Goal: Task Accomplishment & Management: Use online tool/utility

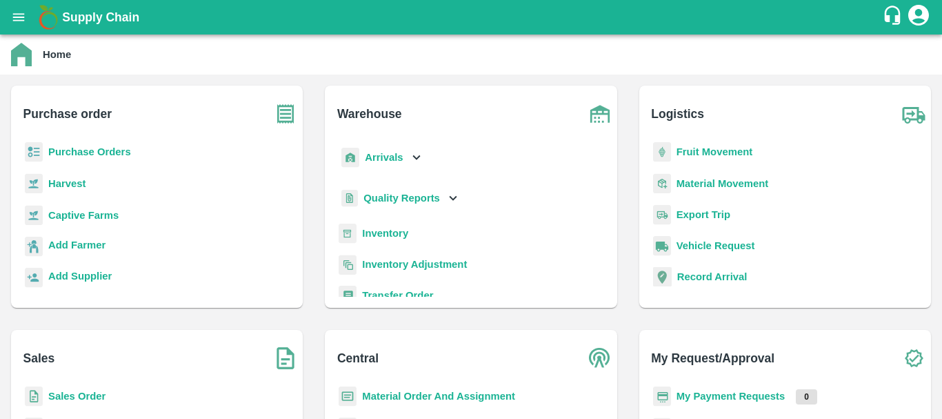
click at [677, 150] on b "Fruit Movement" at bounding box center [715, 151] width 77 height 11
click at [677, 150] on main "Home Purchase order Purchase Orders Harvest Captive Farms Add Farmer Add Suppli…" at bounding box center [471, 226] width 942 height 384
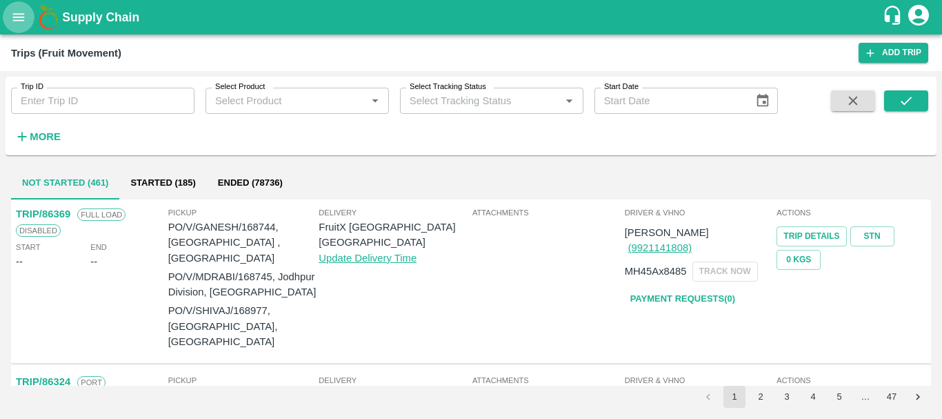
click at [22, 16] on icon "open drawer" at bounding box center [18, 17] width 15 height 15
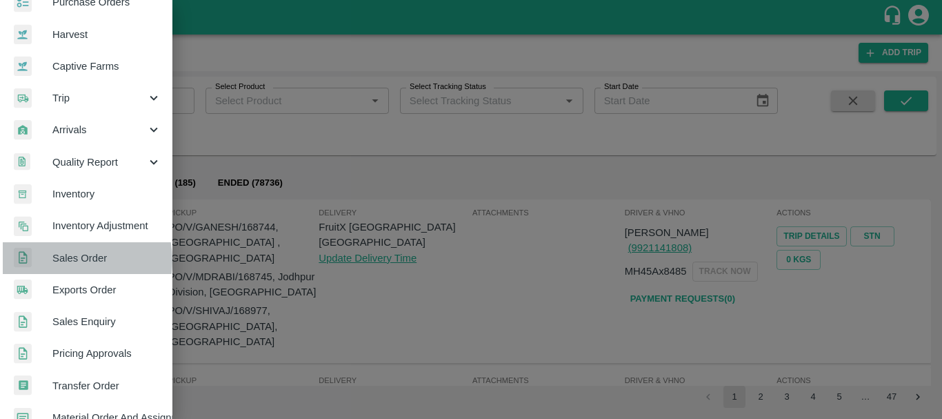
click at [65, 261] on span "Sales Order" at bounding box center [106, 257] width 109 height 15
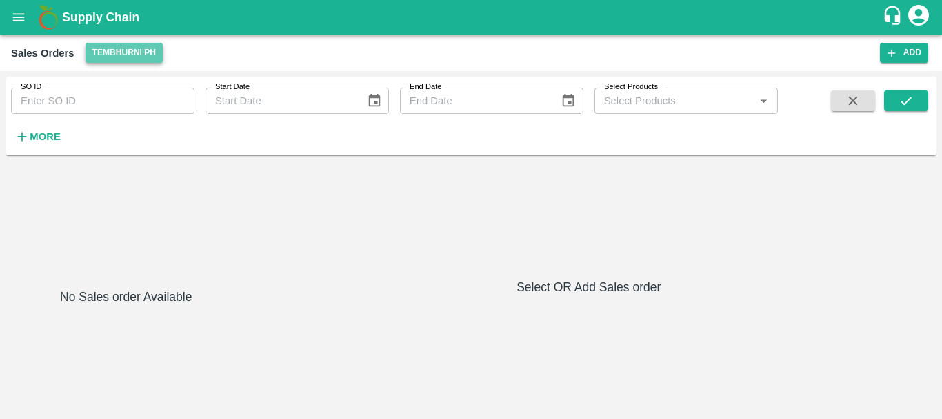
click at [122, 56] on button "Tembhurni PH" at bounding box center [124, 53] width 77 height 20
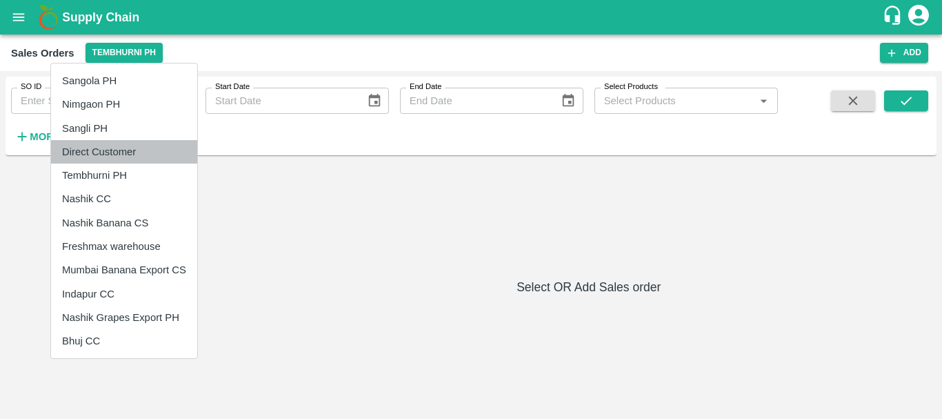
click at [99, 153] on li "Direct Customer" at bounding box center [124, 151] width 146 height 23
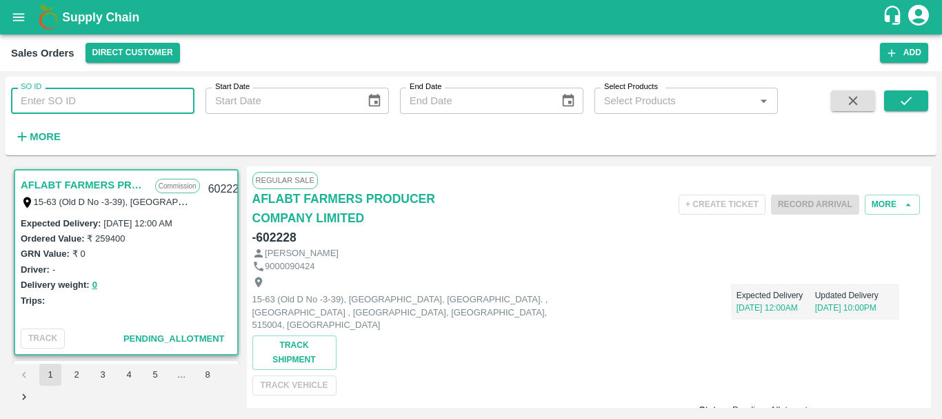
click at [111, 104] on input "SO ID" at bounding box center [102, 101] width 183 height 26
paste input "600518"
type input "600518"
click at [900, 97] on icon "submit" at bounding box center [906, 100] width 15 height 15
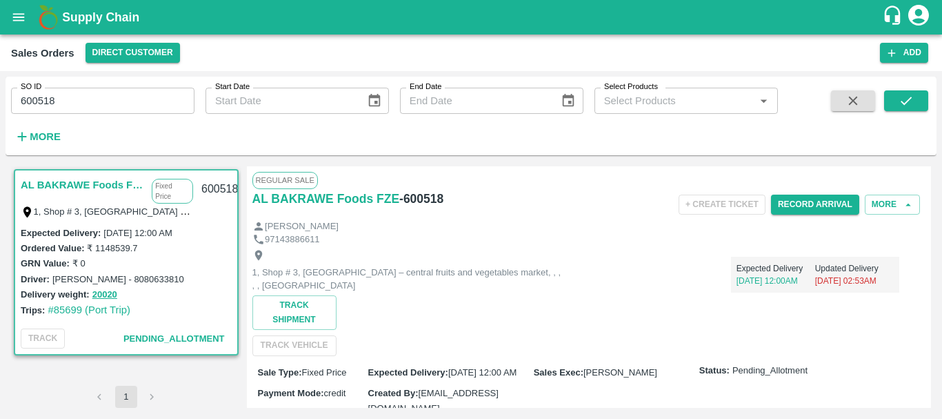
click at [137, 182] on link "AL BAKRAWE Foods FZE" at bounding box center [83, 185] width 124 height 18
click at [877, 214] on button "More" at bounding box center [892, 204] width 55 height 20
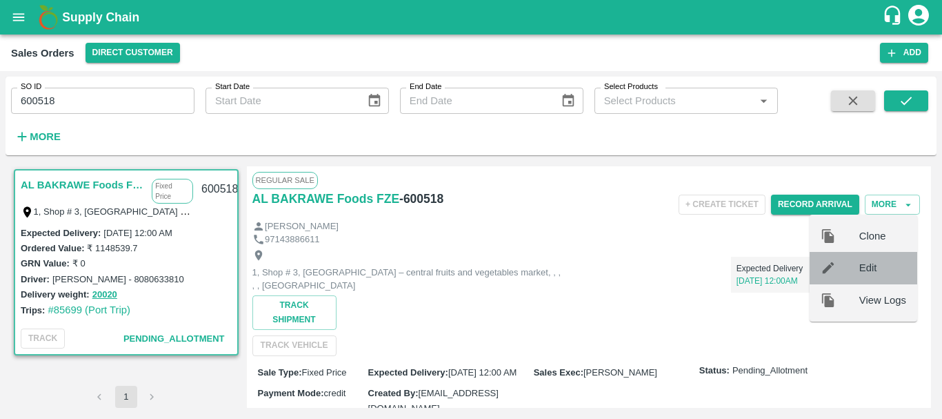
click at [869, 272] on span "Edit" at bounding box center [882, 267] width 47 height 15
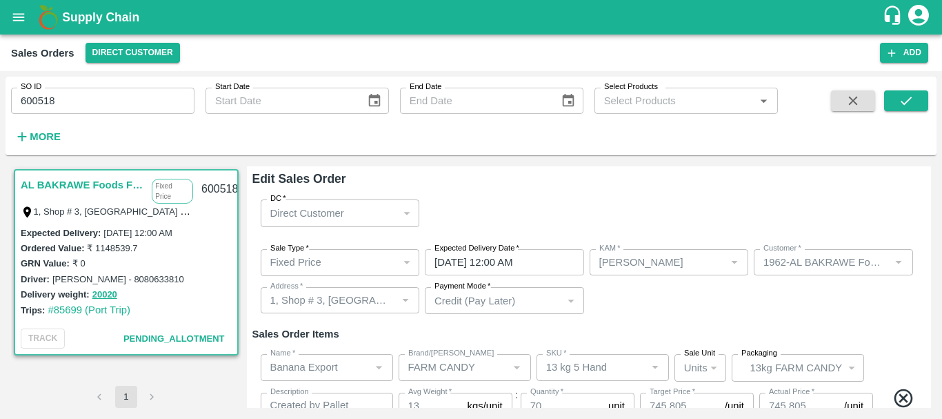
click at [609, 301] on div "Sale Type   * Fixed Price 1 Sale Type Expected Delivery Date   * [DATE] 12:00 A…" at bounding box center [589, 282] width 674 height 88
click at [566, 259] on input "[DATE] 12:00 AM" at bounding box center [500, 262] width 150 height 26
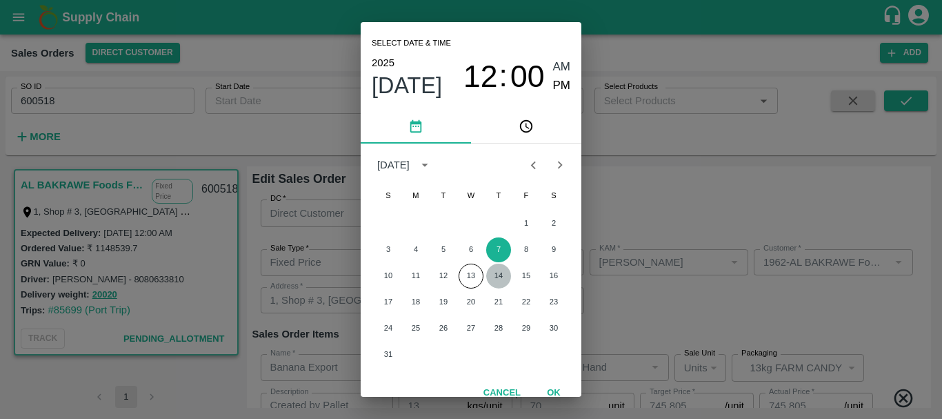
click at [494, 277] on button "14" at bounding box center [498, 275] width 25 height 25
type input "[DATE] 12:00 AM"
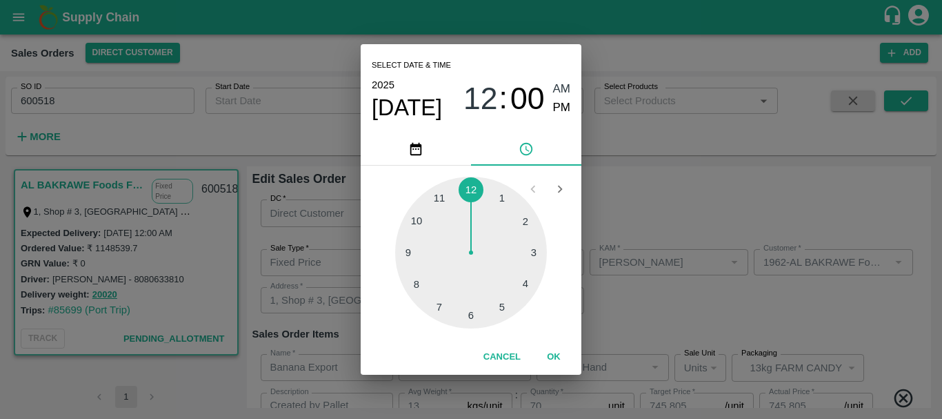
click at [653, 307] on div "Select date & time [DATE] 12 : 00 AM PM 1 2 3 4 5 6 7 8 9 10 11 12 Cancel OK" at bounding box center [471, 209] width 942 height 419
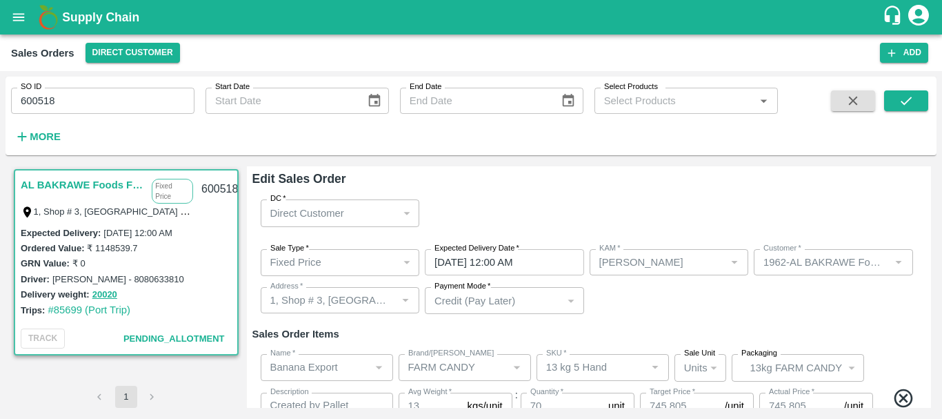
click at [653, 307] on div "Sale Type   * Fixed Price 1 Sale Type Expected Delivery Date   * [DATE] 12:00 A…" at bounding box center [589, 282] width 674 height 88
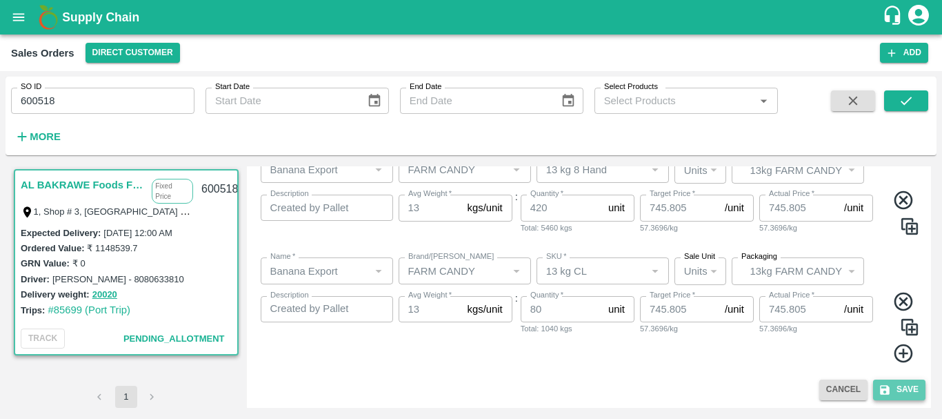
click at [895, 389] on button "Save" at bounding box center [899, 389] width 52 height 20
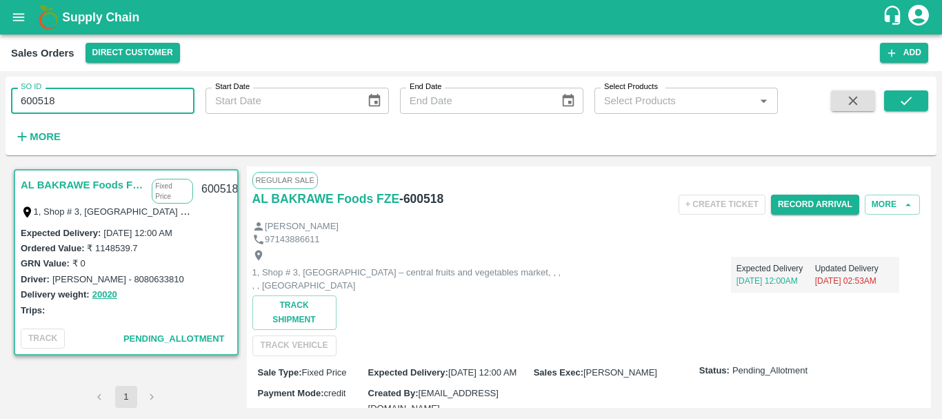
click at [47, 100] on input "600518" at bounding box center [102, 101] width 183 height 26
paste input "text"
type input "600517"
click at [905, 108] on icon "submit" at bounding box center [906, 100] width 15 height 15
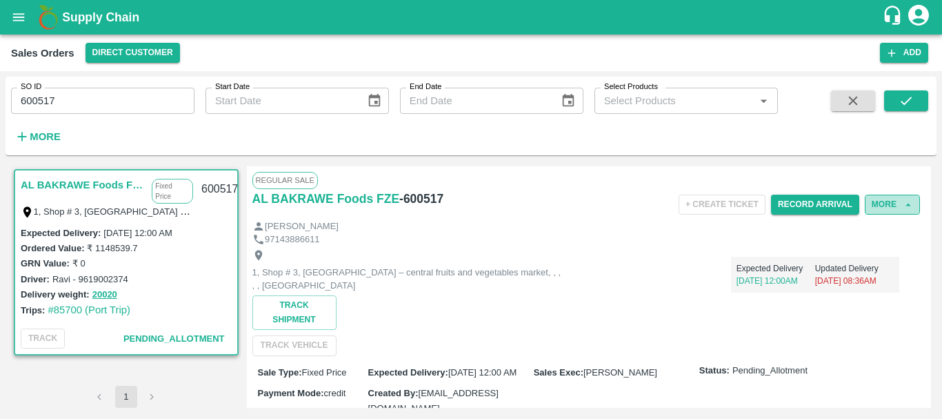
click at [869, 206] on button "More" at bounding box center [892, 204] width 55 height 20
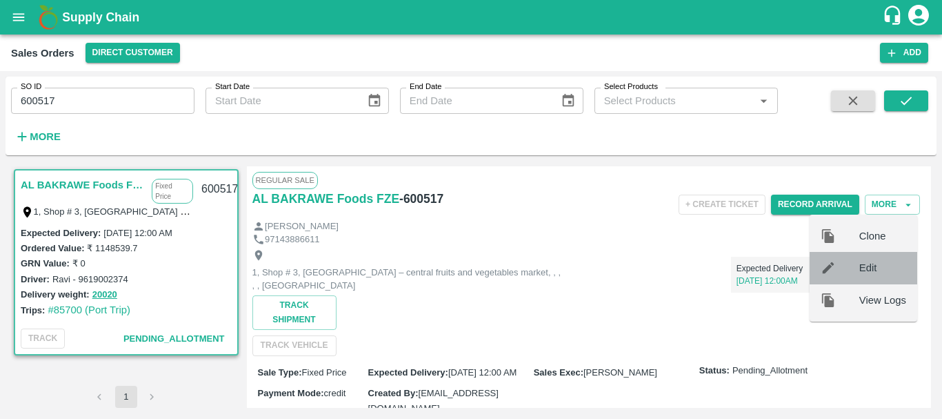
click at [877, 263] on span "Edit" at bounding box center [882, 267] width 47 height 15
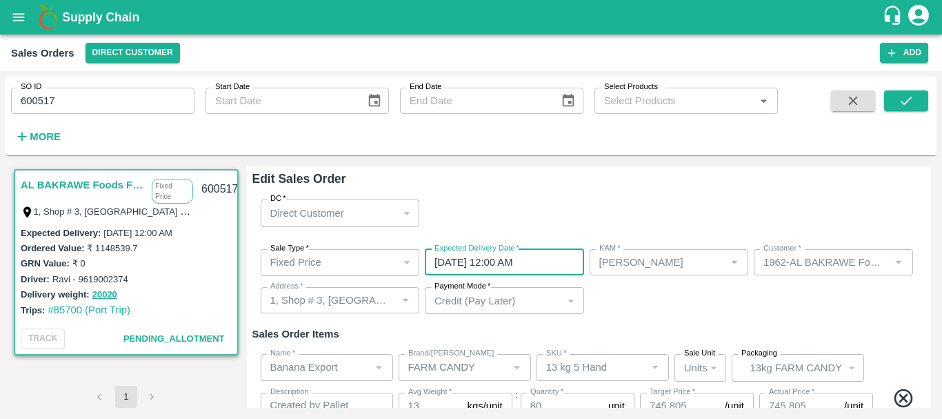
click at [525, 269] on input "[DATE] 12:00 AM" at bounding box center [500, 262] width 150 height 26
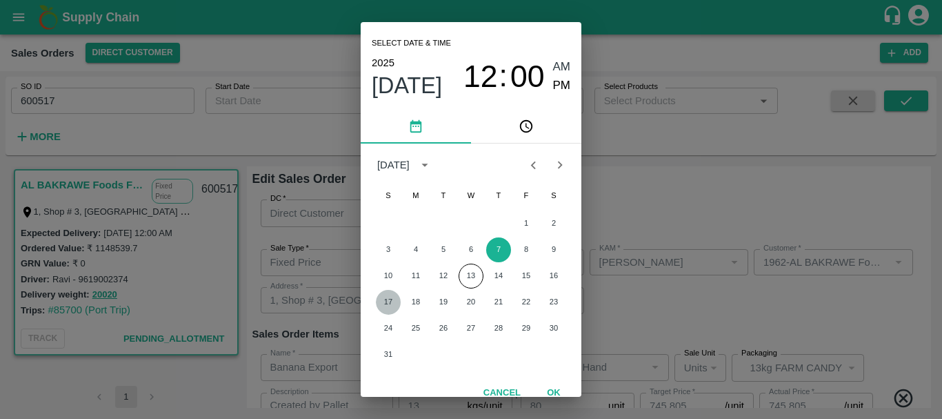
click at [391, 303] on button "17" at bounding box center [388, 302] width 25 height 25
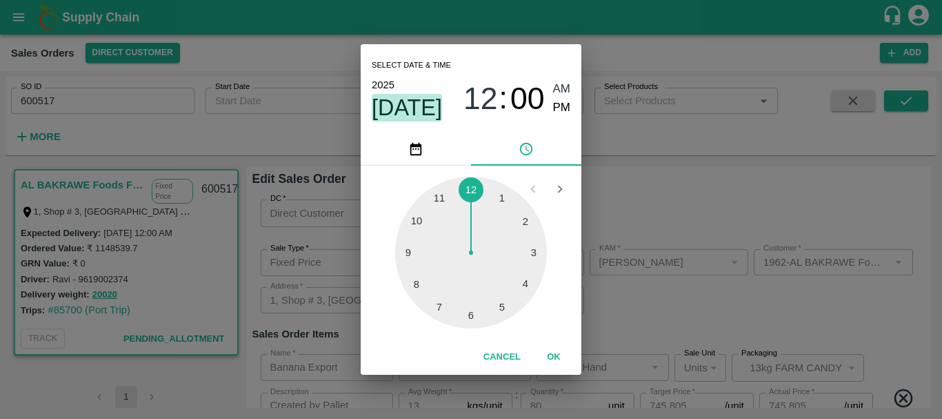
click at [431, 111] on span "[DATE]" at bounding box center [407, 108] width 70 height 28
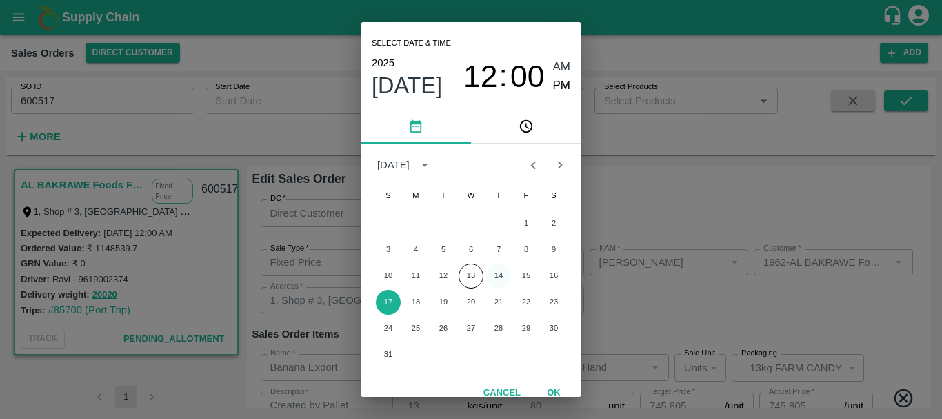
click at [497, 273] on button "14" at bounding box center [498, 275] width 25 height 25
type input "[DATE] 12:00 AM"
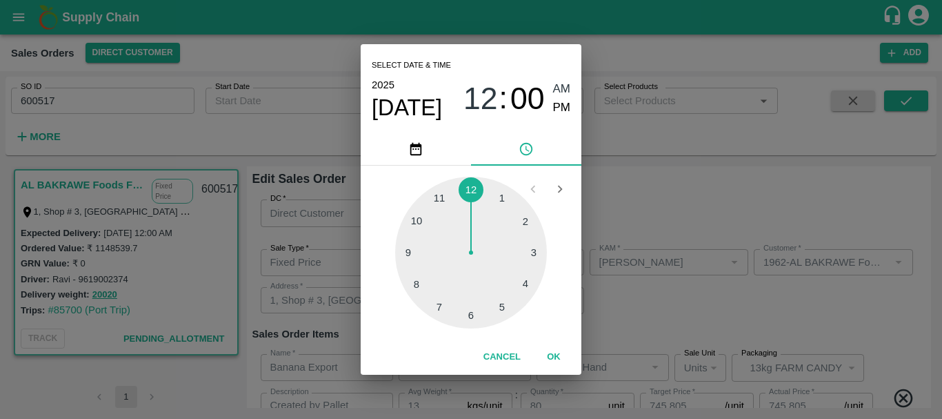
click at [665, 312] on div "Select date & time [DATE] 12 : 00 AM PM 1 2 3 4 5 6 7 8 9 10 11 12 Cancel OK" at bounding box center [471, 209] width 942 height 419
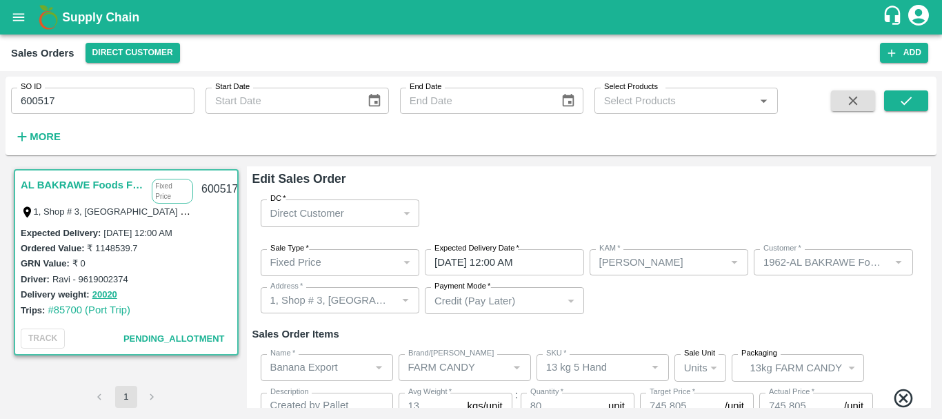
click at [708, 306] on div "Sale Type   * Fixed Price 1 Sale Type Expected Delivery Date   * [DATE] 12:00 A…" at bounding box center [589, 282] width 674 height 88
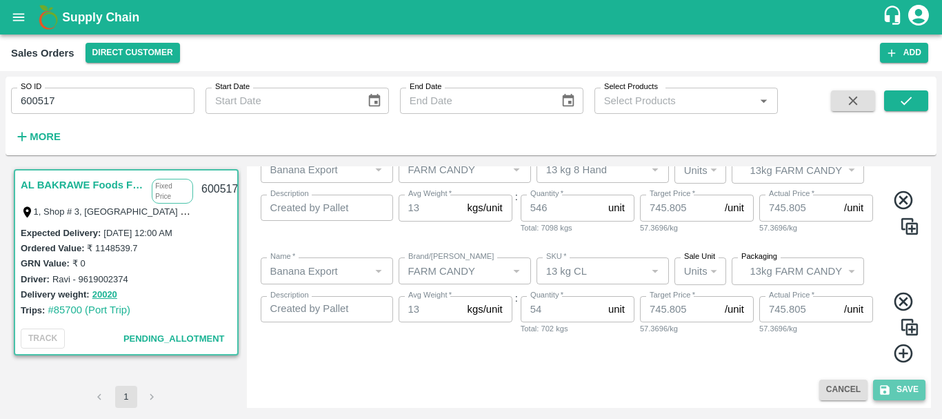
click at [889, 390] on button "Save" at bounding box center [899, 389] width 52 height 20
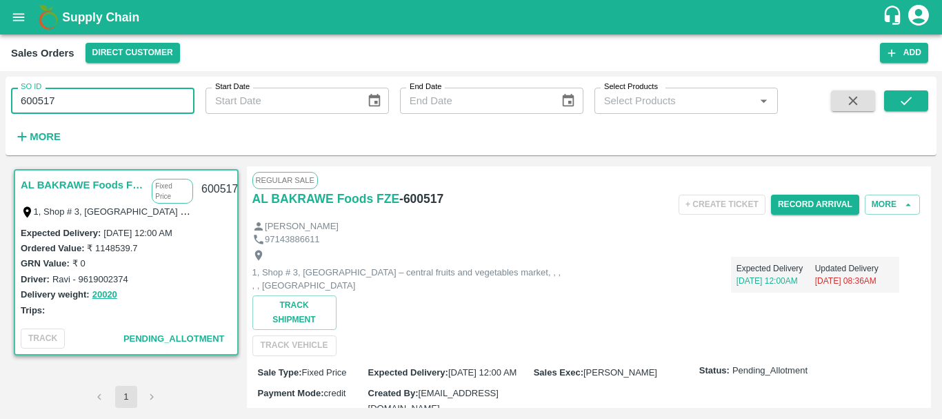
click at [52, 94] on input "600517" at bounding box center [102, 101] width 183 height 26
paste input "text"
type input "600516"
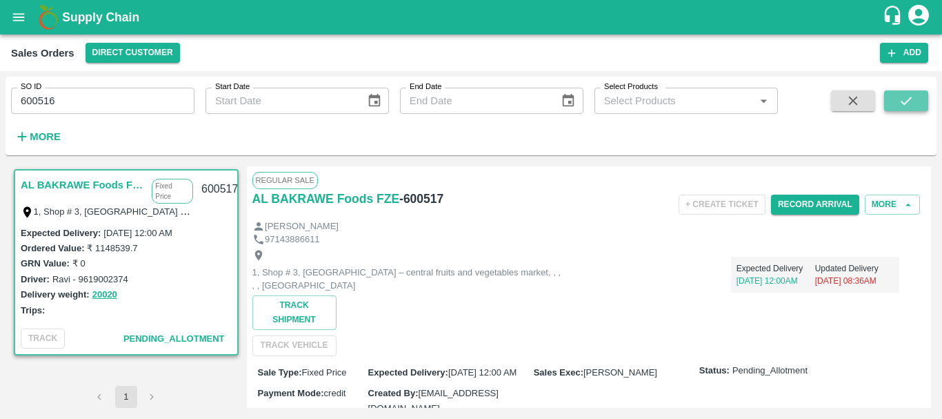
click at [901, 98] on icon "submit" at bounding box center [906, 100] width 15 height 15
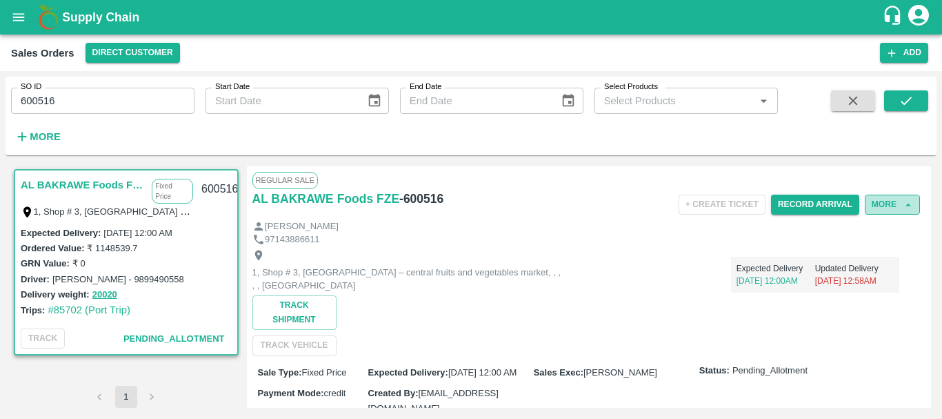
click at [879, 204] on button "More" at bounding box center [892, 204] width 55 height 20
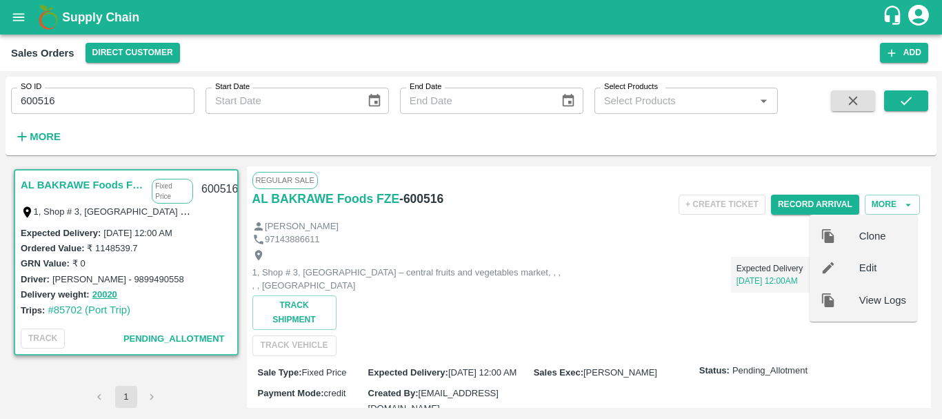
click at [882, 270] on span "Edit" at bounding box center [882, 267] width 47 height 15
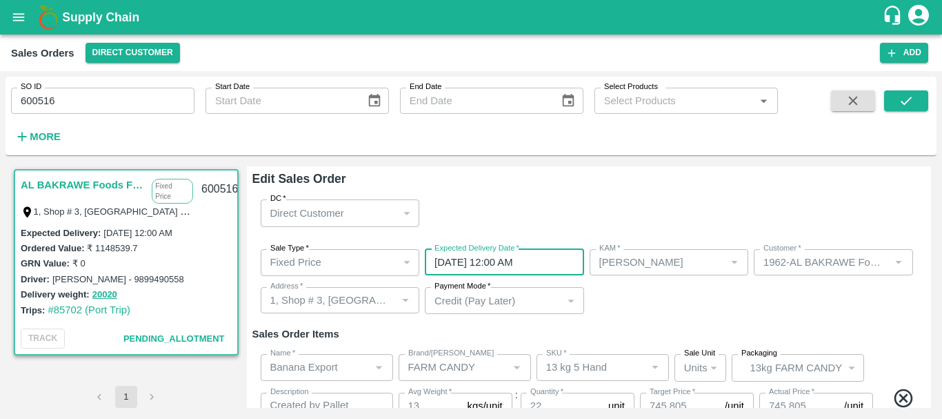
click at [544, 263] on input "[DATE] 12:00 AM" at bounding box center [500, 262] width 150 height 26
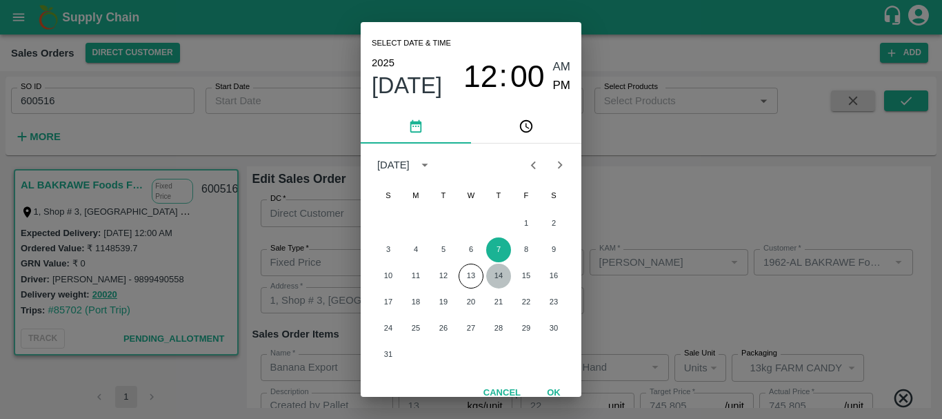
click at [500, 275] on button "14" at bounding box center [498, 275] width 25 height 25
type input "[DATE] 12:00 AM"
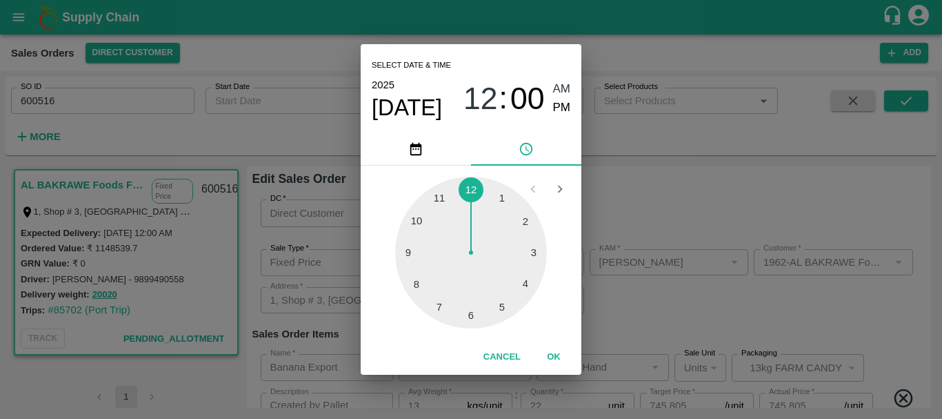
click at [646, 318] on div "Select date & time [DATE] 12 : 00 AM PM 1 2 3 4 5 6 7 8 9 10 11 12 Cancel OK" at bounding box center [471, 209] width 942 height 419
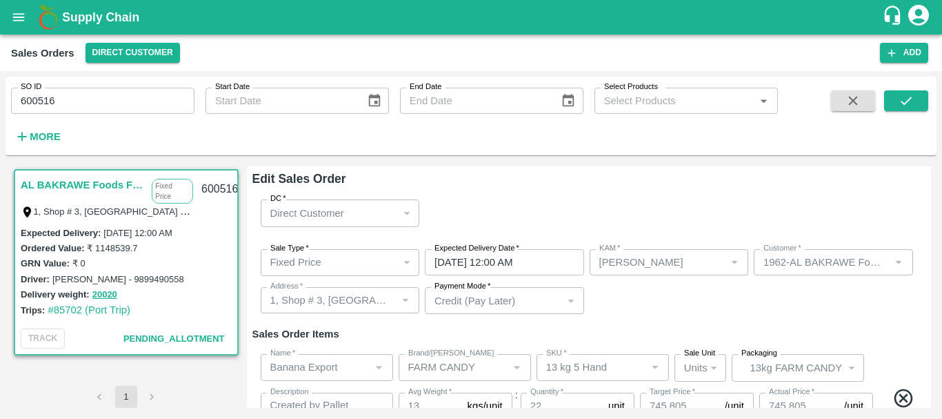
click at [646, 318] on div "Sale Type   * Fixed Price 1 Sale Type Expected Delivery Date   * [DATE] 12:00 A…" at bounding box center [589, 282] width 674 height 88
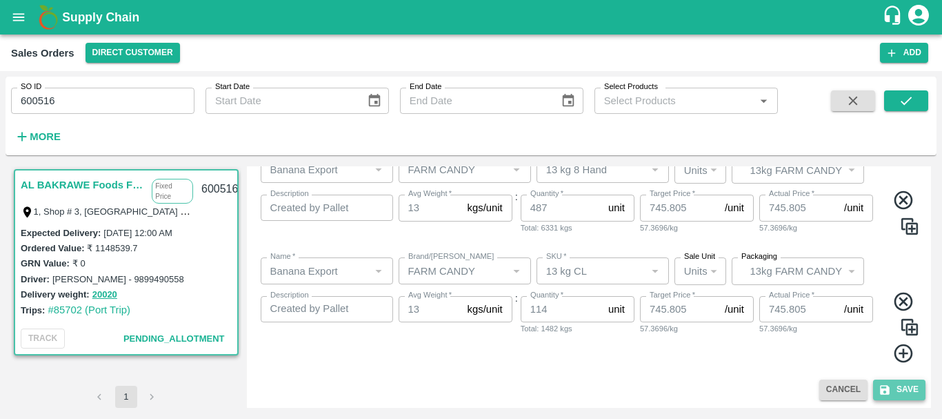
click at [876, 382] on button "Save" at bounding box center [899, 389] width 52 height 20
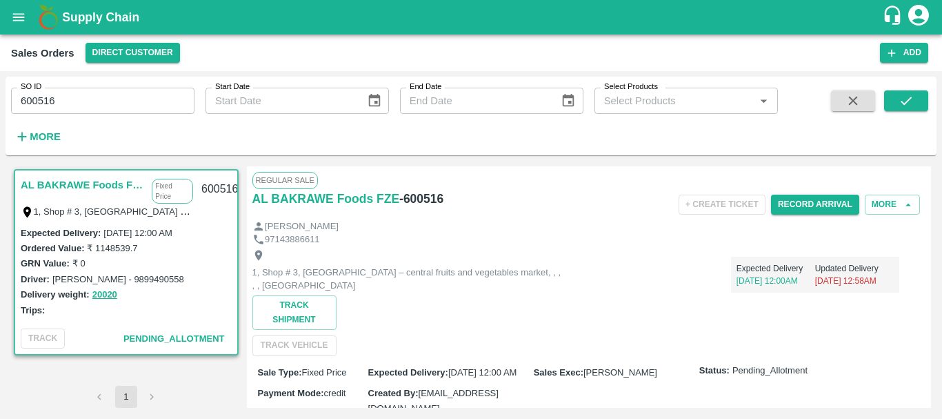
click at [30, 104] on input "600516" at bounding box center [102, 101] width 183 height 26
paste input "text"
type input "600515"
click at [910, 97] on icon "submit" at bounding box center [906, 100] width 15 height 15
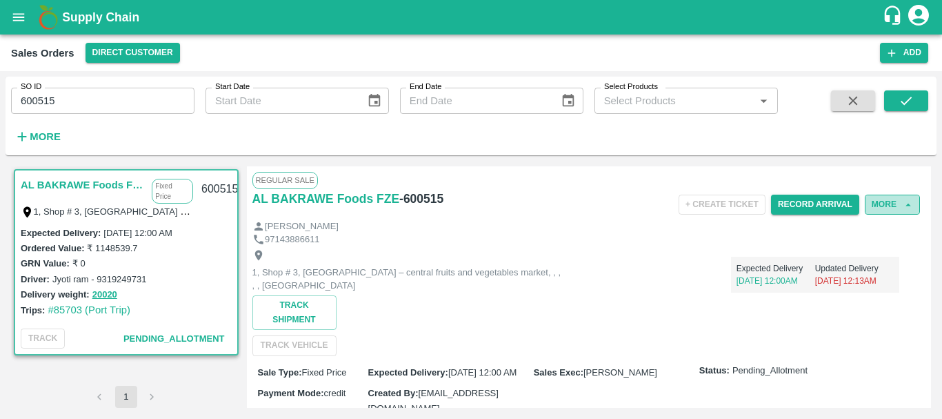
click at [879, 195] on button "More" at bounding box center [892, 204] width 55 height 20
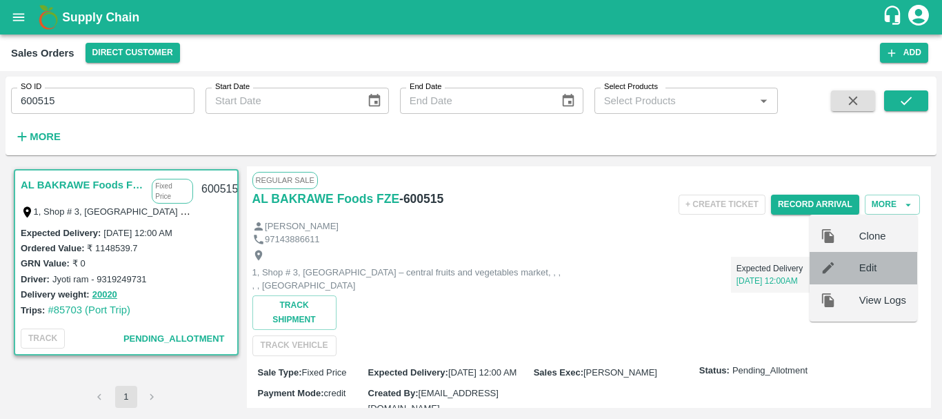
click at [883, 263] on span "Edit" at bounding box center [882, 267] width 47 height 15
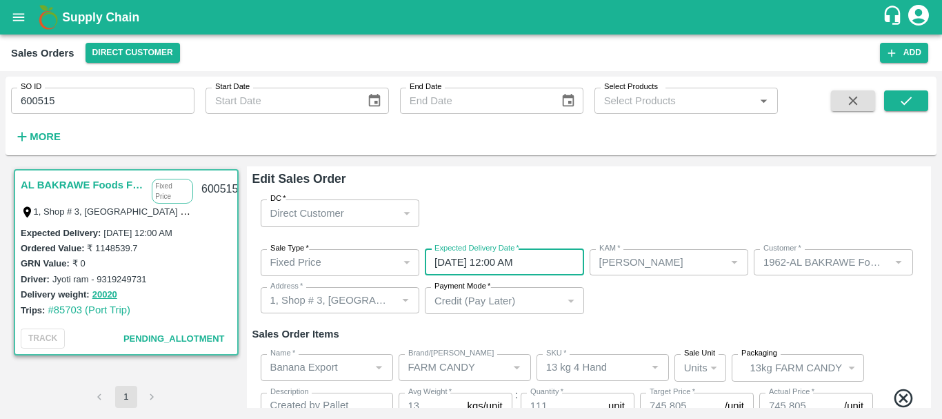
click at [503, 265] on input "[DATE] 12:00 AM" at bounding box center [500, 262] width 150 height 26
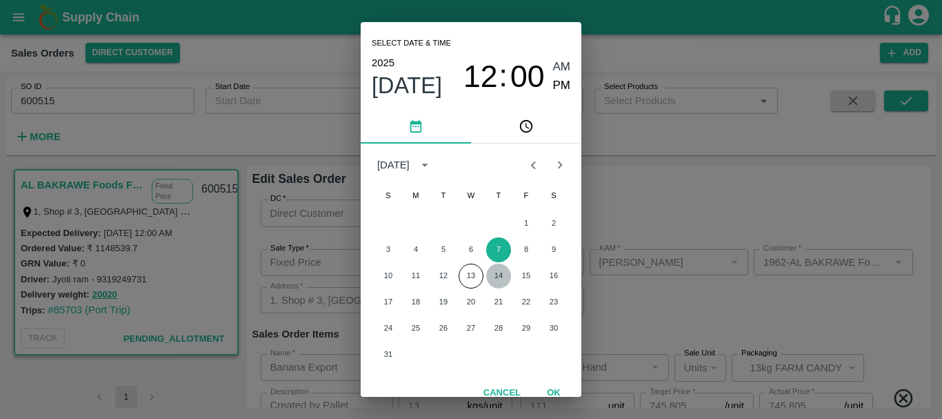
click at [500, 274] on button "14" at bounding box center [498, 275] width 25 height 25
type input "[DATE] 12:00 AM"
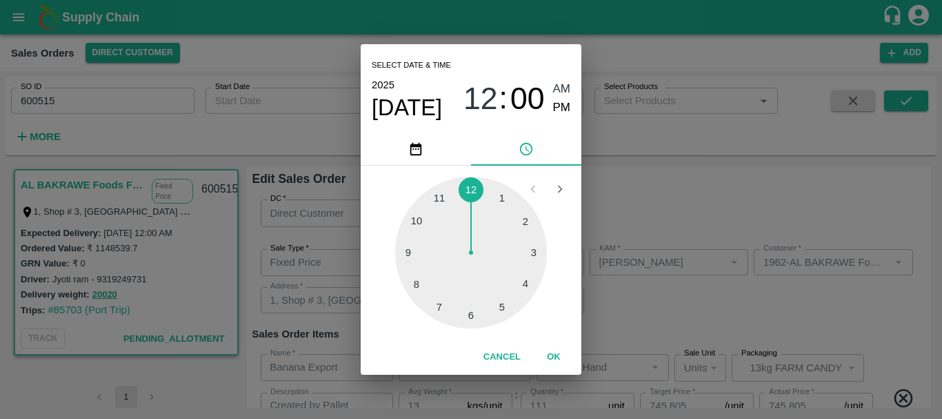
click at [619, 308] on div "Select date & time [DATE] 12 : 00 AM PM 1 2 3 4 5 6 7 8 9 10 11 12 Cancel OK" at bounding box center [471, 209] width 942 height 419
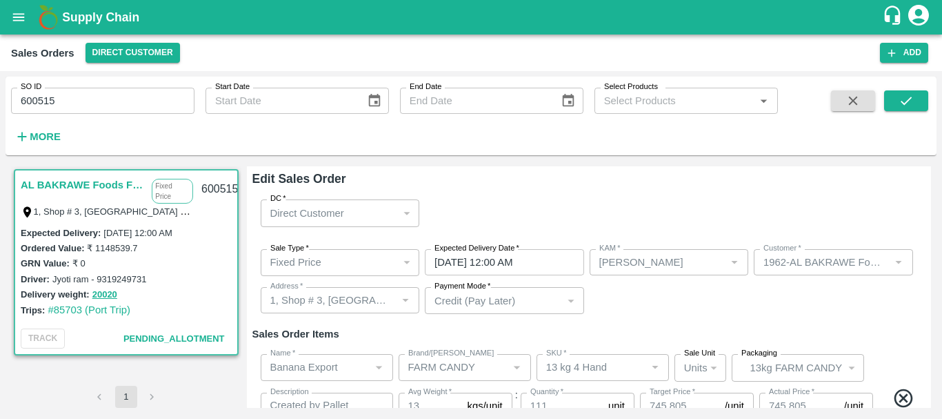
click at [647, 309] on div "Sale Type   * Fixed Price 1 Sale Type Expected Delivery Date   * [DATE] 12:00 A…" at bounding box center [589, 282] width 674 height 88
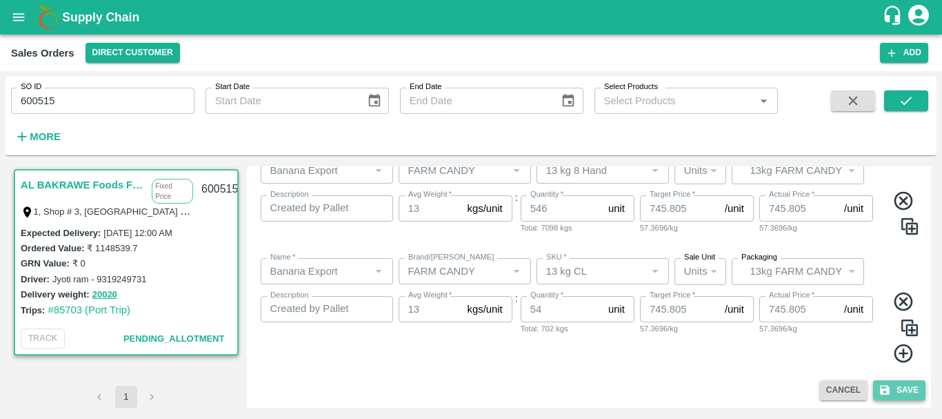
click at [881, 396] on icon "submit" at bounding box center [885, 389] width 12 height 12
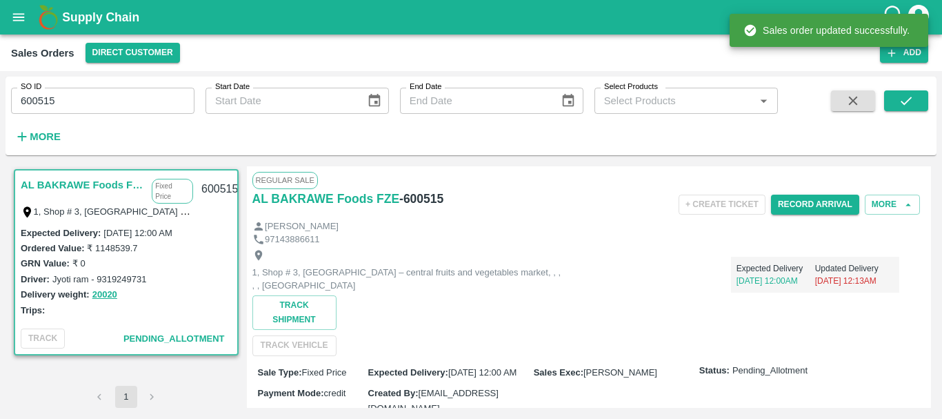
click at [22, 101] on input "600515" at bounding box center [102, 101] width 183 height 26
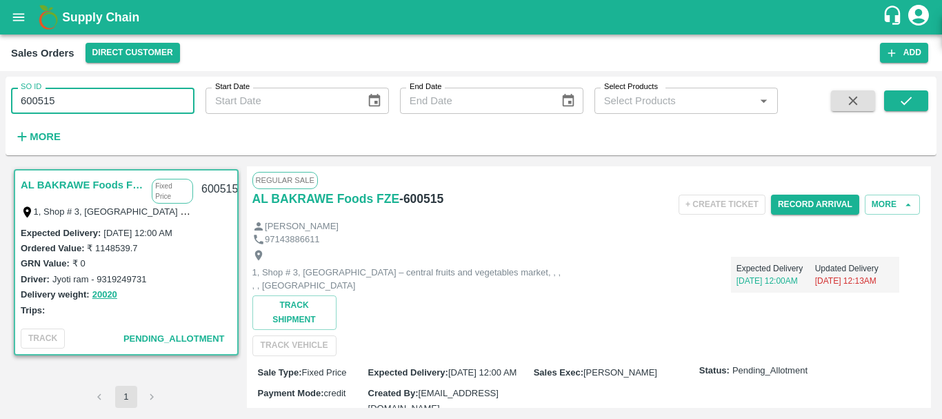
paste input "text"
type input "600514"
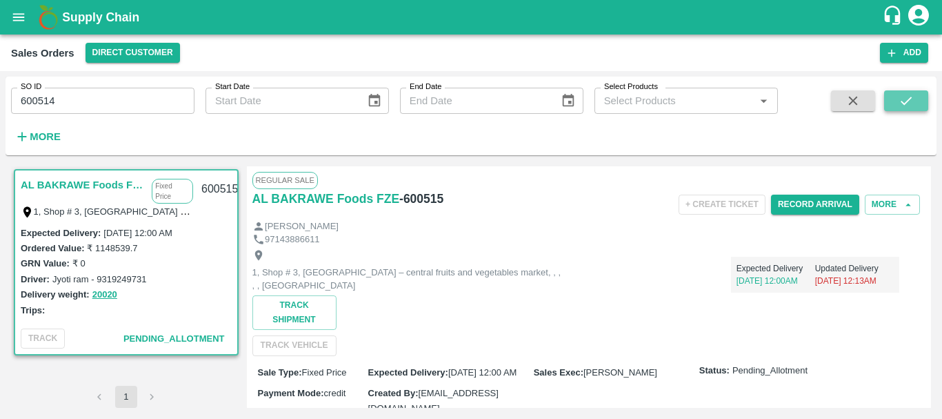
click at [916, 94] on button "submit" at bounding box center [906, 100] width 44 height 21
click at [874, 203] on button "More" at bounding box center [892, 204] width 55 height 20
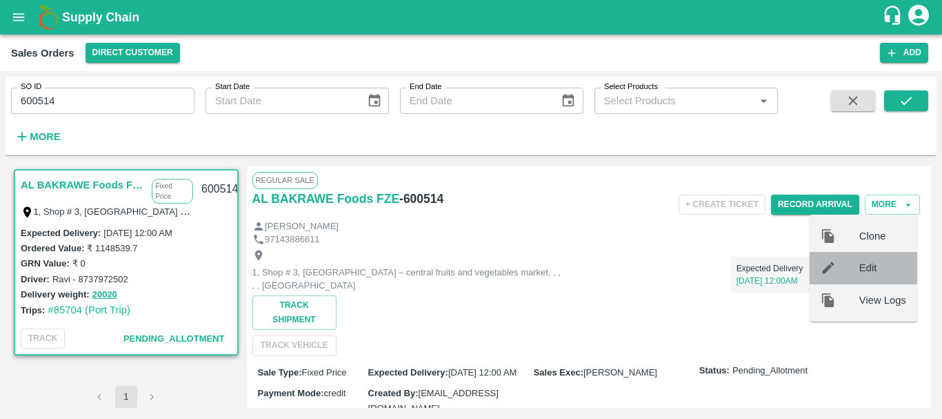
click at [885, 268] on span "Edit" at bounding box center [882, 267] width 47 height 15
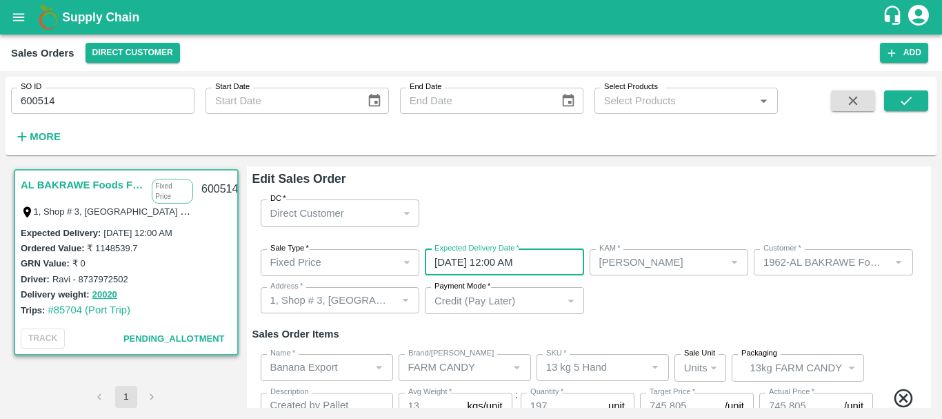
click at [546, 266] on input "[DATE] 12:00 AM" at bounding box center [500, 262] width 150 height 26
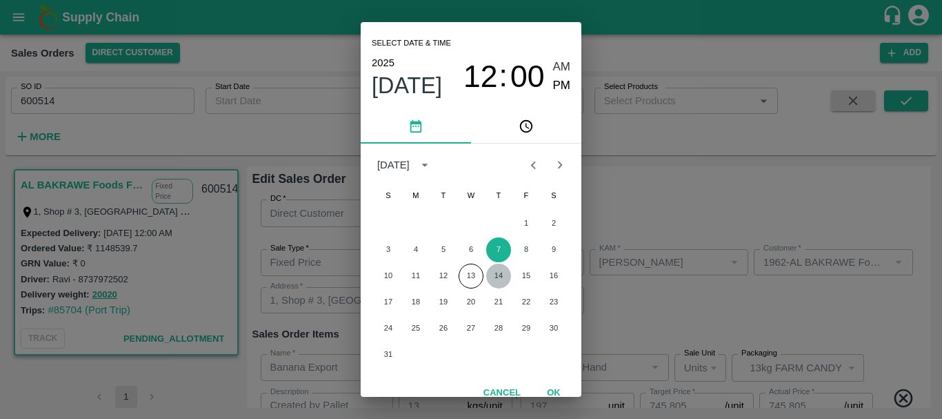
click at [500, 275] on button "14" at bounding box center [498, 275] width 25 height 25
type input "[DATE] 12:00 AM"
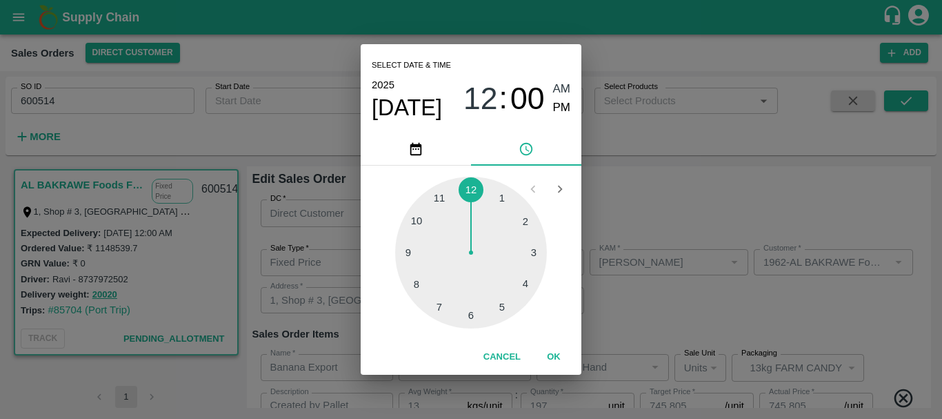
click at [665, 297] on div "Select date & time [DATE] 12 : 00 AM PM 1 2 3 4 5 6 7 8 9 10 11 12 Cancel OK" at bounding box center [471, 209] width 942 height 419
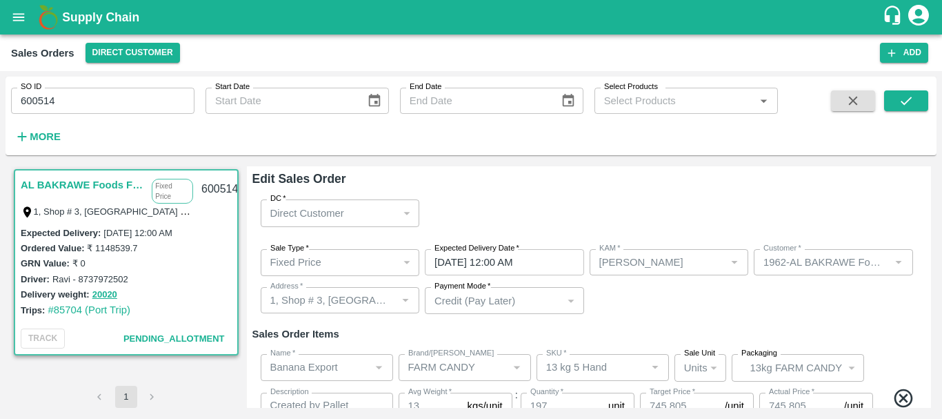
click at [680, 306] on div "Sale Type   * Fixed Price 1 Sale Type Expected Delivery Date   * [DATE] 12:00 A…" at bounding box center [589, 282] width 674 height 88
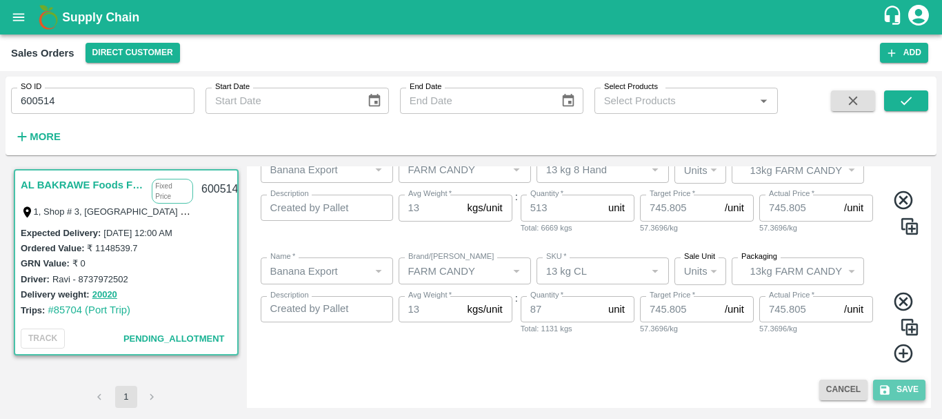
click at [902, 391] on button "Save" at bounding box center [899, 389] width 52 height 20
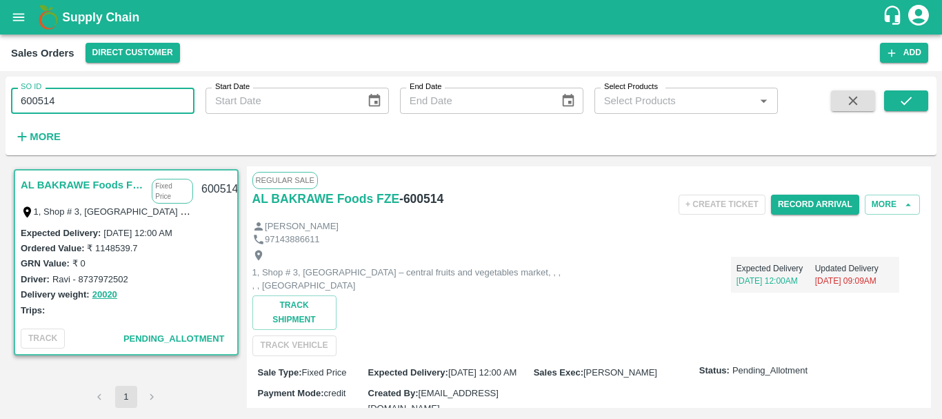
click at [54, 101] on input "600514" at bounding box center [102, 101] width 183 height 26
paste input "text"
type input "600513"
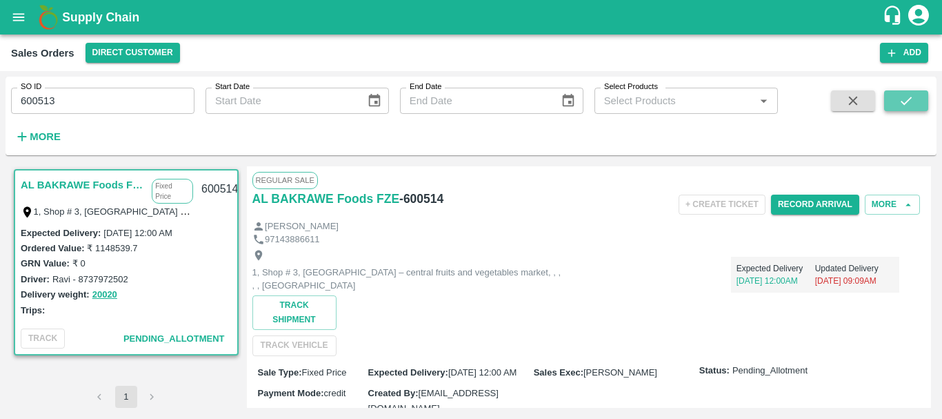
click at [897, 99] on button "submit" at bounding box center [906, 100] width 44 height 21
click at [878, 197] on button "More" at bounding box center [892, 204] width 55 height 20
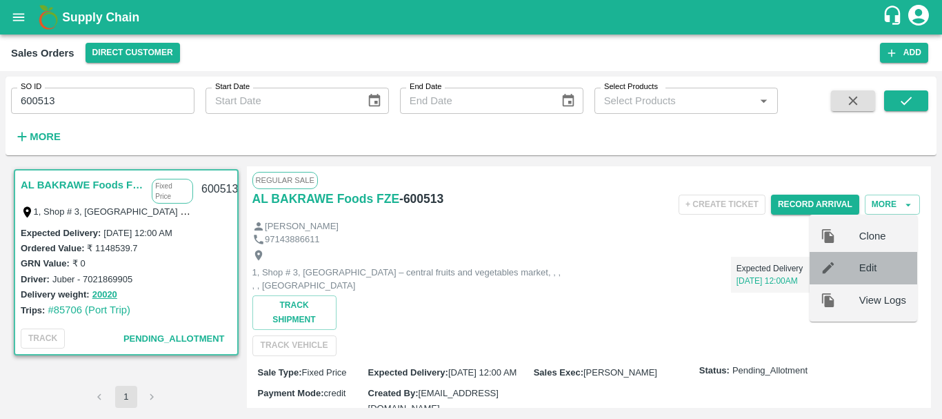
click at [869, 274] on span "Edit" at bounding box center [882, 267] width 47 height 15
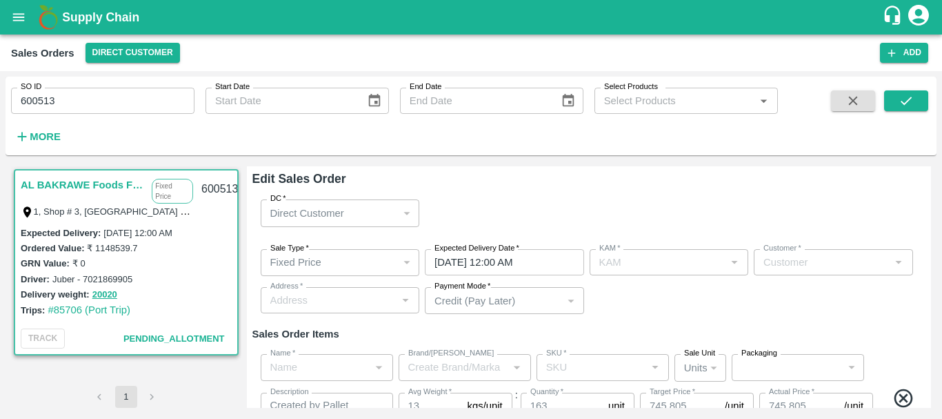
type input "[PERSON_NAME]"
type input "1962-AL BAKRAWE Foods FZE"
type input "1, Shop # 3, [GEOGRAPHIC_DATA] – central fruits and vegetables market, , , , , …"
type input "Banana Export"
type input "FARM CANDY"
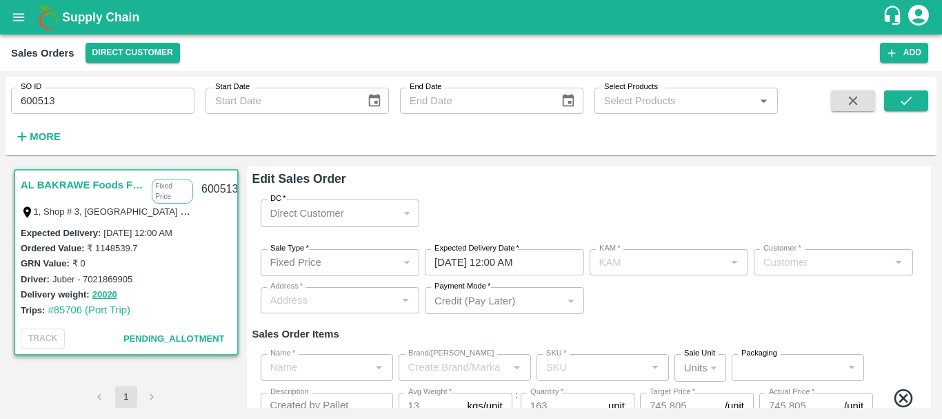
type input "13 kg 5 Hand"
type input "Banana Export"
type input "FARM CANDY"
type input "13 kg 6 Hand"
type input "Banana Export"
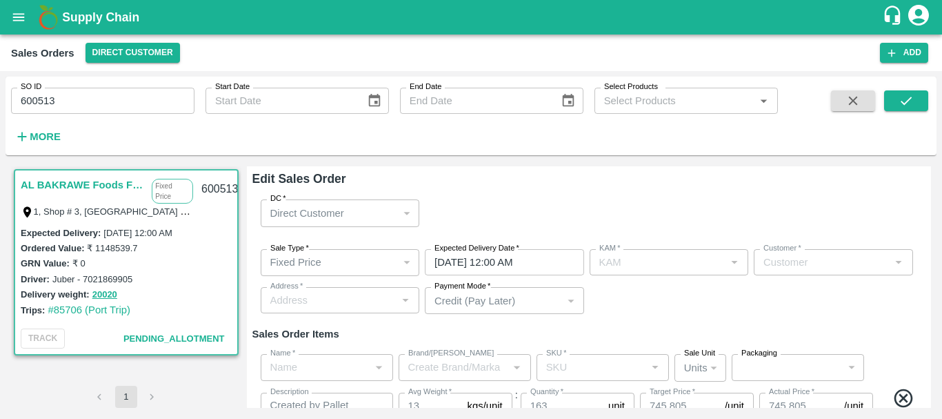
type input "FARM CANDY"
type input "13 kg 8 Hand"
type input "Banana Export"
type input "FARM CANDY"
type input "13 kg CL"
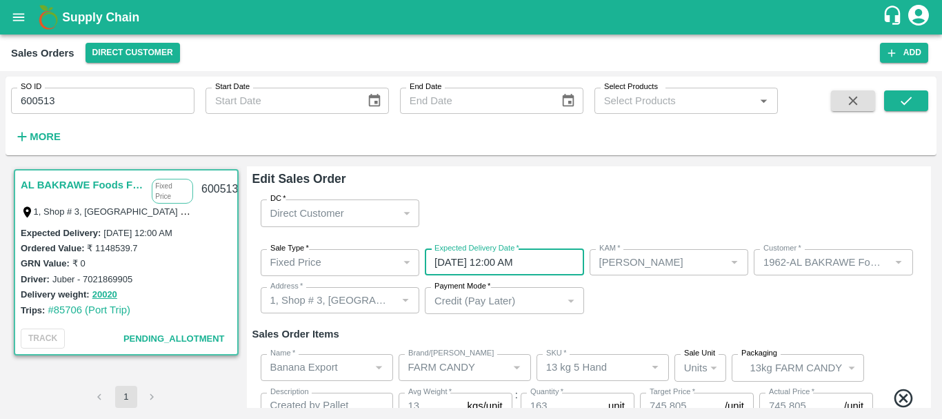
click at [517, 263] on input "[DATE] 12:00 AM" at bounding box center [500, 262] width 150 height 26
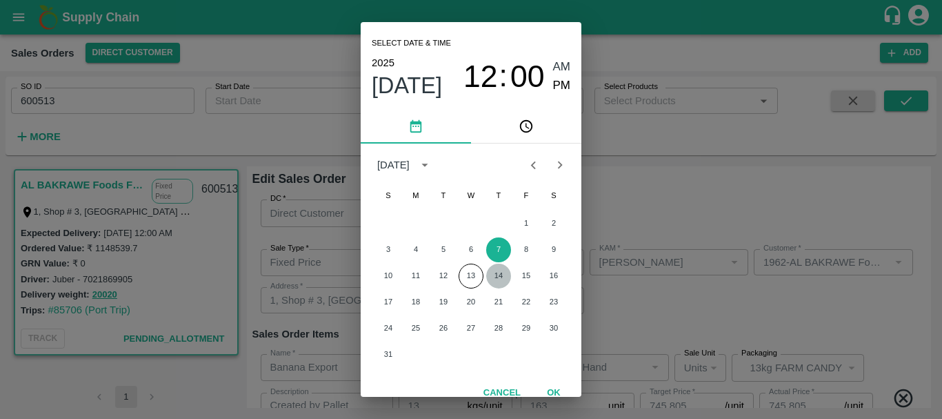
click at [498, 274] on button "14" at bounding box center [498, 275] width 25 height 25
type input "[DATE] 12:00 AM"
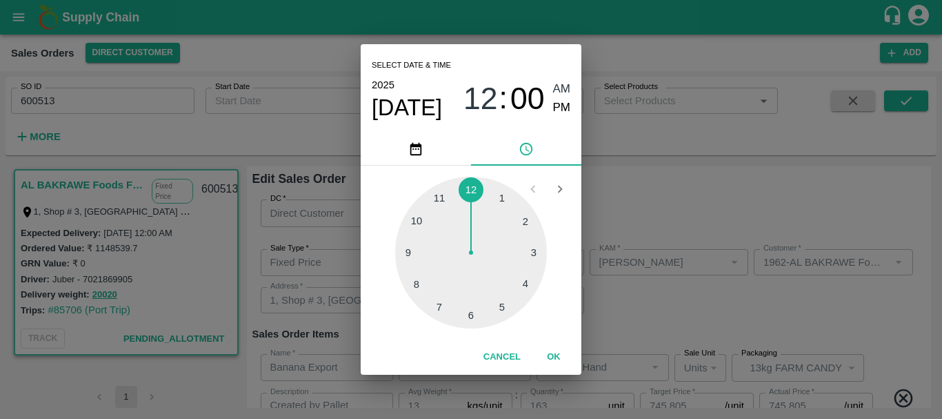
click at [680, 321] on div "Select date & time [DATE] 12 : 00 AM PM 1 2 3 4 5 6 7 8 9 10 11 12 Cancel OK" at bounding box center [471, 209] width 942 height 419
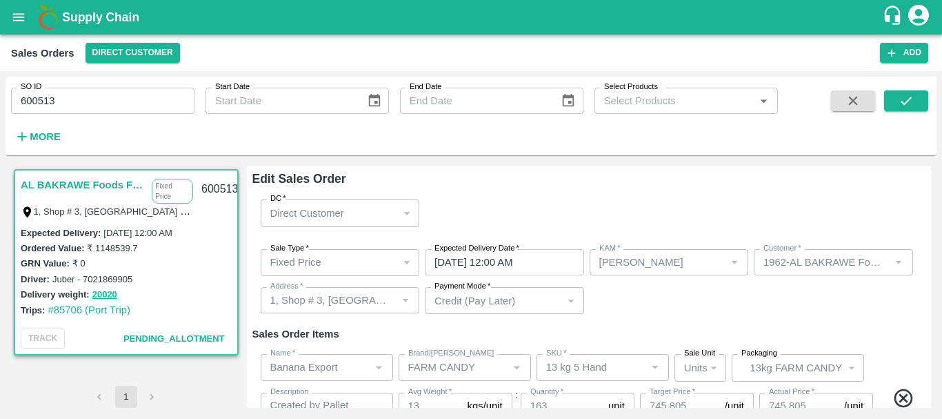
click at [680, 321] on div "Sale Type   * Fixed Price 1 Sale Type Expected Delivery Date   * [DATE] 12:00 A…" at bounding box center [589, 282] width 674 height 88
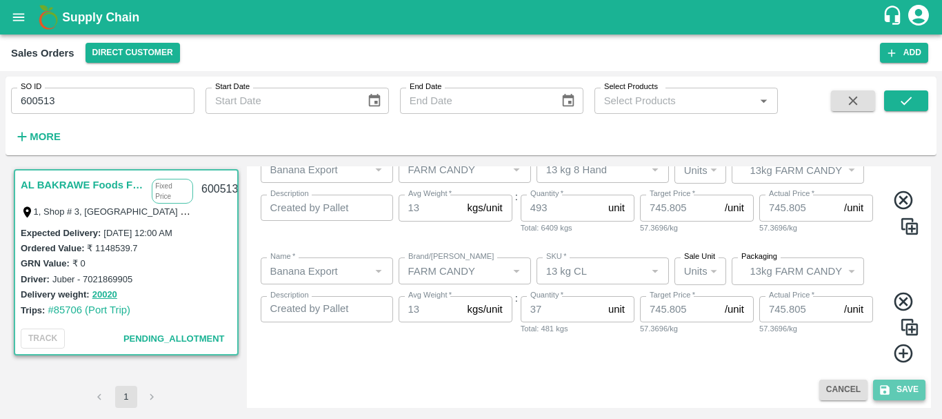
click at [883, 393] on icon "submit" at bounding box center [885, 389] width 12 height 12
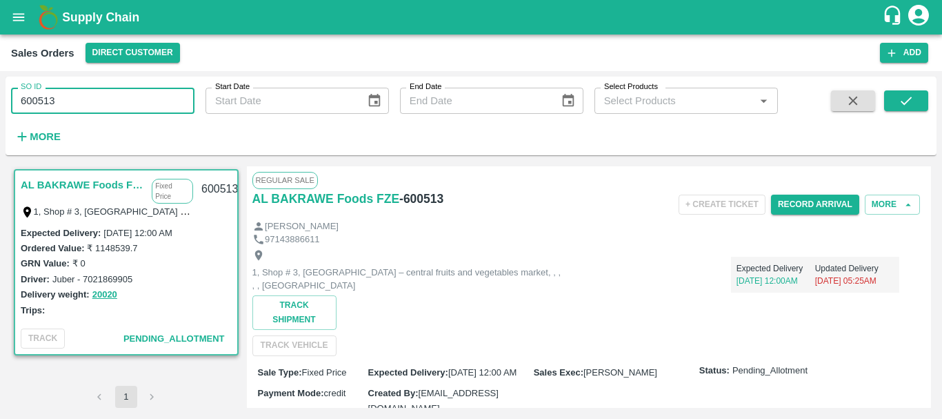
click at [41, 102] on input "600513" at bounding box center [102, 101] width 183 height 26
paste input "text"
type input "600512"
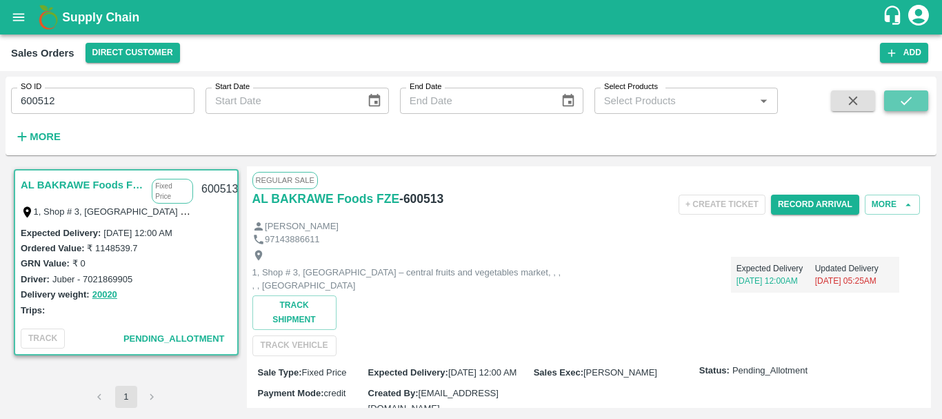
click at [914, 99] on icon "submit" at bounding box center [906, 100] width 15 height 15
click at [872, 206] on button "More" at bounding box center [892, 204] width 55 height 20
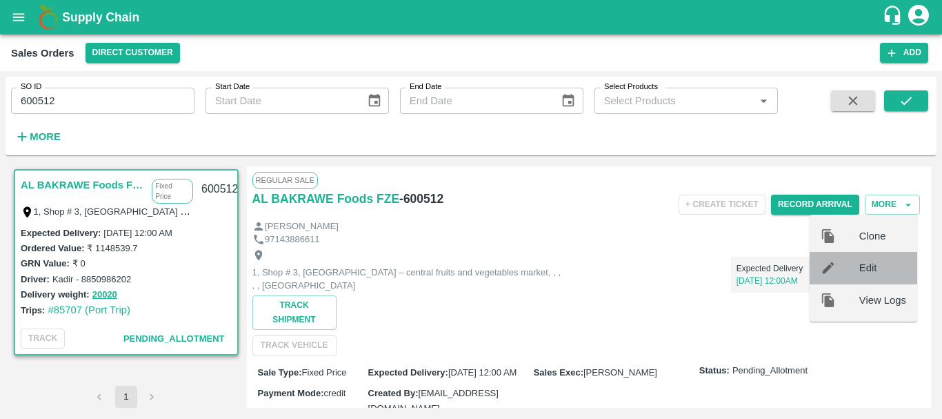
click at [880, 261] on span "Edit" at bounding box center [882, 267] width 47 height 15
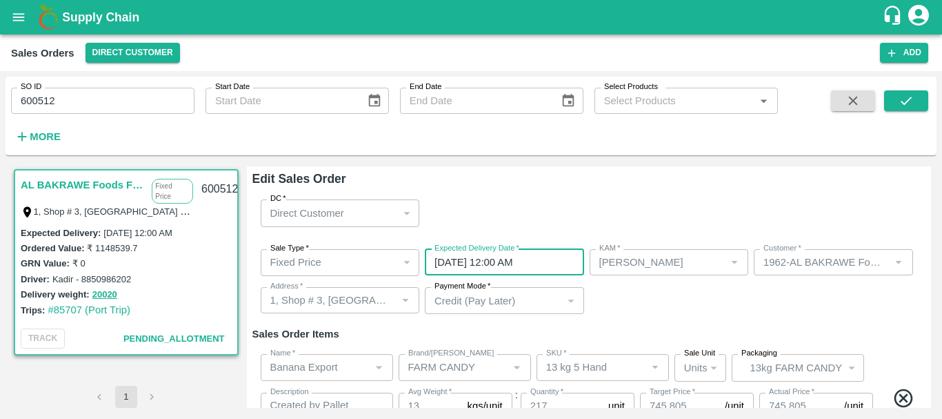
click at [524, 262] on input "[DATE] 12:00 AM" at bounding box center [500, 262] width 150 height 26
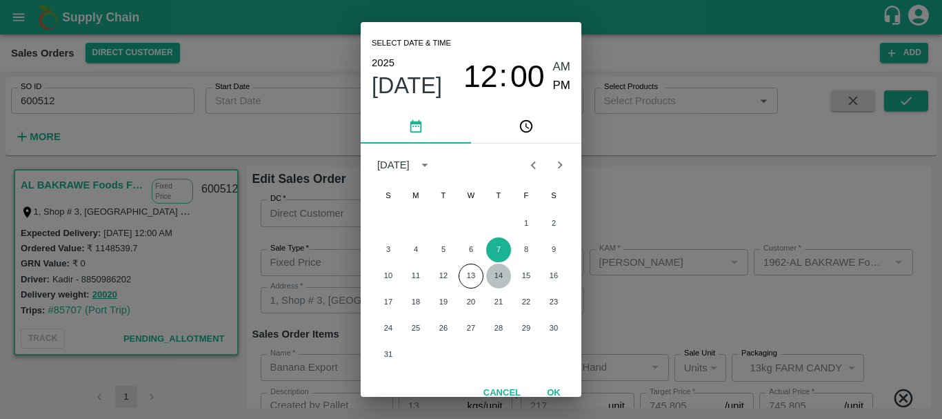
click at [497, 280] on button "14" at bounding box center [498, 275] width 25 height 25
type input "[DATE] 12:00 AM"
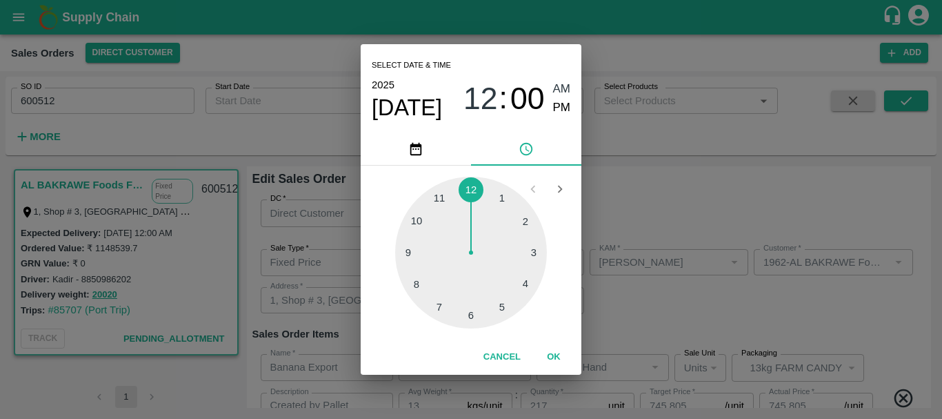
click at [652, 299] on div "Select date & time [DATE] 12 : 00 AM PM 1 2 3 4 5 6 7 8 9 10 11 12 Cancel OK" at bounding box center [471, 209] width 942 height 419
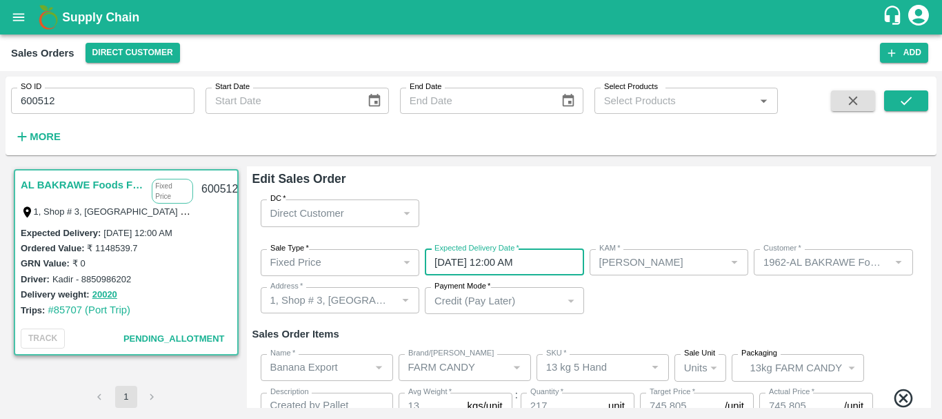
click at [668, 308] on div "Sale Type   * Fixed Price 1 Sale Type Expected Delivery Date   * [DATE] 12:00 A…" at bounding box center [589, 282] width 674 height 88
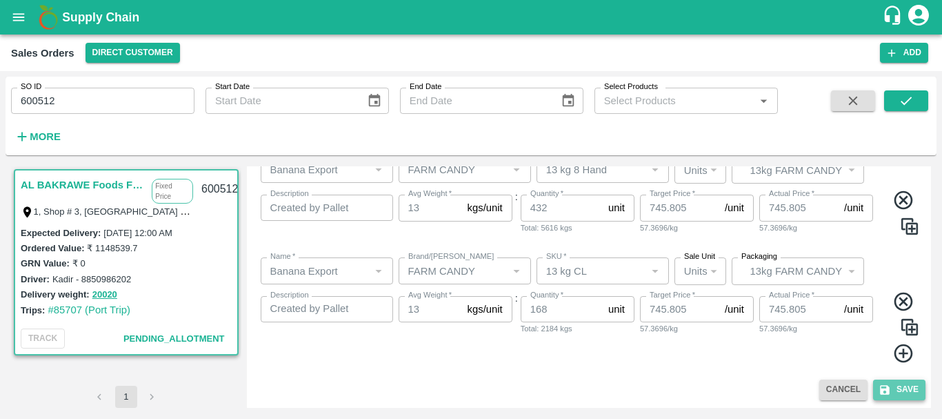
click at [888, 390] on icon "submit" at bounding box center [885, 389] width 12 height 12
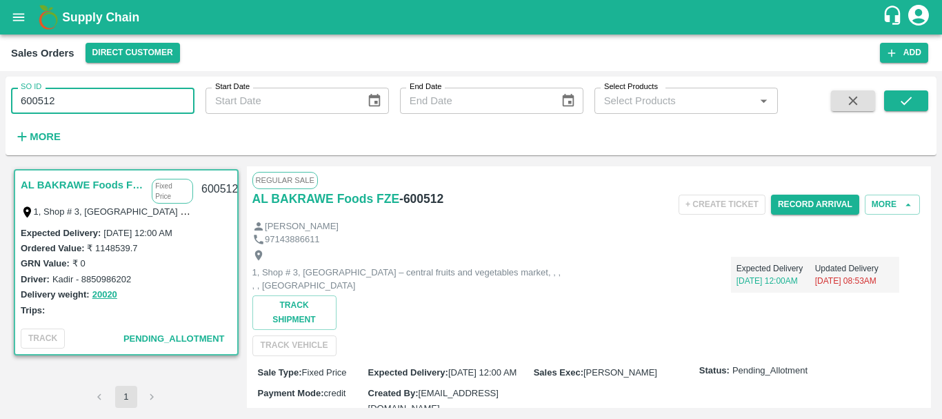
click at [46, 98] on input "600512" at bounding box center [102, 101] width 183 height 26
paste input "text"
type input "600511"
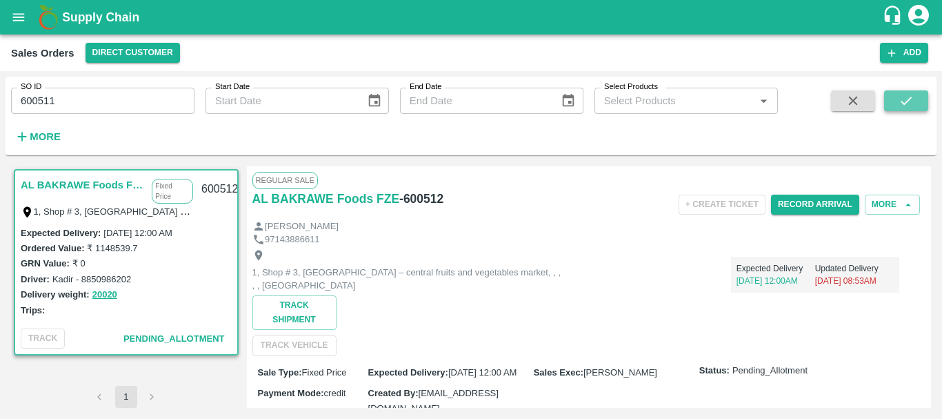
click at [908, 99] on icon "submit" at bounding box center [906, 100] width 15 height 15
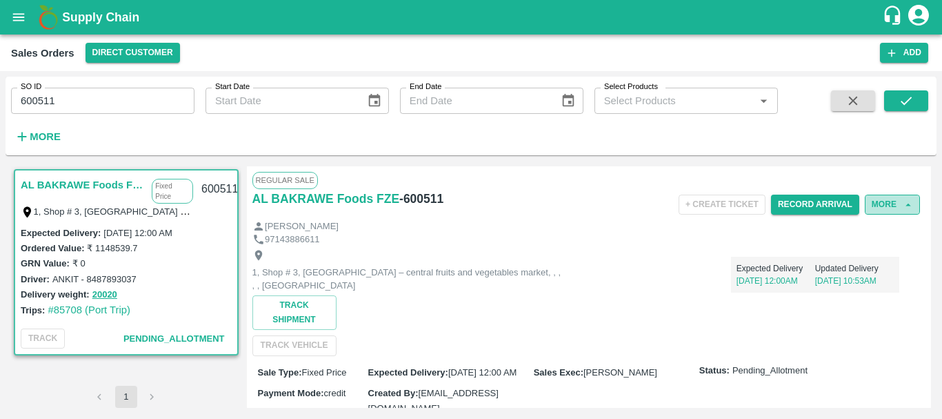
click at [890, 203] on button "More" at bounding box center [892, 204] width 55 height 20
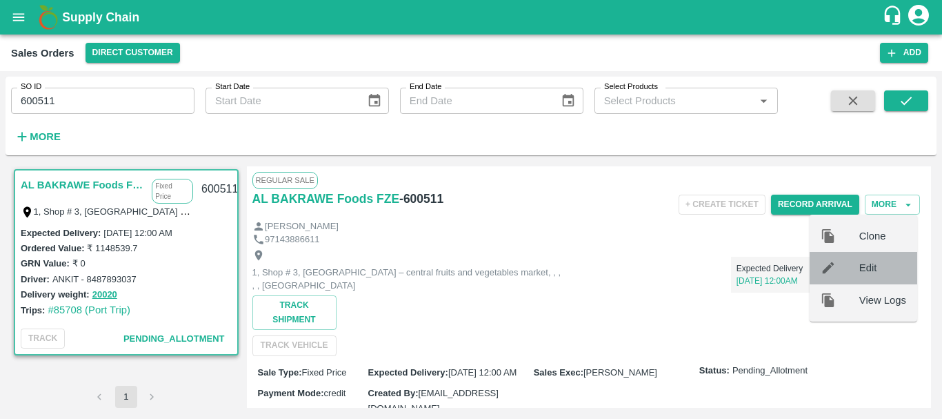
click at [893, 262] on span "Edit" at bounding box center [882, 267] width 47 height 15
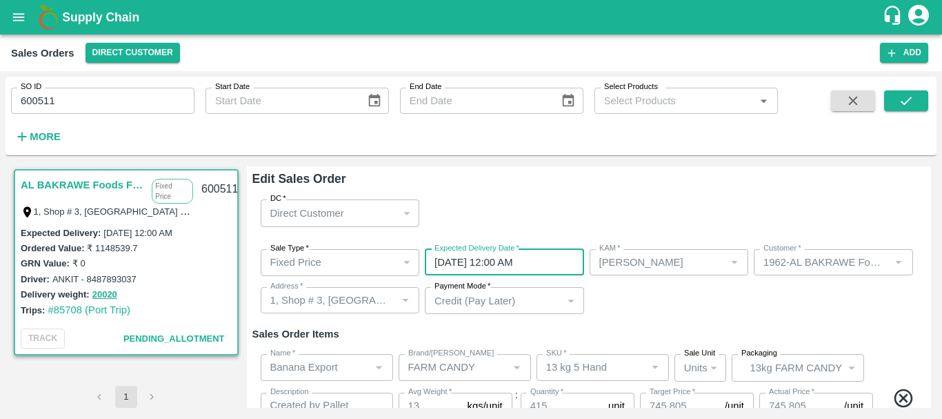
click at [551, 254] on input "[DATE] 12:00 AM" at bounding box center [500, 262] width 150 height 26
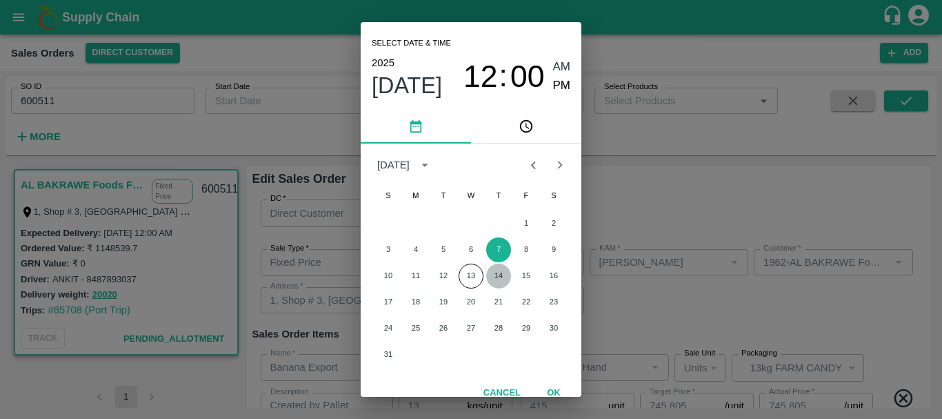
click at [500, 275] on button "14" at bounding box center [498, 275] width 25 height 25
type input "[DATE] 12:00 AM"
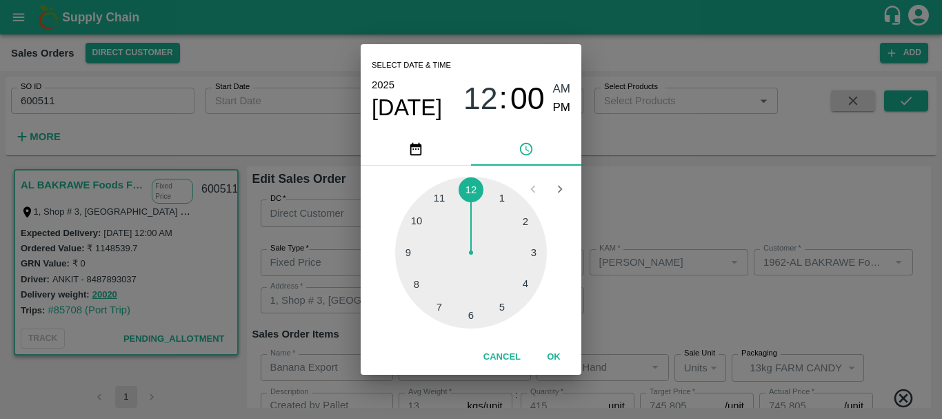
click at [619, 296] on div "Select date & time [DATE] 12 : 00 AM PM 1 2 3 4 5 6 7 8 9 10 11 12 Cancel OK" at bounding box center [471, 209] width 942 height 419
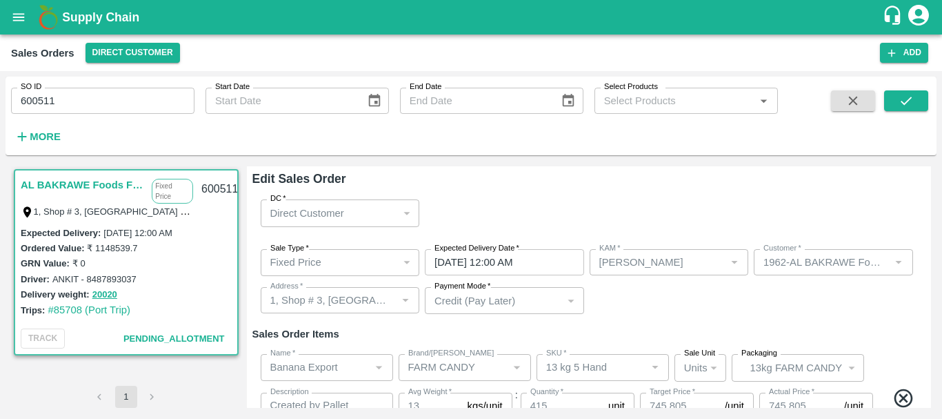
click at [640, 304] on div "Sale Type   * Fixed Price 1 Sale Type Expected Delivery Date   * [DATE] 12:00 A…" at bounding box center [589, 282] width 674 height 88
click at [689, 302] on div "Sale Type   * Fixed Price 1 Sale Type Expected Delivery Date   * [DATE] 12:00 A…" at bounding box center [589, 282] width 674 height 88
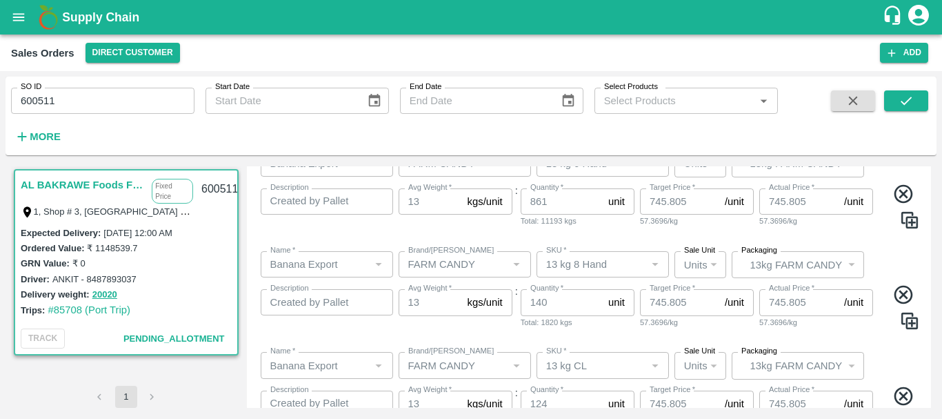
scroll to position [399, 0]
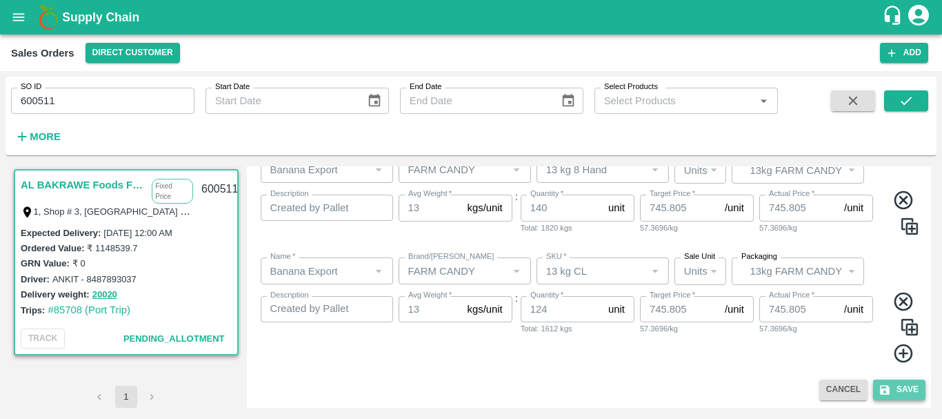
click at [891, 389] on button "Save" at bounding box center [899, 389] width 52 height 20
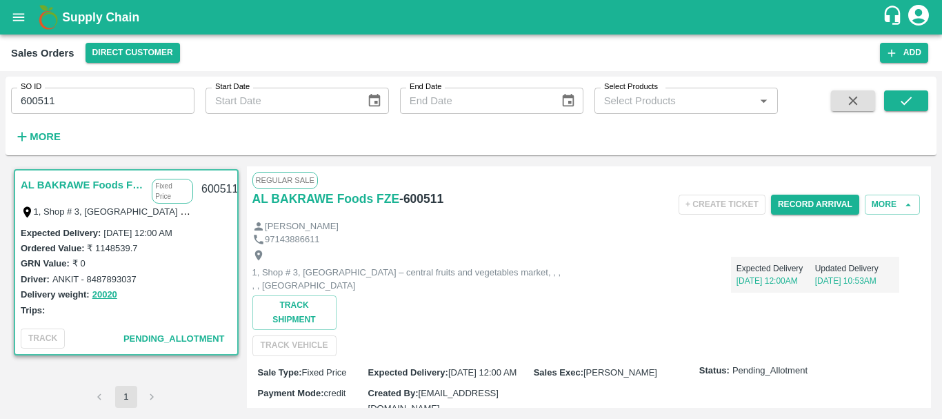
click at [35, 95] on input "600511" at bounding box center [102, 101] width 183 height 26
paste input "text"
type input "600510"
click at [897, 108] on button "submit" at bounding box center [906, 100] width 44 height 21
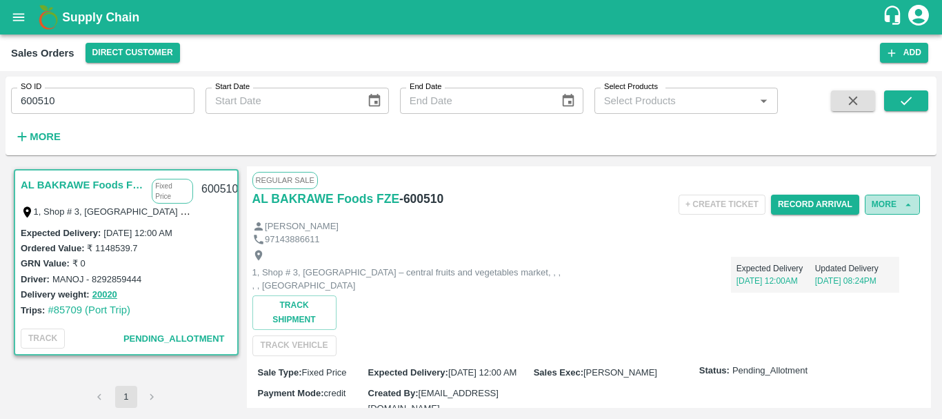
click at [875, 203] on button "More" at bounding box center [892, 204] width 55 height 20
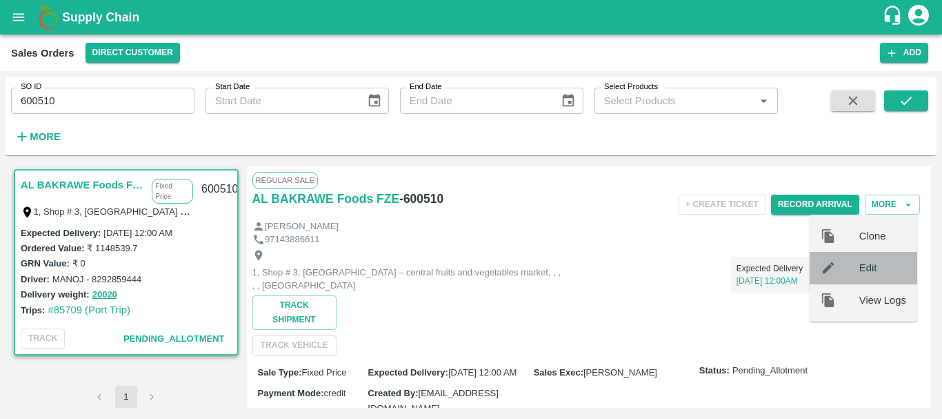
click at [887, 264] on span "Edit" at bounding box center [882, 267] width 47 height 15
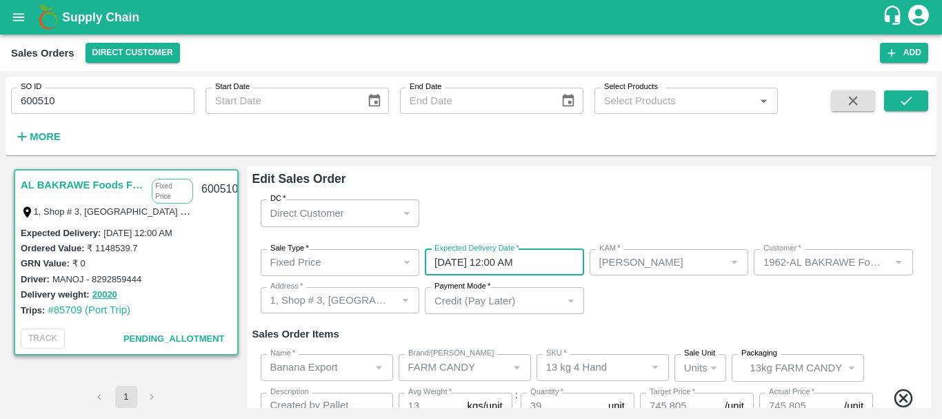
click at [515, 267] on input "[DATE] 12:00 AM" at bounding box center [500, 262] width 150 height 26
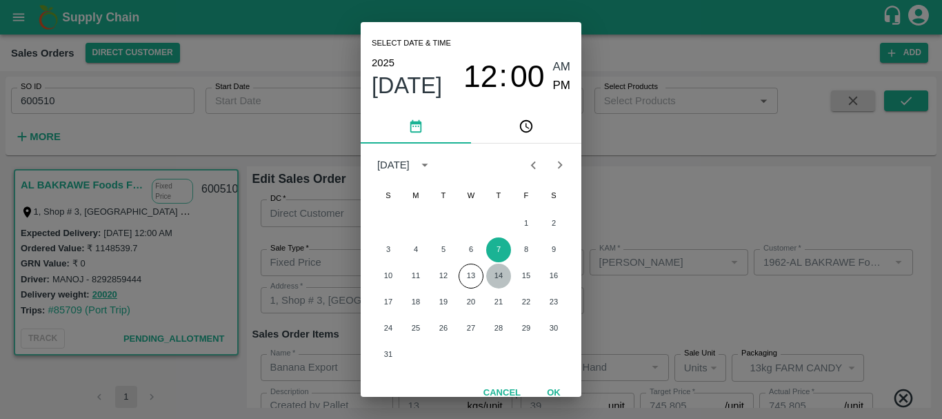
click at [492, 275] on button "14" at bounding box center [498, 275] width 25 height 25
type input "[DATE] 12:00 AM"
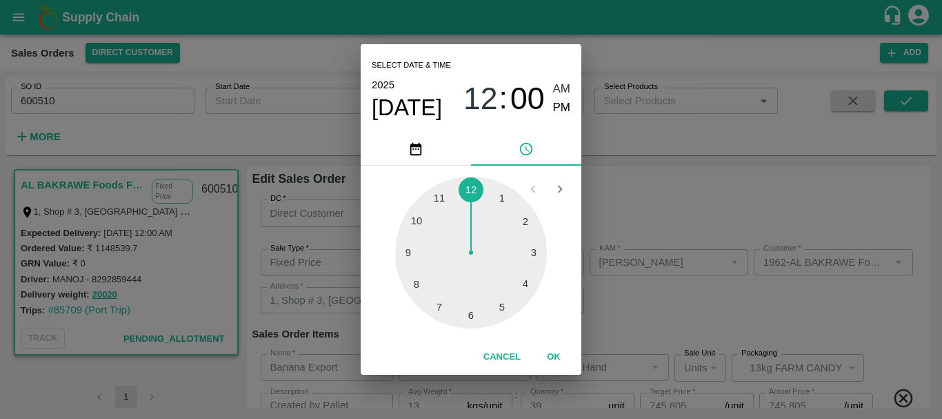
click at [621, 303] on div "Select date & time [DATE] 12 : 00 AM PM 1 2 3 4 5 6 7 8 9 10 11 12 Cancel OK" at bounding box center [471, 209] width 942 height 419
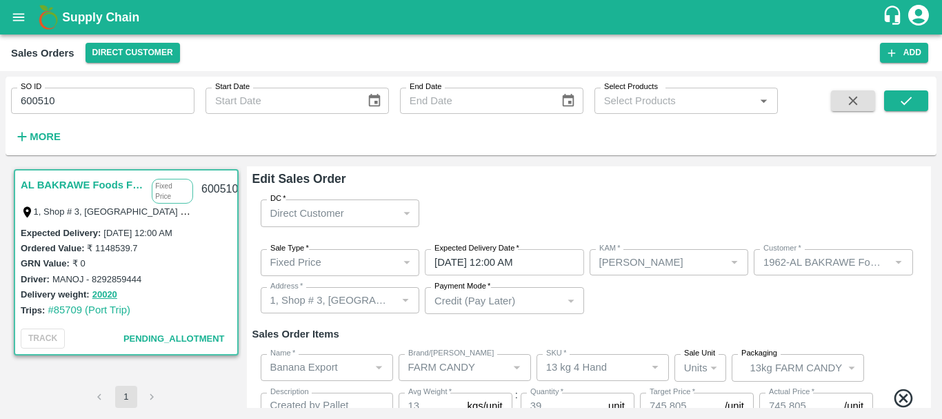
click at [702, 303] on div "Sale Type   * Fixed Price 1 Sale Type Expected Delivery Date   * [DATE] 12:00 A…" at bounding box center [589, 282] width 674 height 88
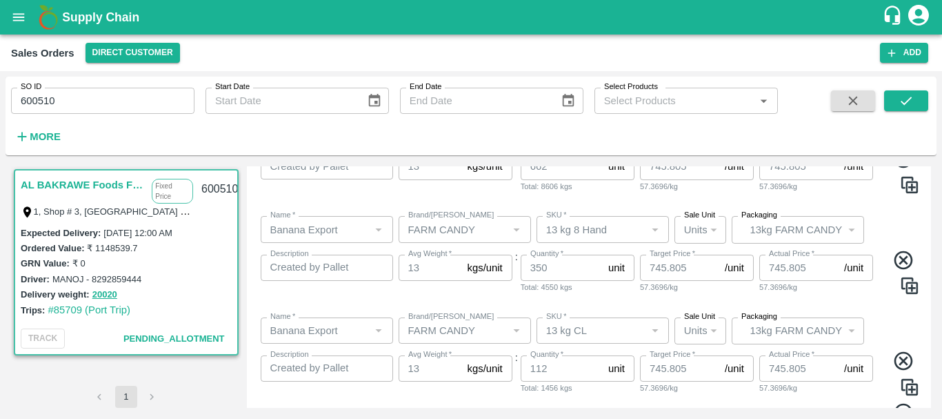
scroll to position [500, 0]
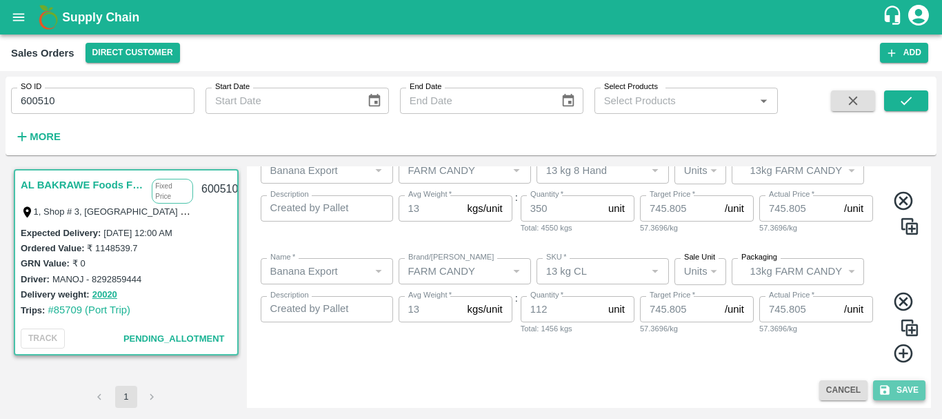
click at [891, 386] on button "Save" at bounding box center [899, 390] width 52 height 20
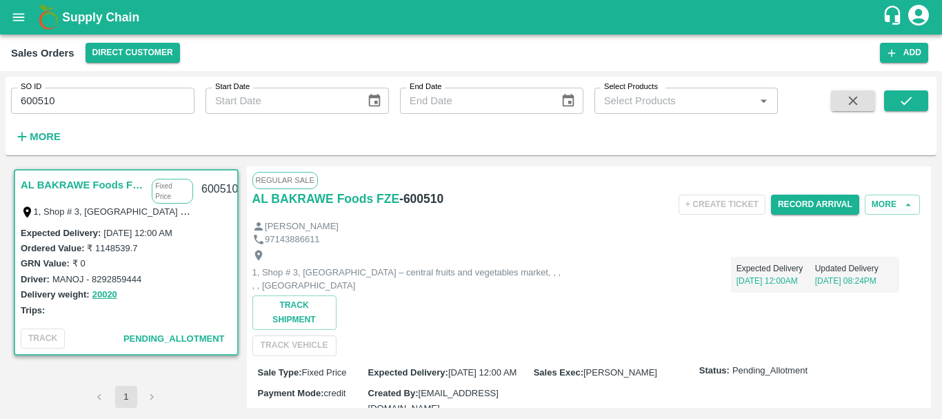
scroll to position [237, 0]
click at [40, 104] on input "600510" at bounding box center [102, 101] width 183 height 26
paste input "text"
type input "600508"
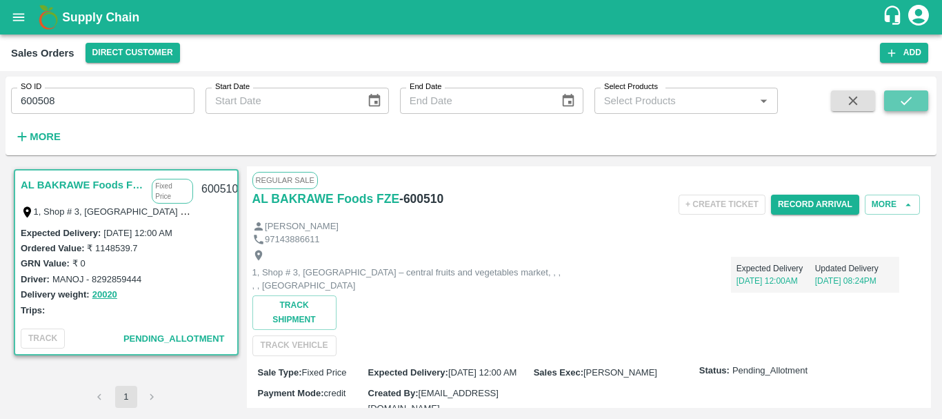
click at [897, 98] on button "submit" at bounding box center [906, 100] width 44 height 21
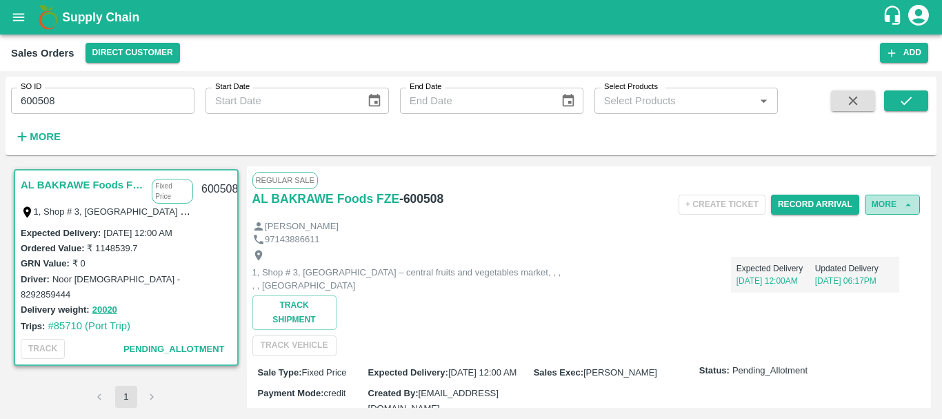
click at [884, 205] on button "More" at bounding box center [892, 204] width 55 height 20
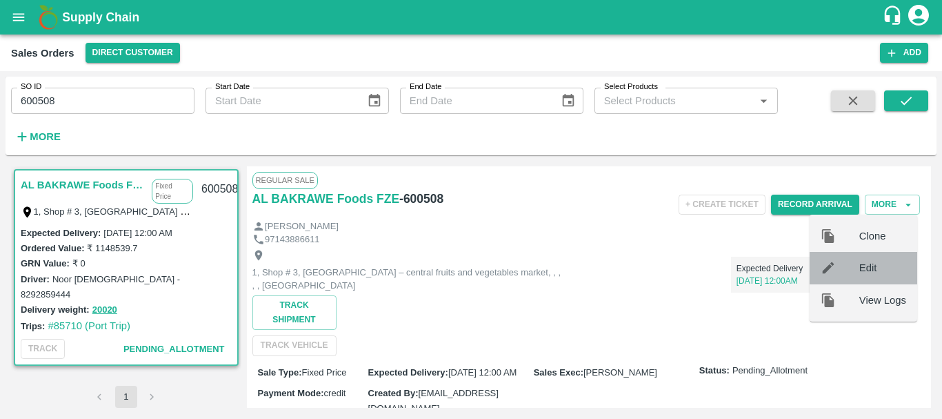
click at [872, 263] on span "Edit" at bounding box center [882, 267] width 47 height 15
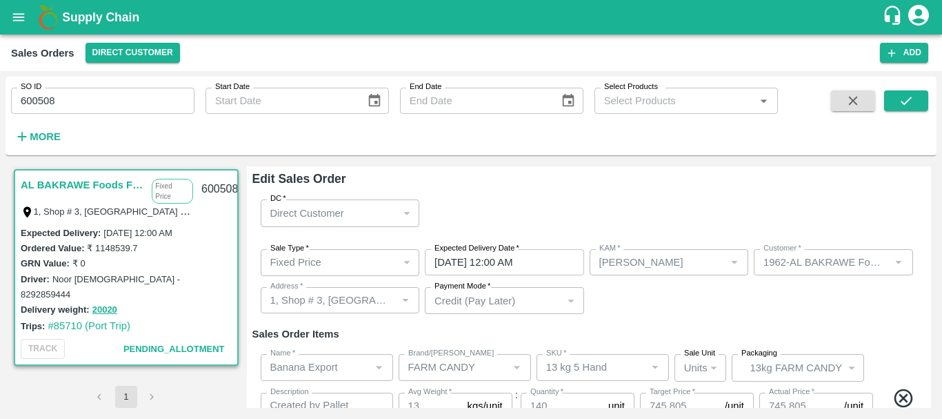
click at [549, 254] on input "[DATE] 12:00 AM" at bounding box center [500, 262] width 150 height 26
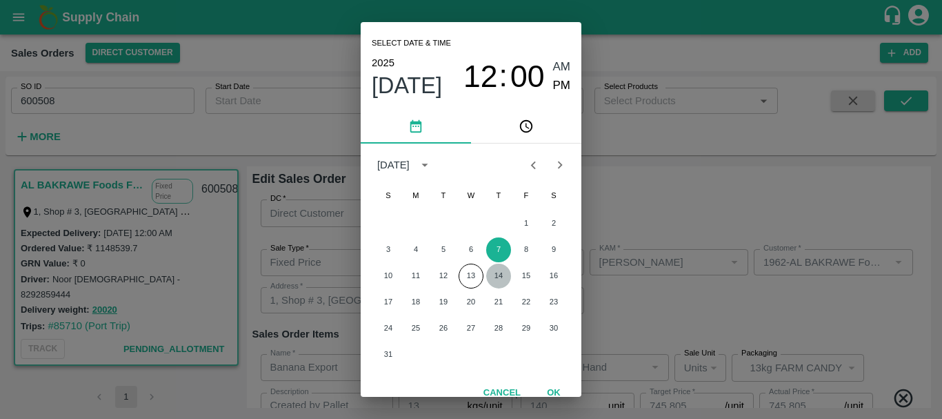
click at [496, 273] on button "14" at bounding box center [498, 275] width 25 height 25
type input "[DATE] 12:00 AM"
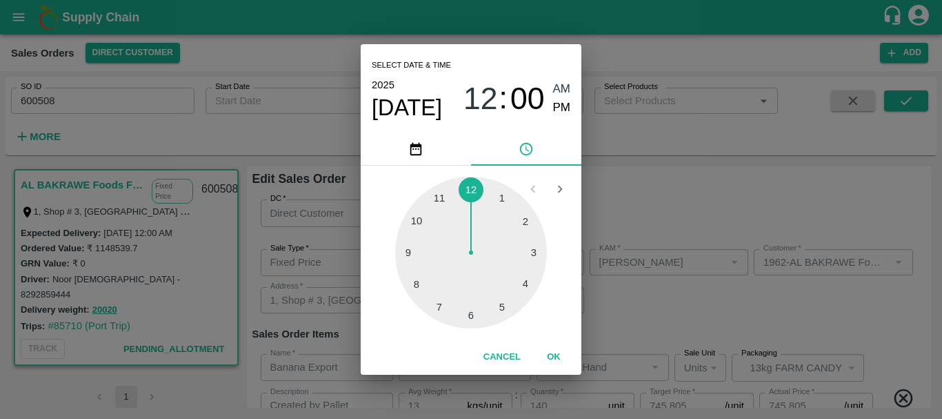
click at [652, 301] on div "Select date & time [DATE] 12 : 00 AM PM 1 2 3 4 5 6 7 8 9 10 11 12 Cancel OK" at bounding box center [471, 209] width 942 height 419
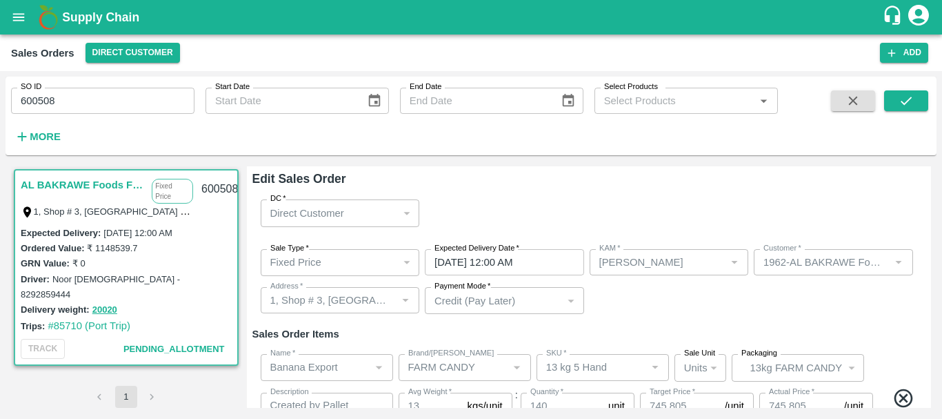
click at [652, 301] on div "Sale Type   * Fixed Price 1 Sale Type Expected Delivery Date   * [DATE] 12:00 A…" at bounding box center [589, 282] width 674 height 88
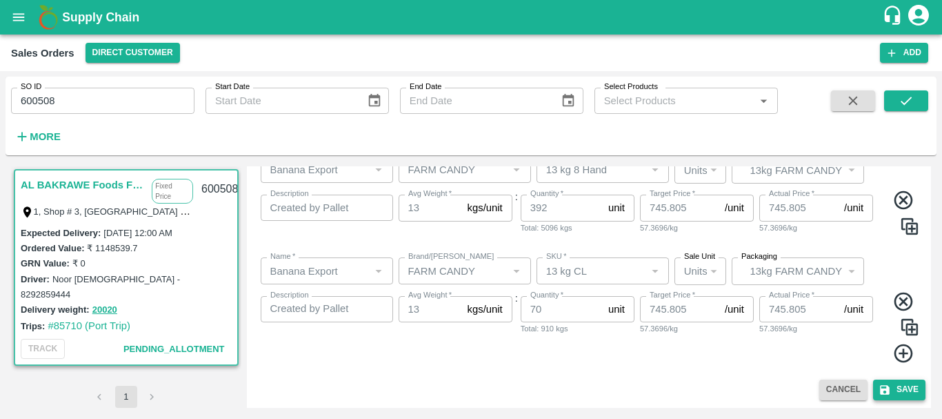
click at [874, 389] on button "Save" at bounding box center [899, 389] width 52 height 20
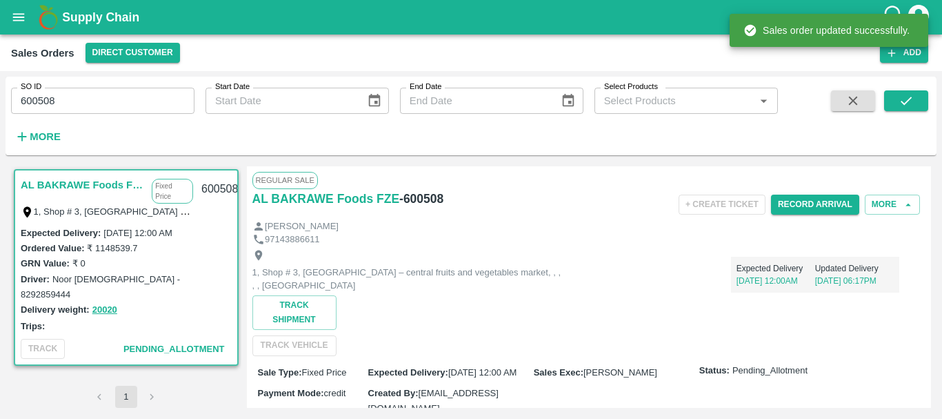
click at [41, 99] on input "600508" at bounding box center [102, 101] width 183 height 26
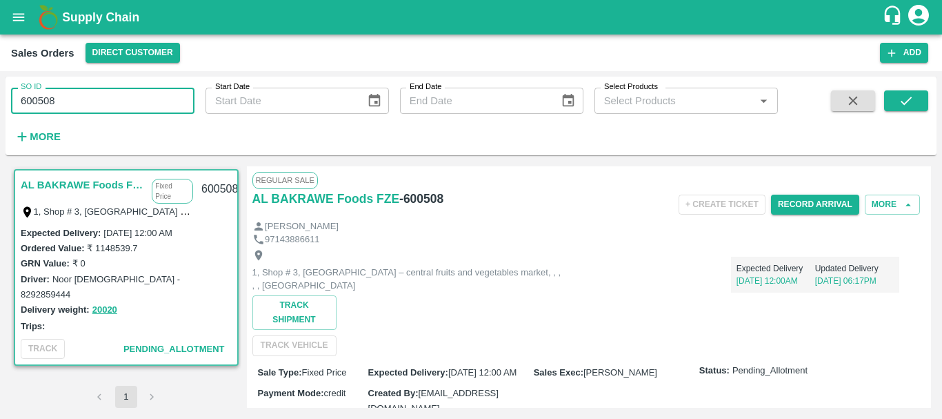
paste input "text"
type input "600507"
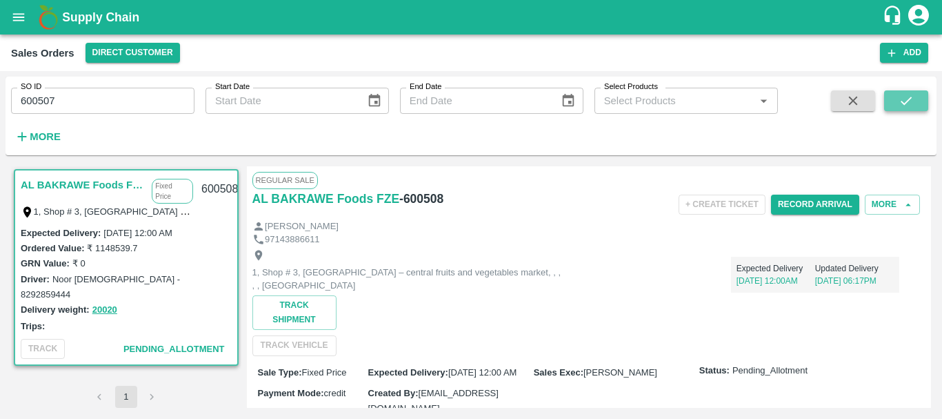
click at [903, 106] on icon "submit" at bounding box center [906, 100] width 15 height 15
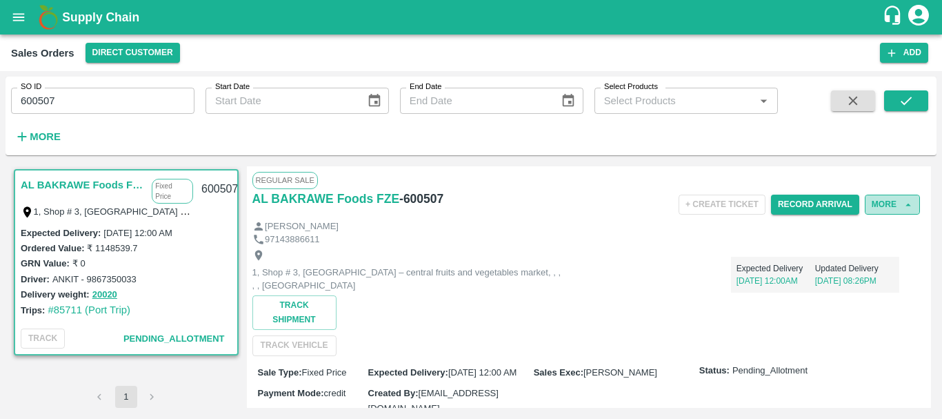
click at [886, 201] on button "More" at bounding box center [892, 204] width 55 height 20
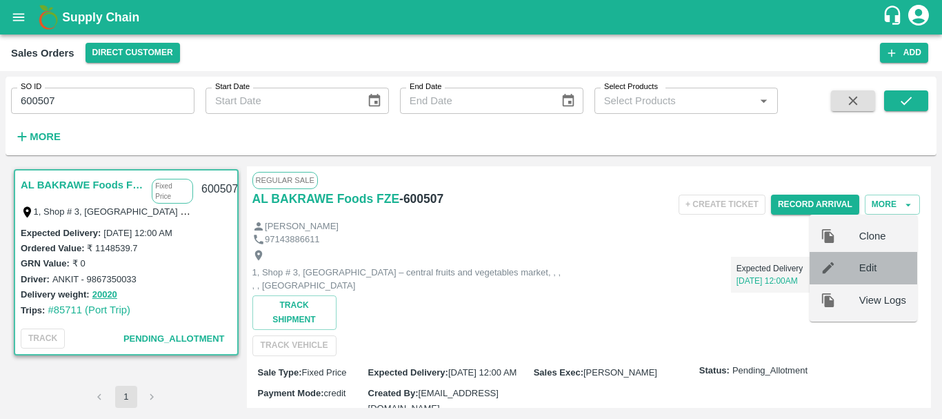
click at [889, 261] on span "Edit" at bounding box center [882, 267] width 47 height 15
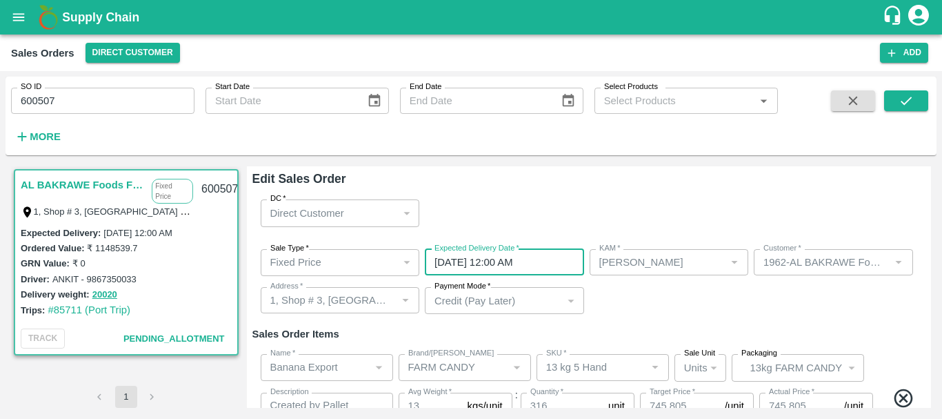
click at [477, 260] on input "[DATE] 12:00 AM" at bounding box center [500, 262] width 150 height 26
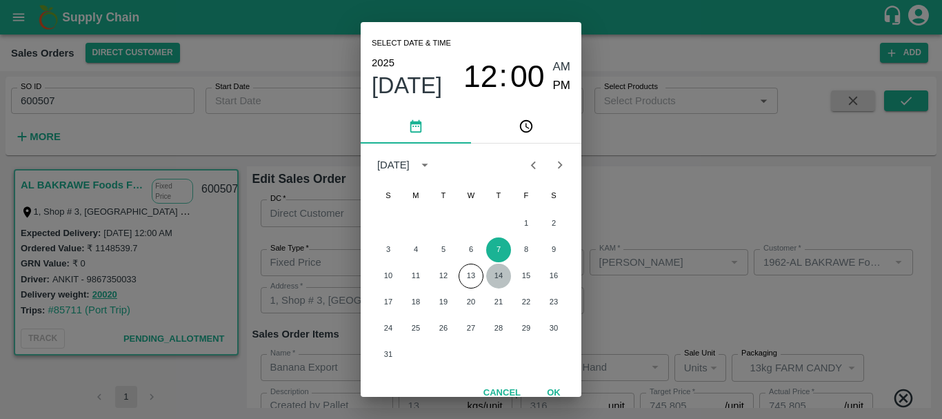
click at [501, 277] on button "14" at bounding box center [498, 275] width 25 height 25
type input "[DATE] 12:00 AM"
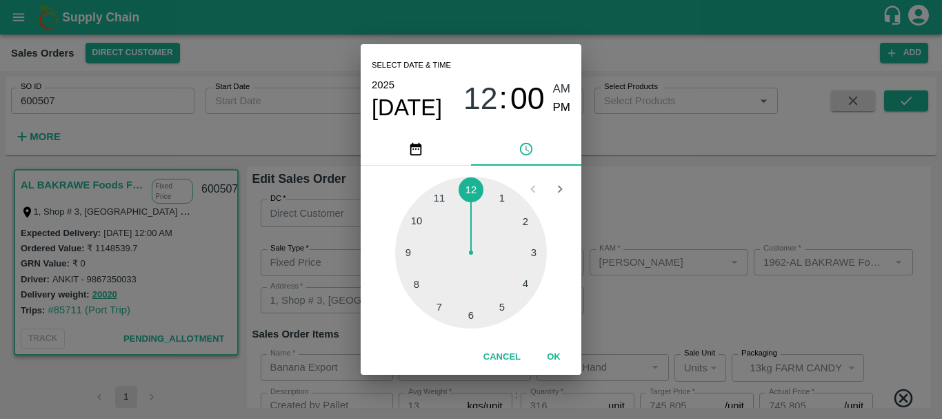
click at [691, 295] on div "Select date & time [DATE] 12 : 00 AM PM 1 2 3 4 5 6 7 8 9 10 11 12 Cancel OK" at bounding box center [471, 209] width 942 height 419
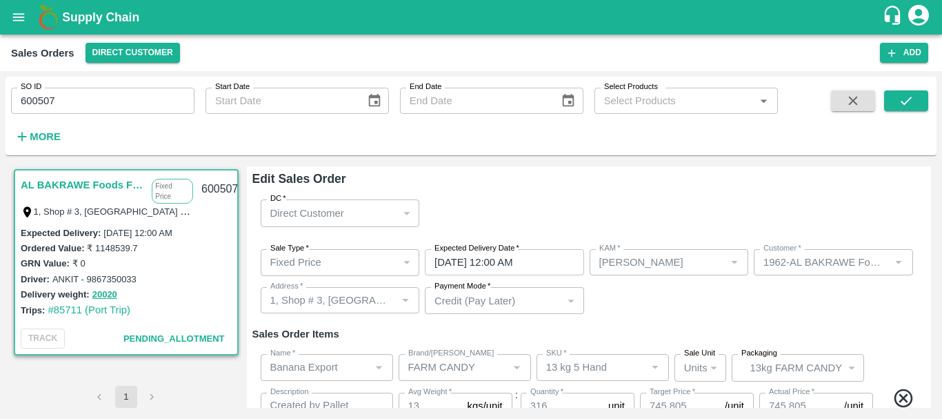
click at [696, 308] on div "Sale Type   * Fixed Price 1 Sale Type Expected Delivery Date   * [DATE] 12:00 A…" at bounding box center [589, 282] width 674 height 88
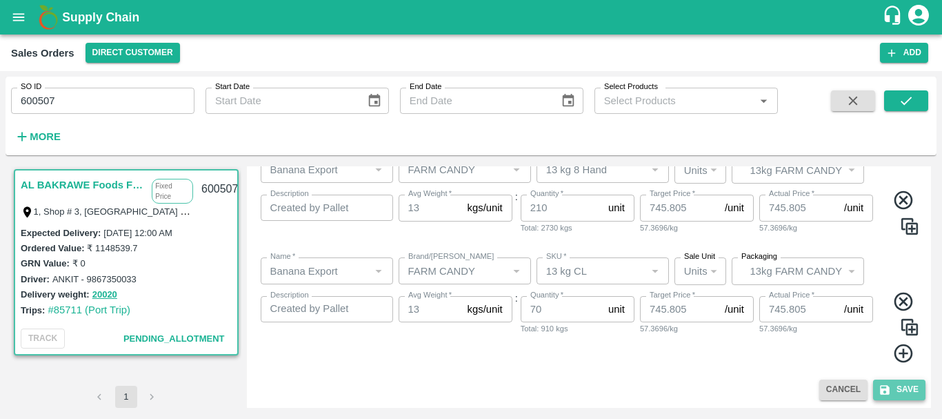
click at [901, 391] on button "Save" at bounding box center [899, 389] width 52 height 20
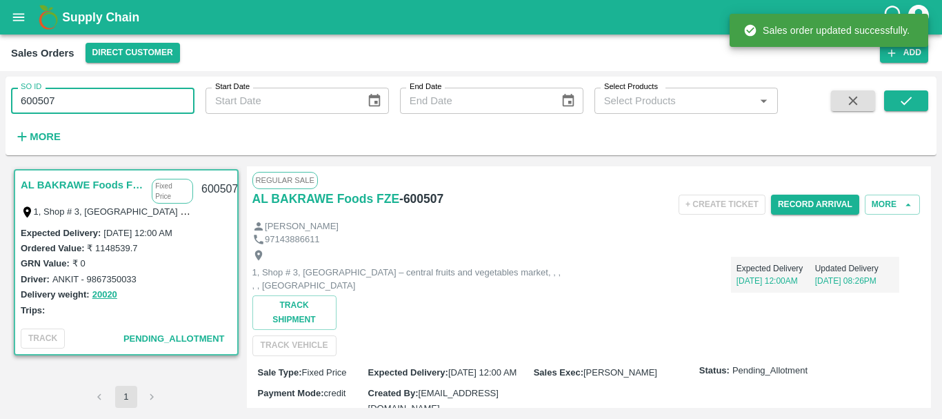
click at [45, 106] on input "600507" at bounding box center [102, 101] width 183 height 26
paste input "text"
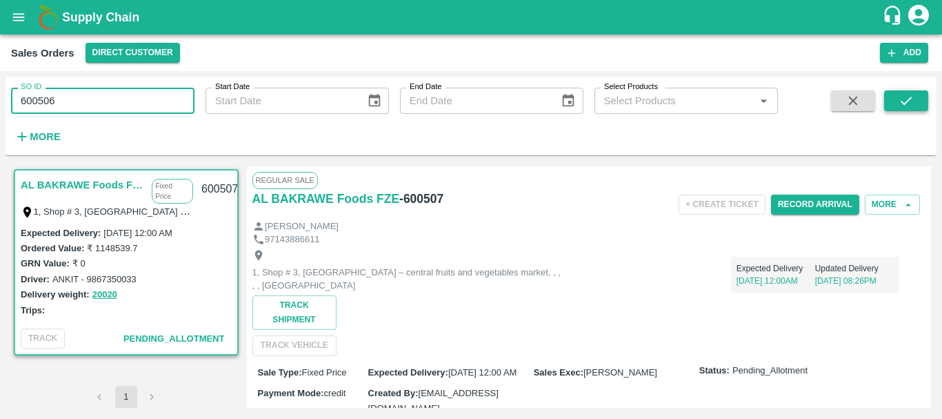
type input "600506"
click at [896, 97] on button "submit" at bounding box center [906, 100] width 44 height 21
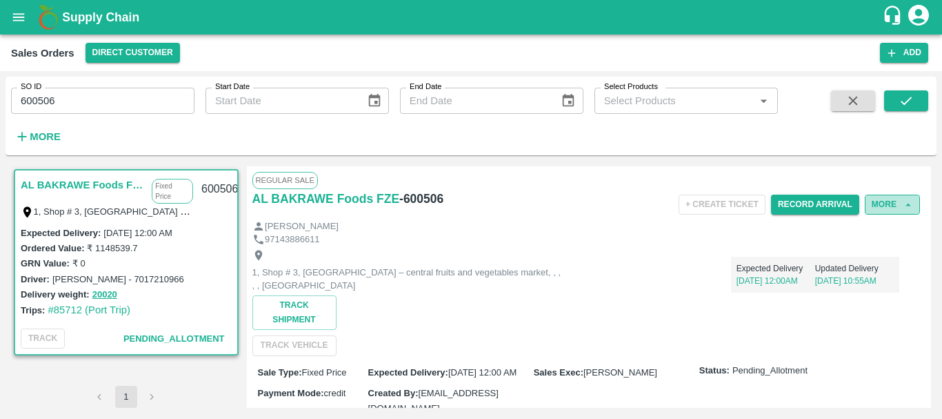
click at [868, 212] on button "More" at bounding box center [892, 204] width 55 height 20
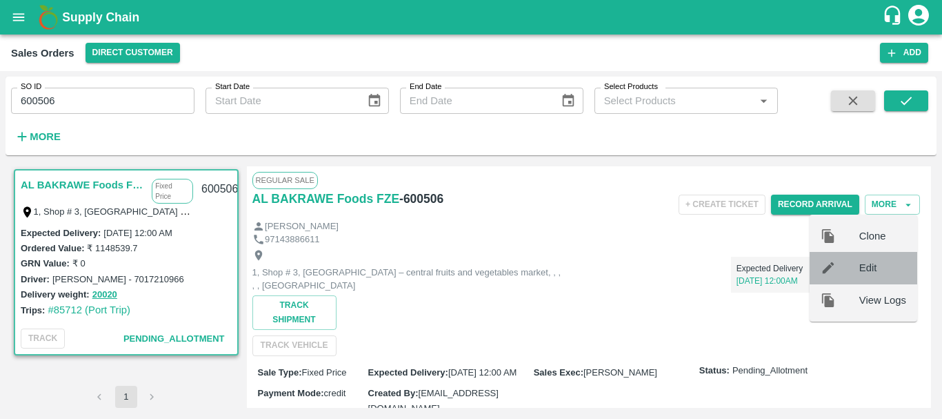
click at [881, 272] on span "Edit" at bounding box center [882, 267] width 47 height 15
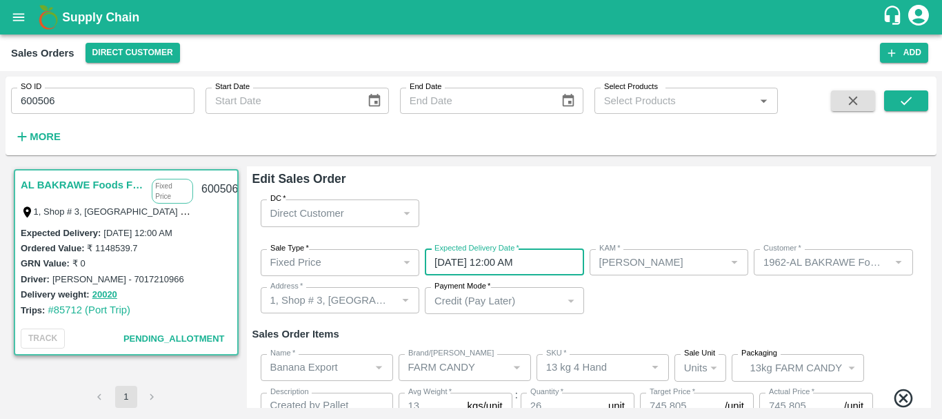
click at [525, 269] on input "[DATE] 12:00 AM" at bounding box center [500, 262] width 150 height 26
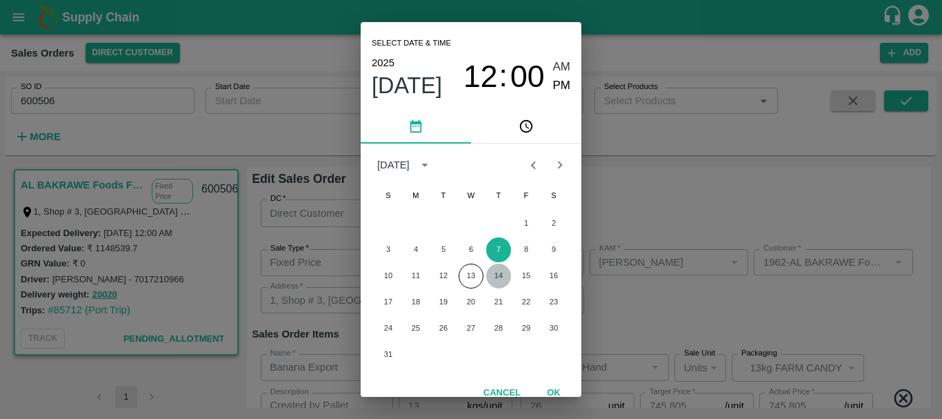
click at [503, 277] on button "14" at bounding box center [498, 275] width 25 height 25
type input "[DATE] 12:00 AM"
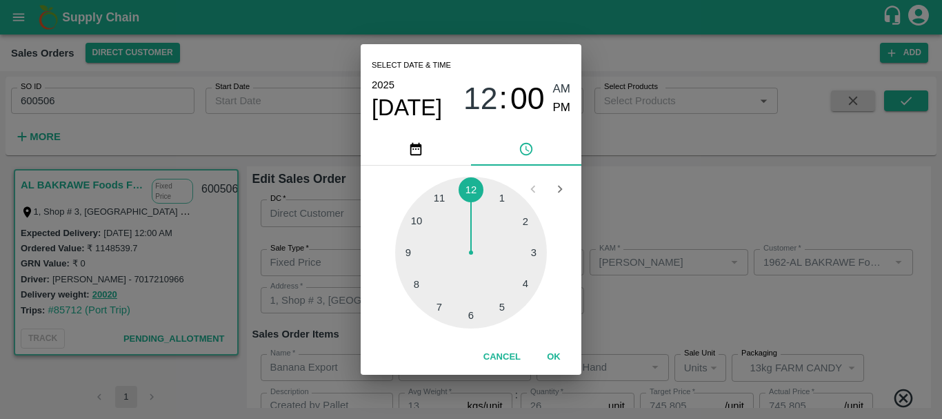
click at [641, 303] on div "Select date & time [DATE] 12 : 00 AM PM 1 2 3 4 5 6 7 8 9 10 11 12 Cancel OK" at bounding box center [471, 209] width 942 height 419
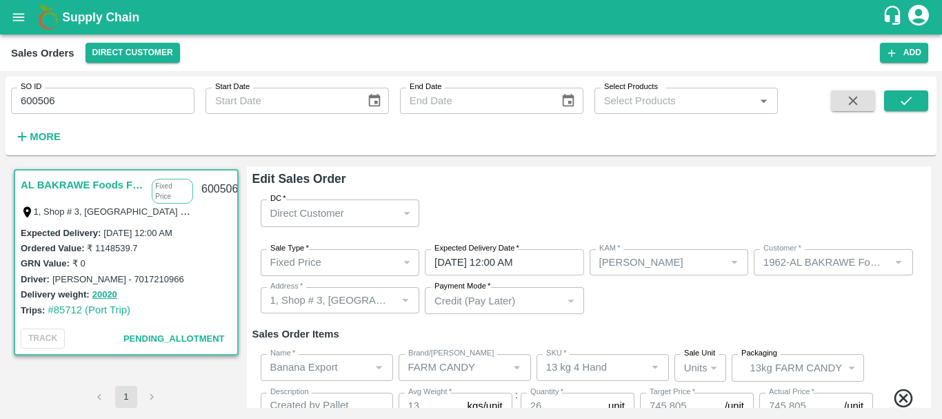
click at [641, 303] on div "Sale Type   * Fixed Price 1 Sale Type Expected Delivery Date   * [DATE] 12:00 A…" at bounding box center [589, 282] width 674 height 88
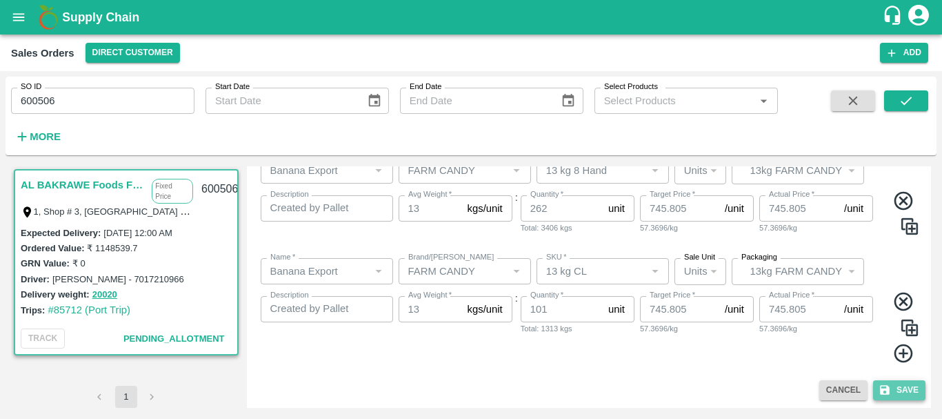
click at [890, 389] on button "Save" at bounding box center [899, 390] width 52 height 20
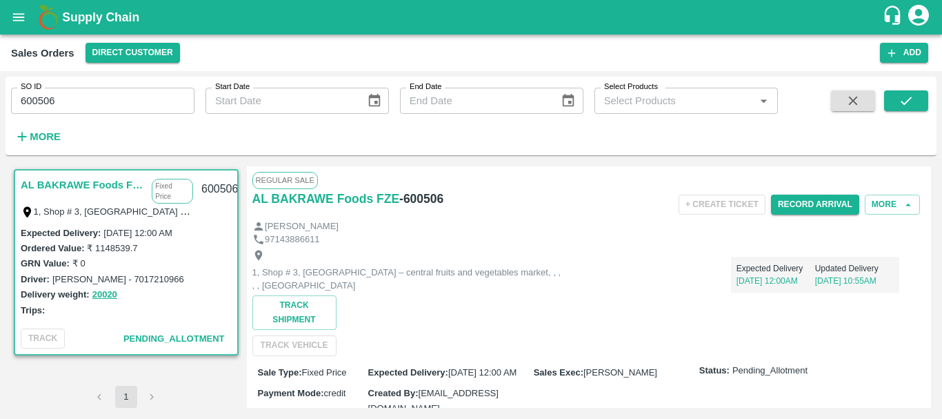
click at [24, 24] on icon "open drawer" at bounding box center [18, 17] width 15 height 15
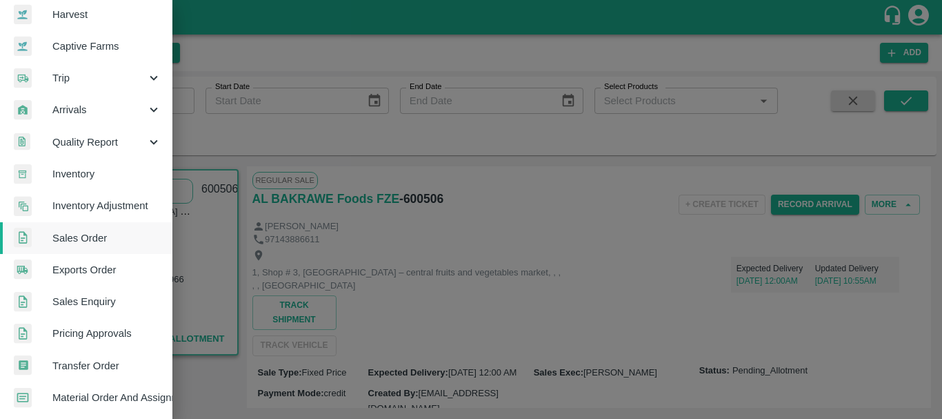
scroll to position [104, 0]
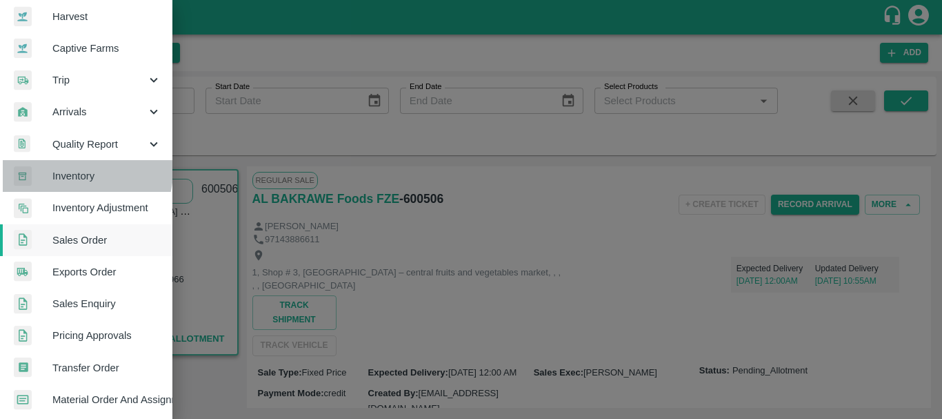
click at [81, 171] on span "Inventory" at bounding box center [106, 175] width 109 height 15
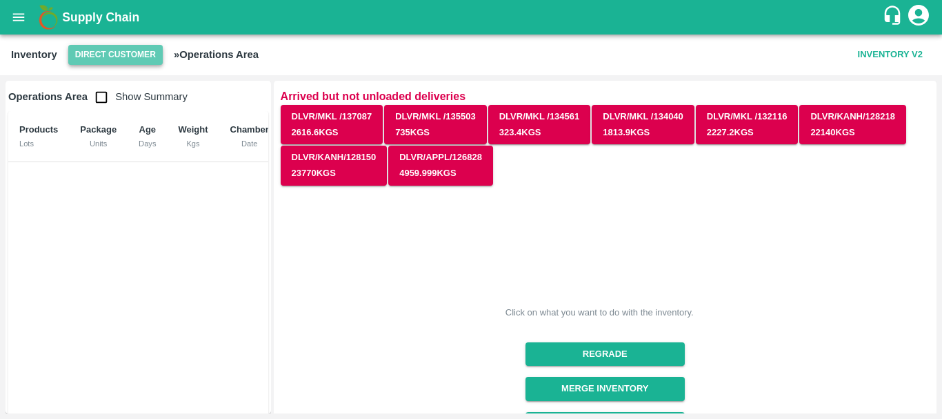
click at [104, 52] on button "Direct Customer" at bounding box center [115, 55] width 94 height 20
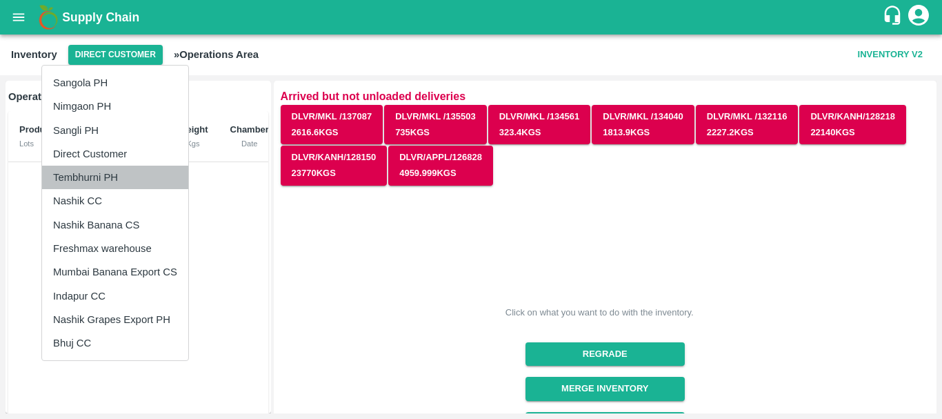
click at [107, 174] on li "Tembhurni PH" at bounding box center [115, 177] width 146 height 23
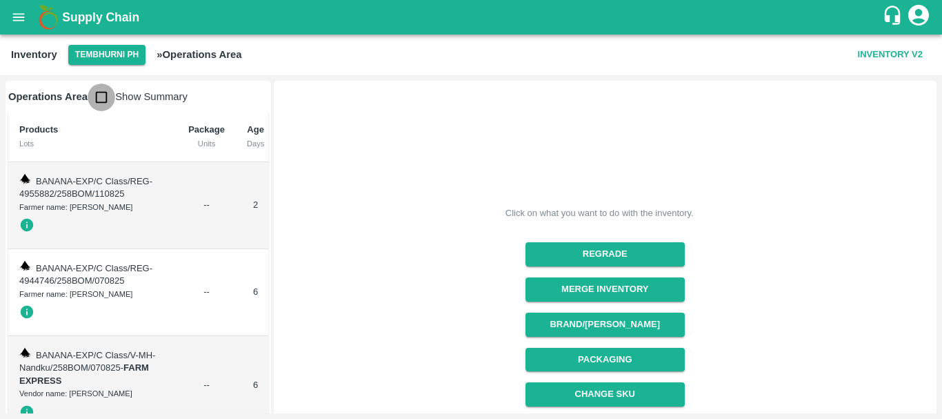
click at [97, 100] on input "checkbox" at bounding box center [102, 97] width 28 height 28
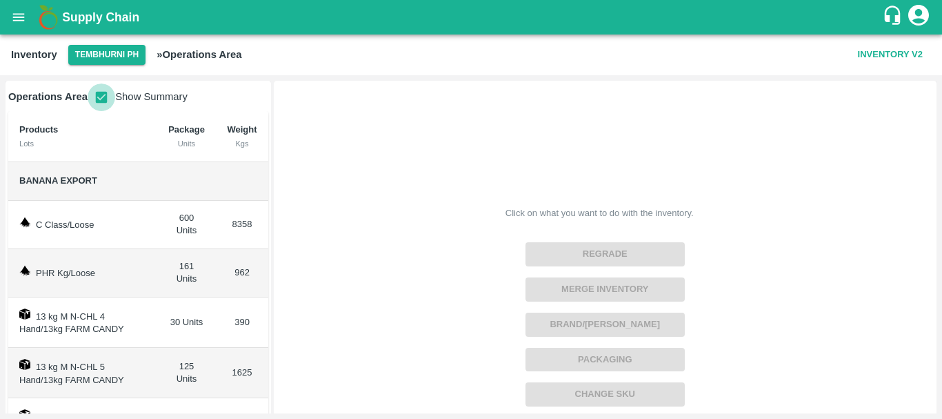
click at [104, 92] on input "checkbox" at bounding box center [102, 97] width 28 height 28
checkbox input "false"
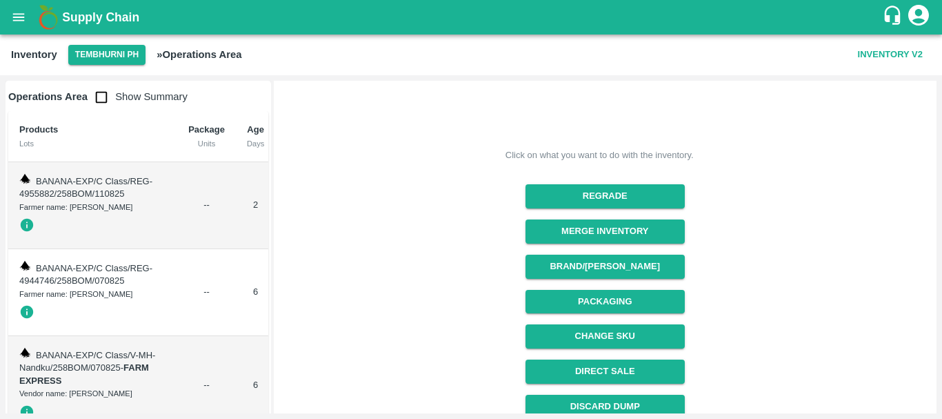
scroll to position [83, 0]
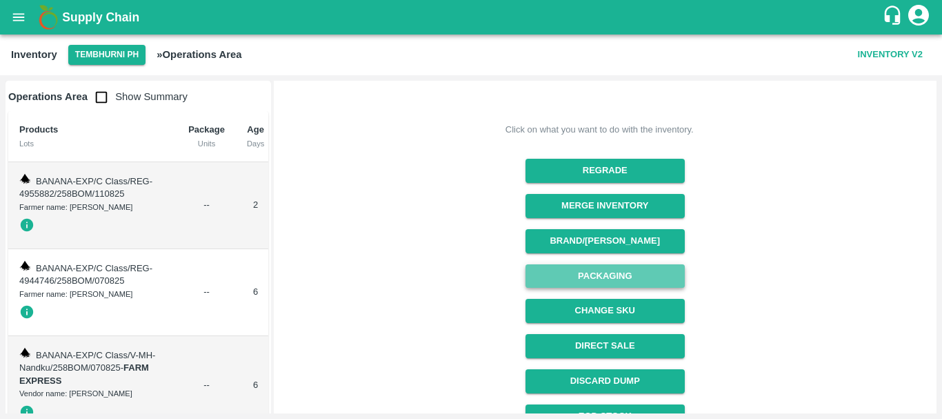
click at [589, 273] on button "Packaging" at bounding box center [604, 276] width 159 height 24
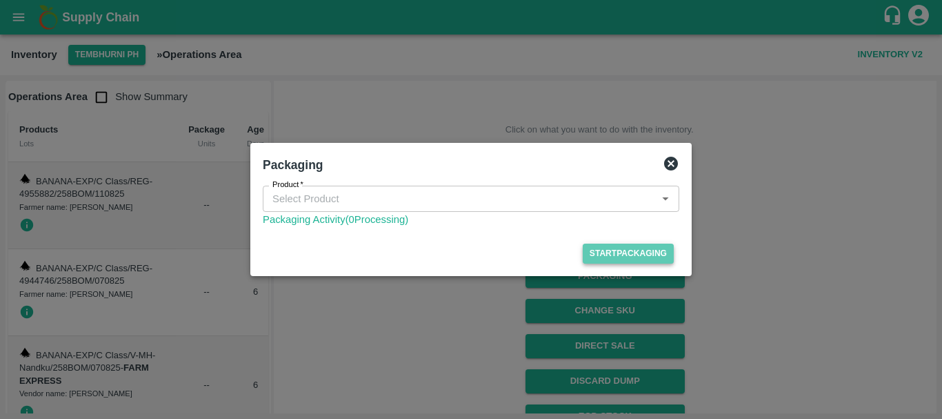
click at [600, 252] on button "Start Packaging" at bounding box center [628, 253] width 91 height 20
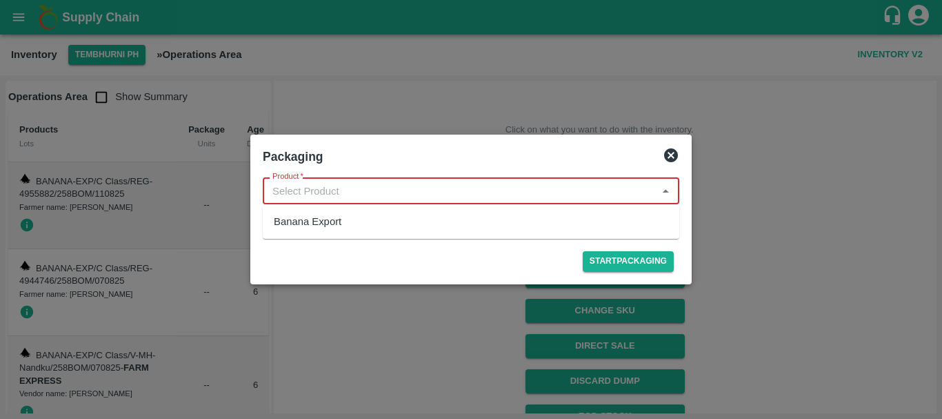
click at [357, 186] on input "Product   *" at bounding box center [460, 190] width 386 height 18
click at [329, 215] on div "Banana Export" at bounding box center [308, 221] width 68 height 15
type input "Banana Export"
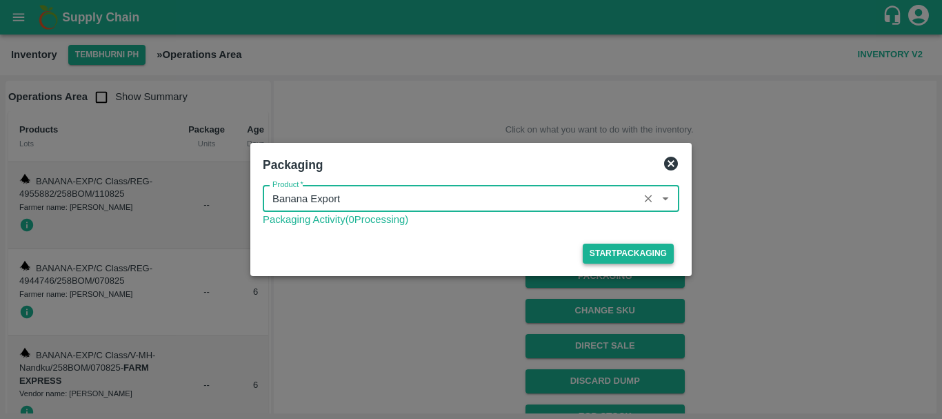
click at [641, 252] on button "Start Packaging" at bounding box center [628, 253] width 91 height 20
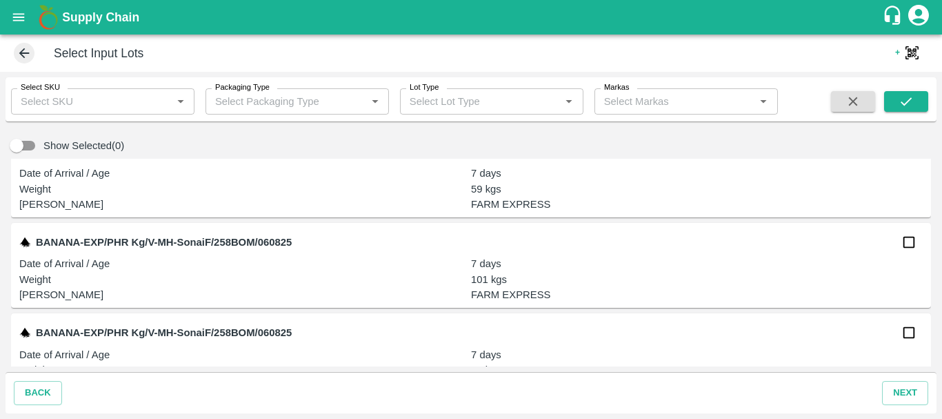
scroll to position [2941, 0]
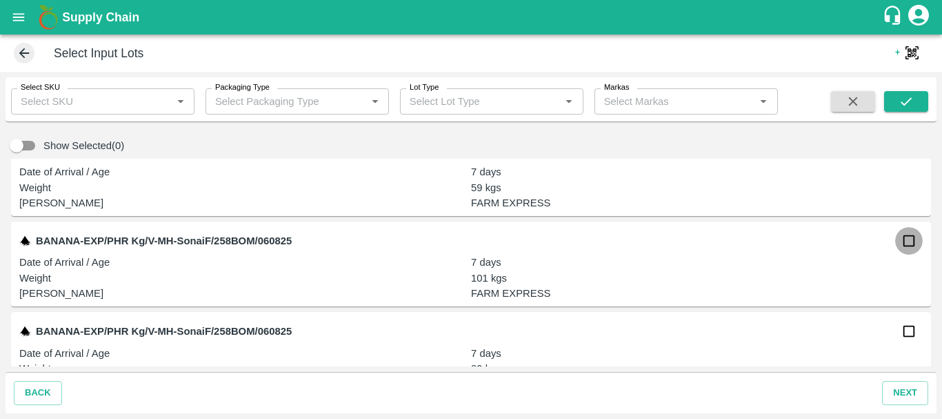
click at [906, 249] on input "checkbox" at bounding box center [909, 241] width 28 height 28
checkbox input "true"
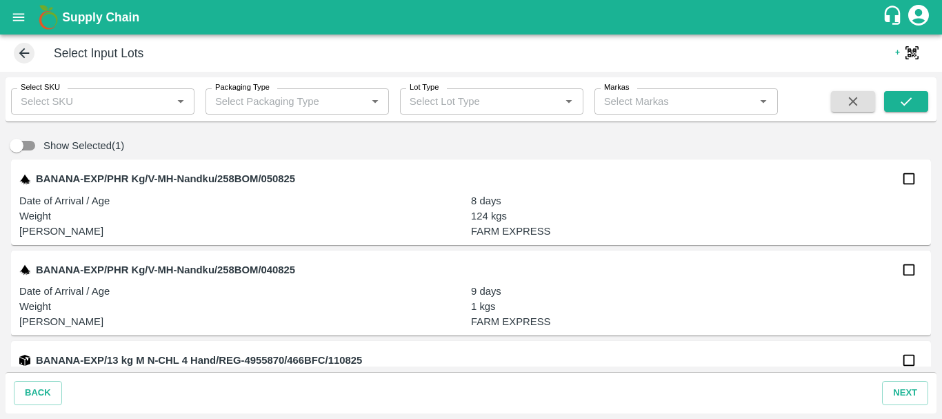
scroll to position [3184, 0]
click at [907, 182] on input "checkbox" at bounding box center [909, 178] width 28 height 28
checkbox input "true"
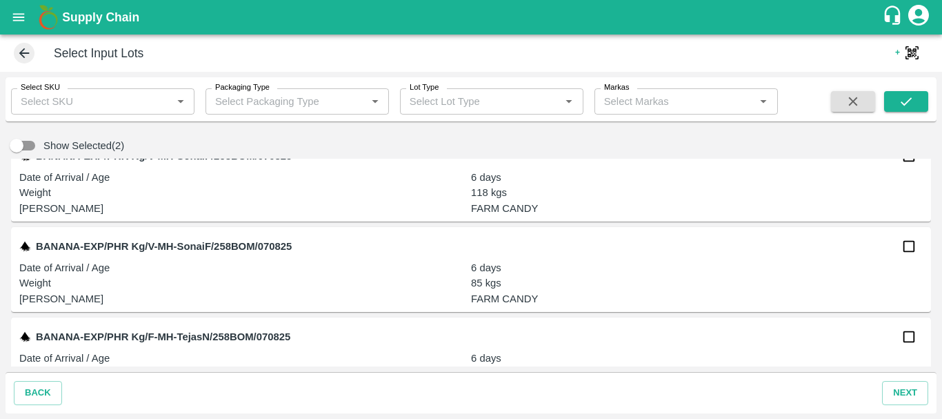
scroll to position [2479, 0]
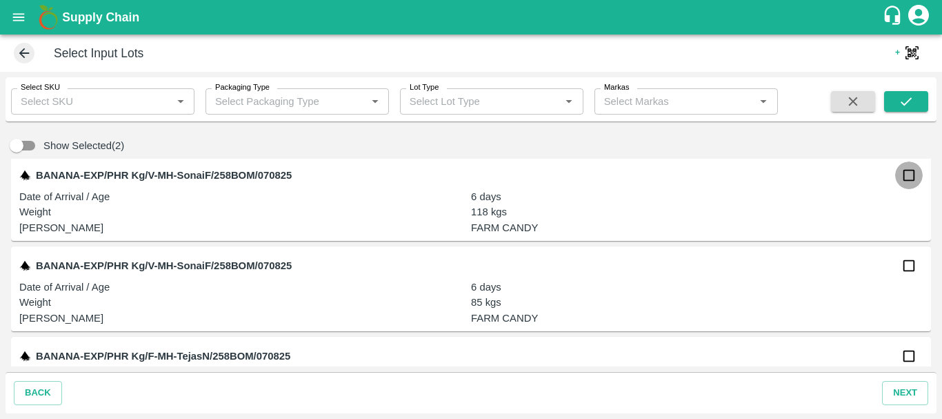
click at [908, 176] on input "checkbox" at bounding box center [909, 175] width 28 height 28
checkbox input "true"
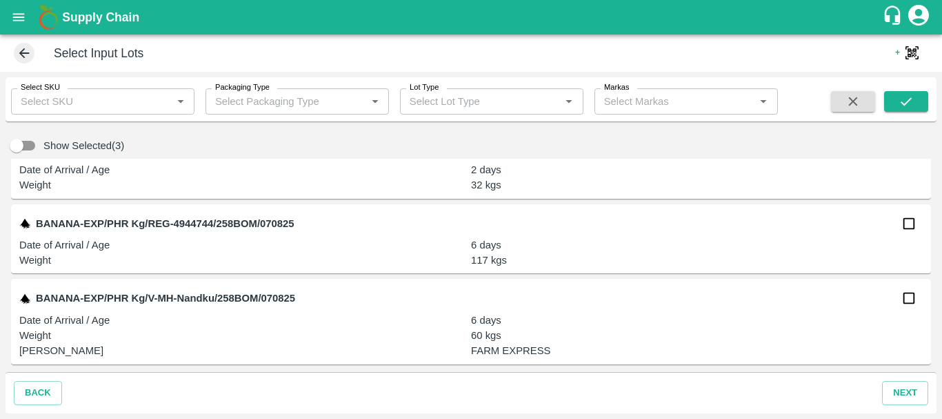
scroll to position [2175, 0]
click at [902, 227] on input "checkbox" at bounding box center [909, 224] width 28 height 28
checkbox input "true"
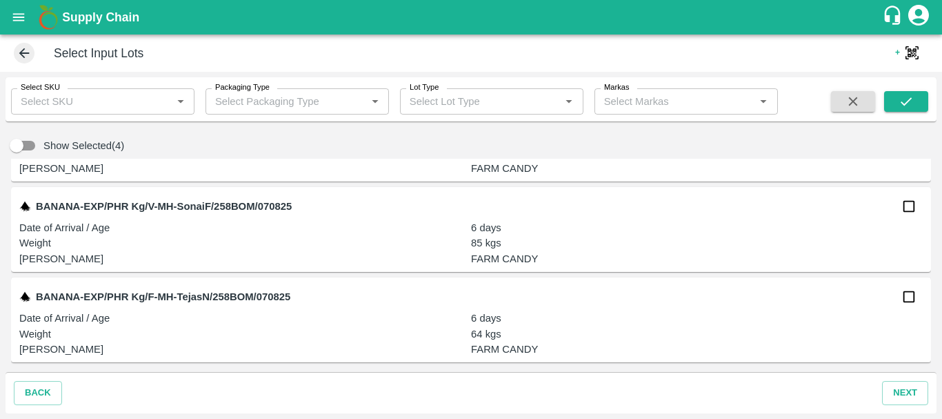
scroll to position [2541, 0]
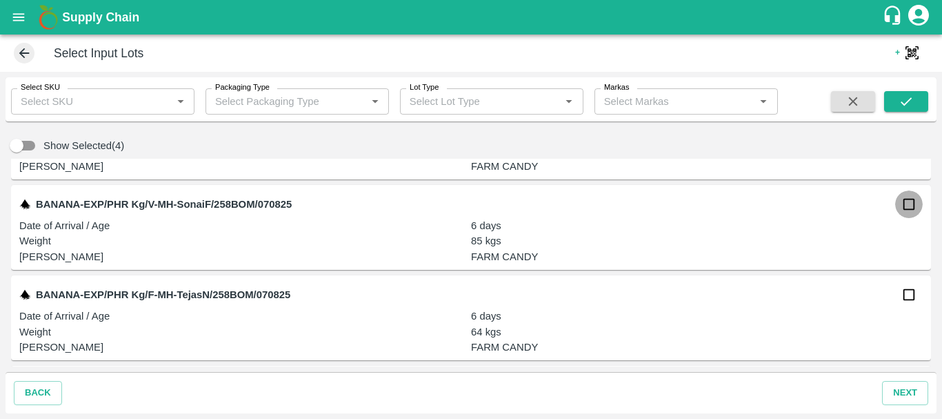
click at [903, 208] on input "checkbox" at bounding box center [909, 204] width 28 height 28
checkbox input "true"
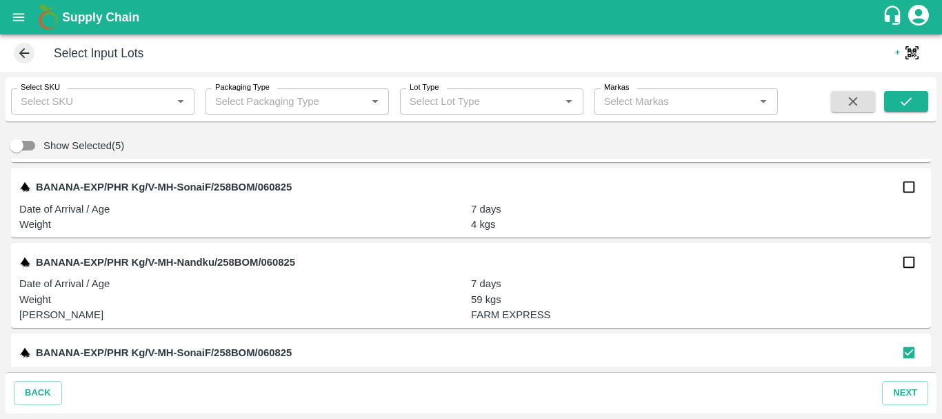
scroll to position [2816, 0]
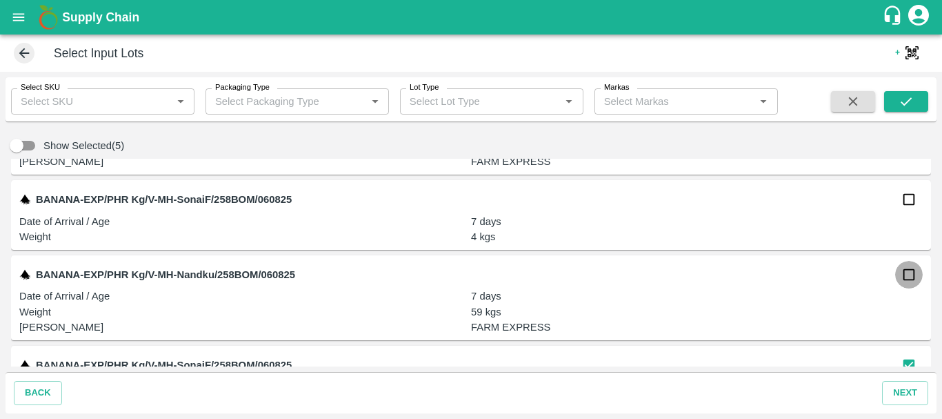
click at [907, 274] on input "checkbox" at bounding box center [909, 275] width 28 height 28
checkbox input "true"
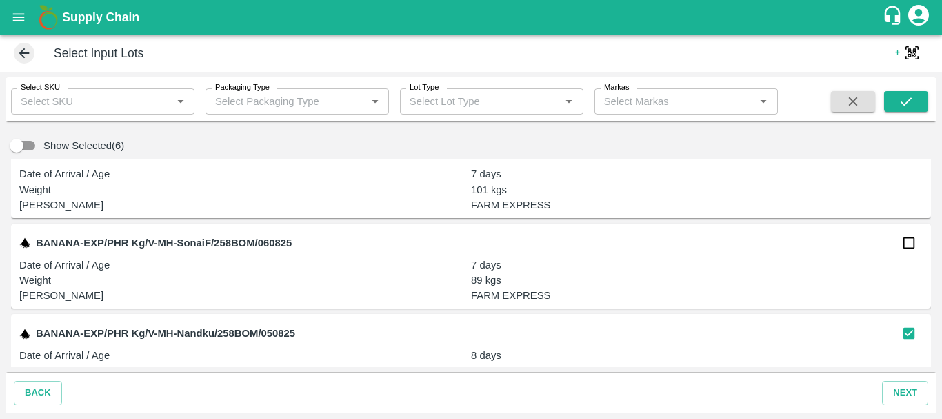
scroll to position [3023, 0]
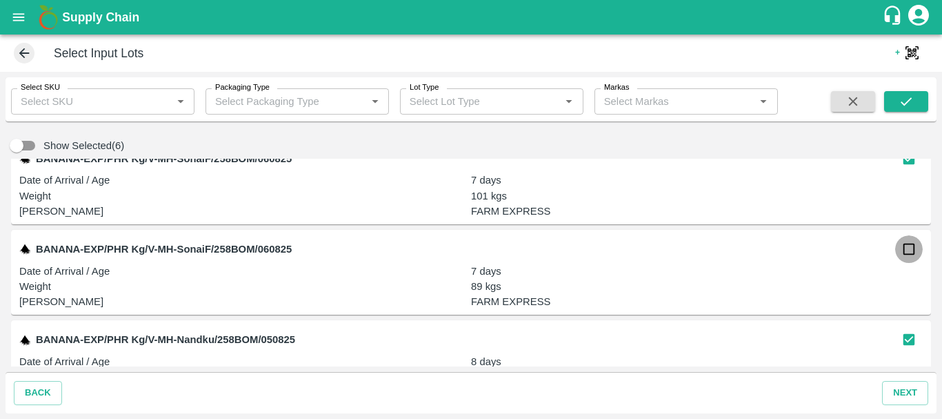
click at [903, 246] on input "checkbox" at bounding box center [909, 249] width 28 height 28
checkbox input "true"
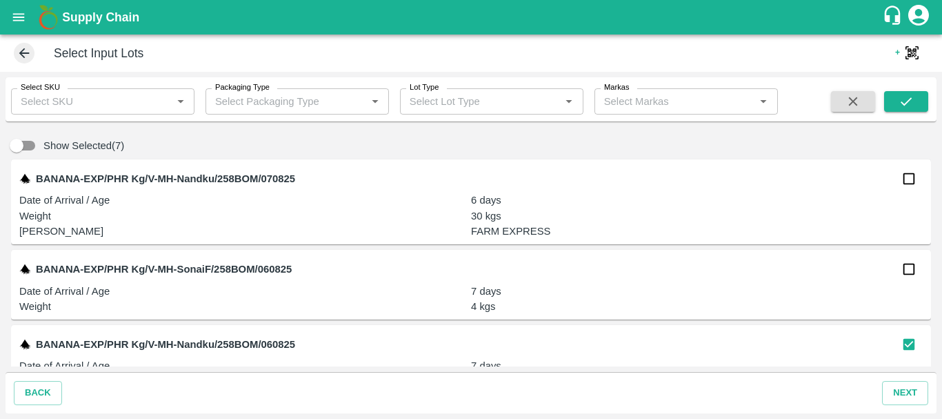
scroll to position [2719, 0]
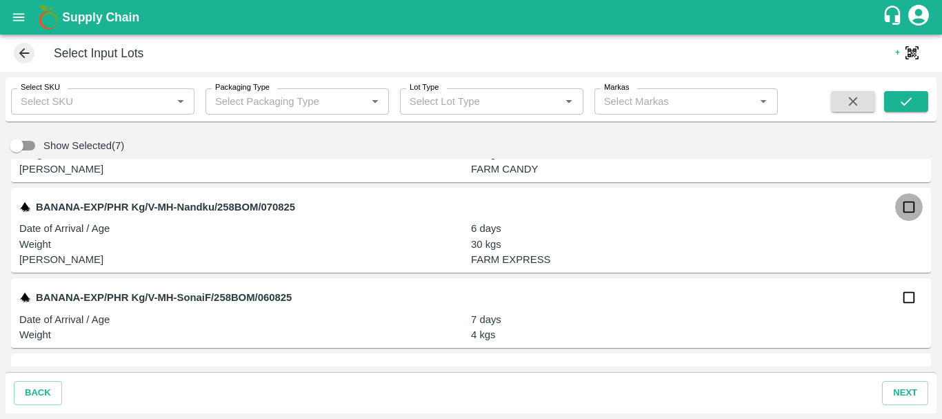
click at [903, 213] on input "checkbox" at bounding box center [909, 207] width 28 height 28
checkbox input "true"
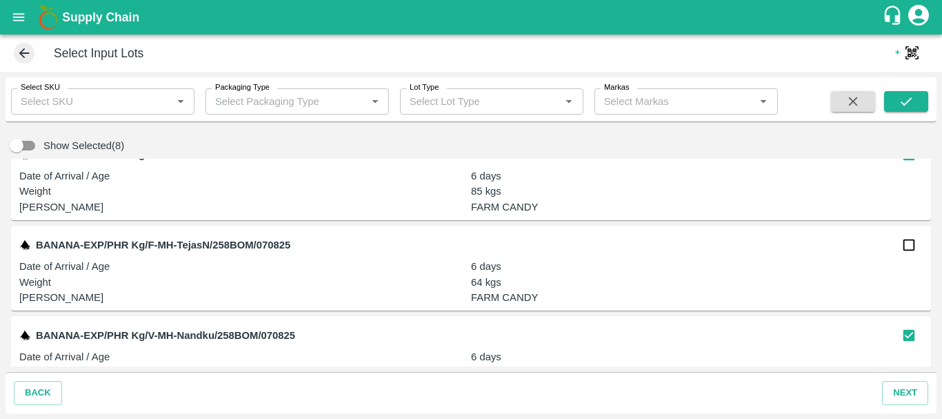
scroll to position [2591, 0]
click at [905, 243] on input "checkbox" at bounding box center [909, 244] width 28 height 28
checkbox input "true"
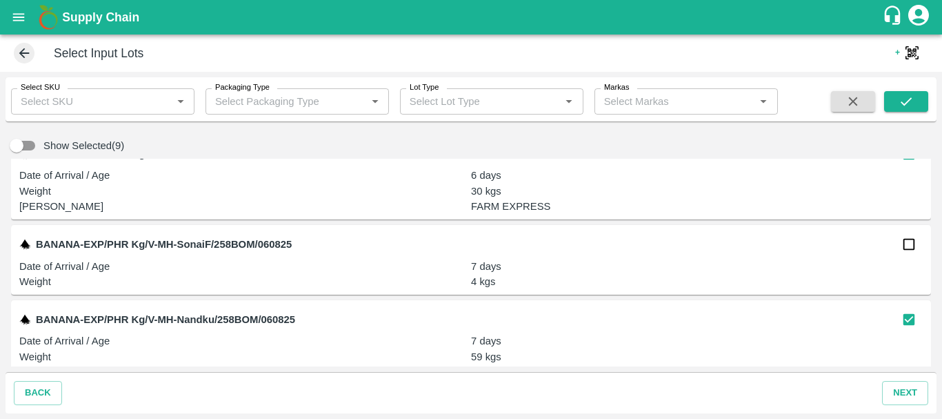
scroll to position [2794, 0]
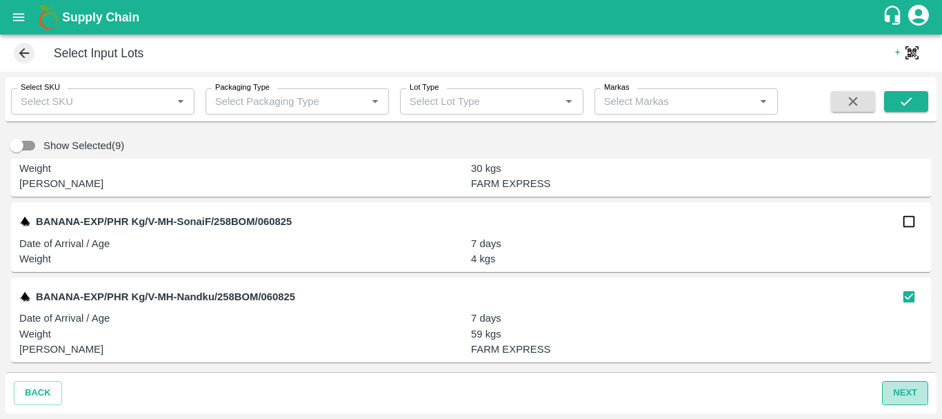
click at [903, 391] on button "next" at bounding box center [905, 393] width 46 height 24
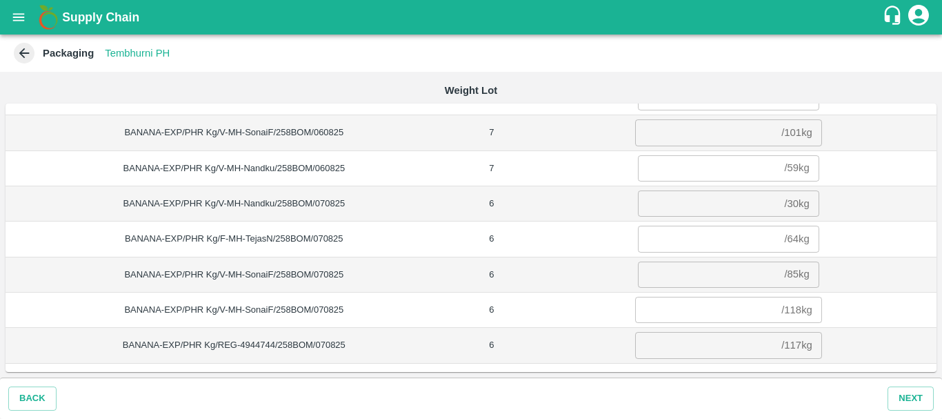
scroll to position [0, 0]
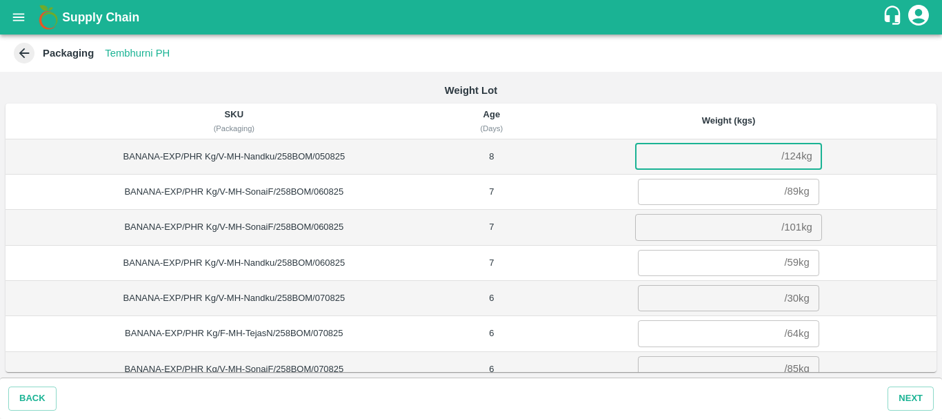
click at [711, 157] on input "number" at bounding box center [705, 156] width 141 height 26
type input "124"
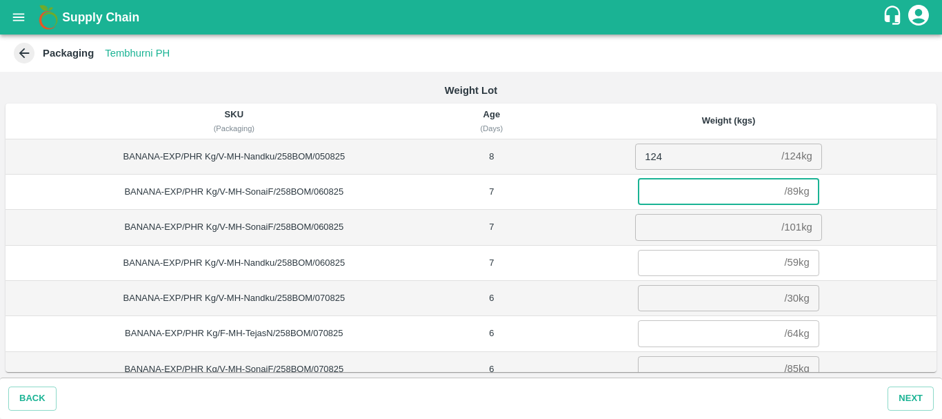
click at [702, 188] on input "number" at bounding box center [708, 192] width 141 height 26
type input "89"
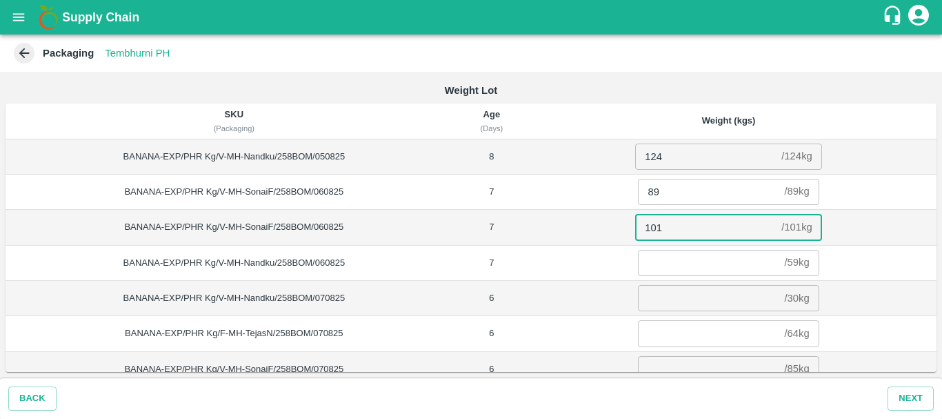
type input "101"
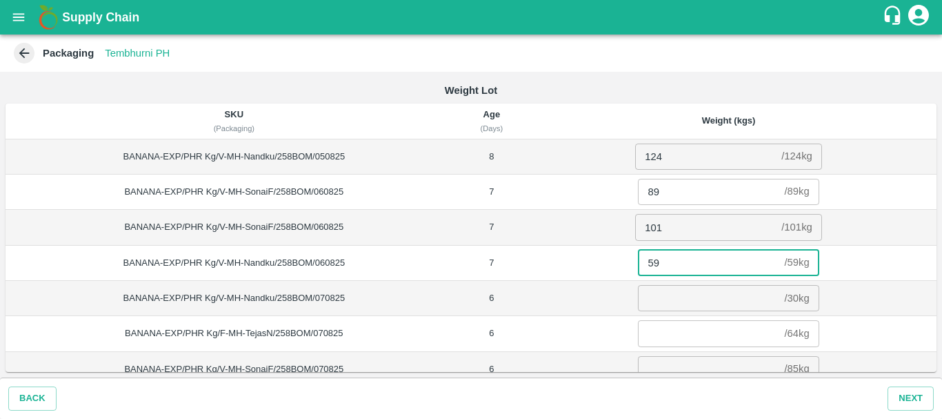
type input "59"
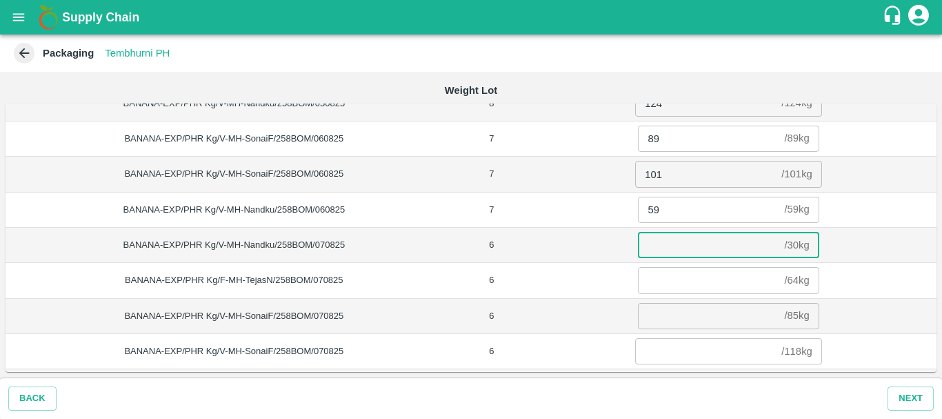
click at [672, 246] on input "number" at bounding box center [708, 245] width 141 height 26
type input "30"
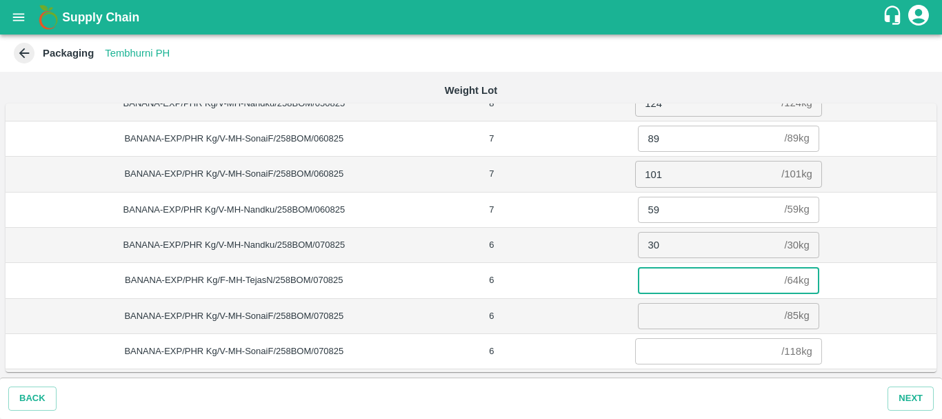
click at [657, 283] on input "number" at bounding box center [708, 280] width 141 height 26
type input "64"
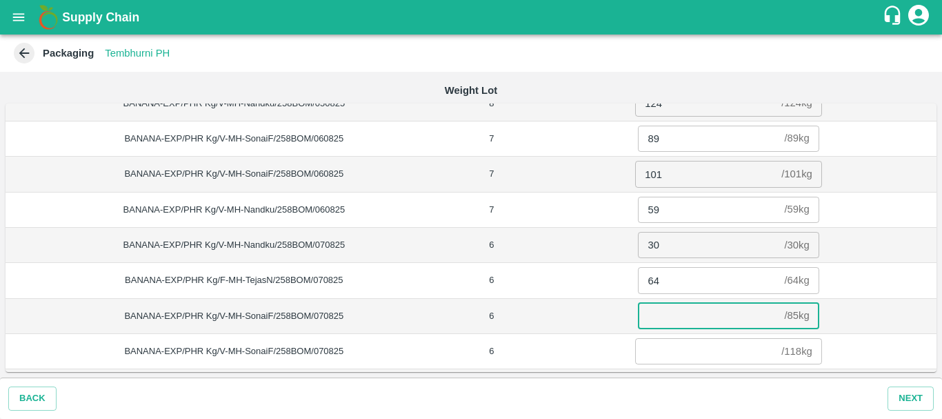
click at [666, 311] on input "number" at bounding box center [708, 316] width 141 height 26
type input "85"
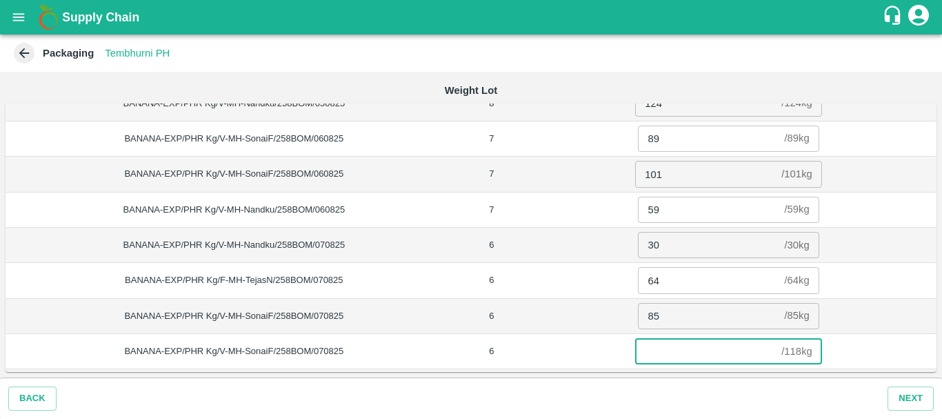
click at [670, 348] on input "number" at bounding box center [705, 351] width 141 height 26
type input "118"
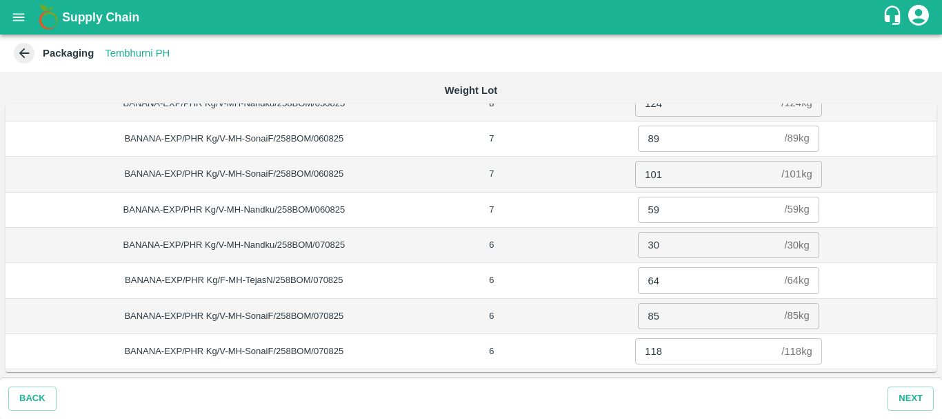
click at [607, 339] on td "118 / 118 kg ​" at bounding box center [729, 351] width 416 height 35
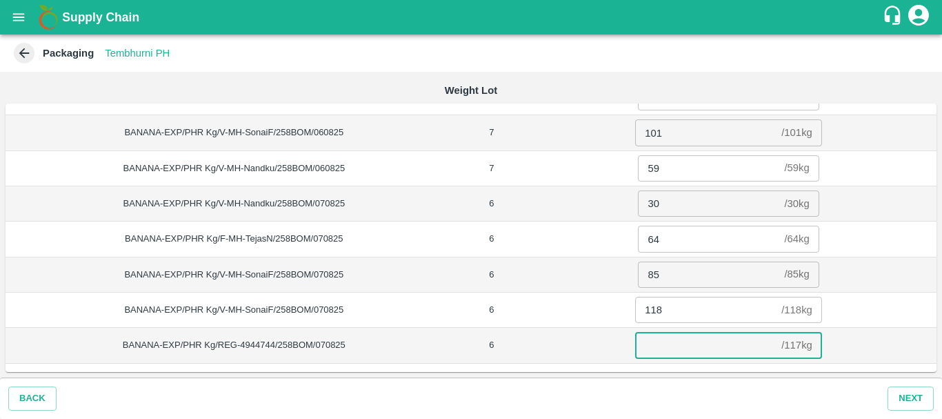
click at [677, 343] on input "number" at bounding box center [705, 345] width 141 height 26
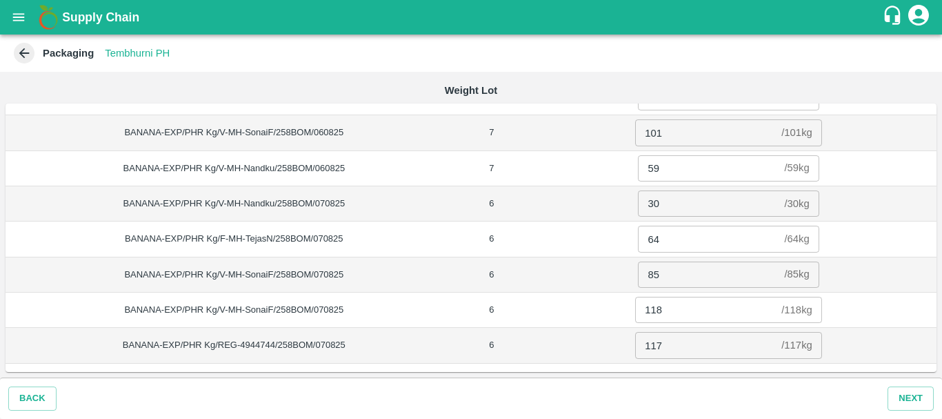
click at [565, 239] on td "64 / 64 kg ​" at bounding box center [729, 238] width 416 height 35
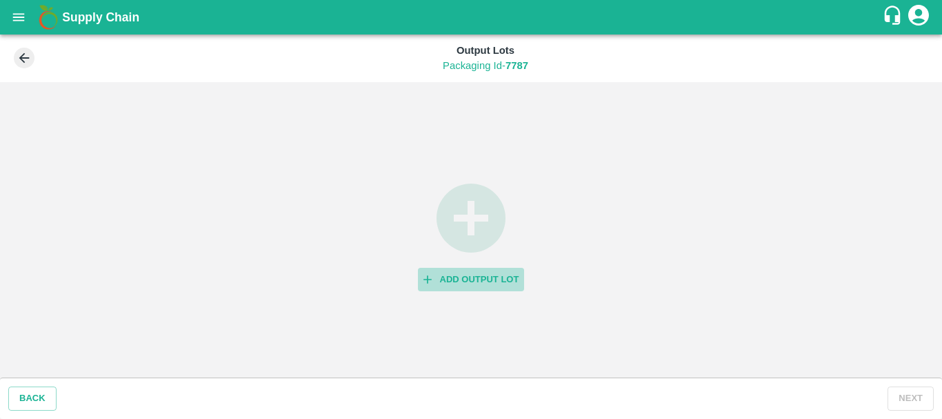
click at [471, 275] on button "Add Output Lot" at bounding box center [471, 280] width 107 height 24
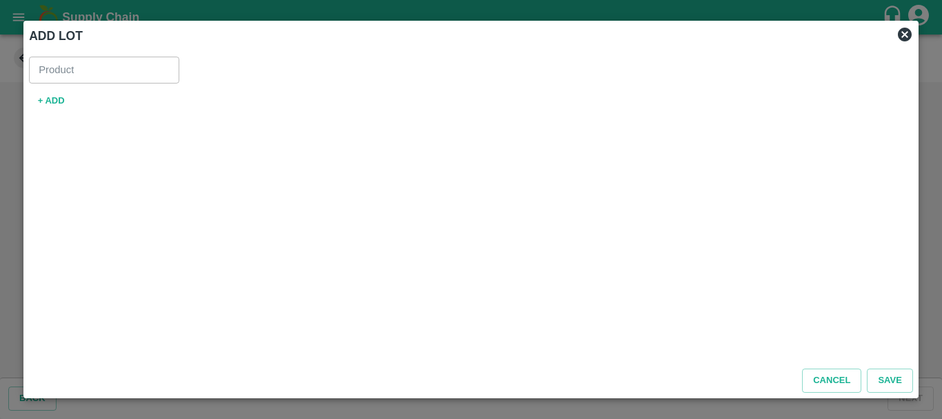
type input "Banana Export"
click at [48, 101] on button "+ ADD" at bounding box center [51, 101] width 44 height 24
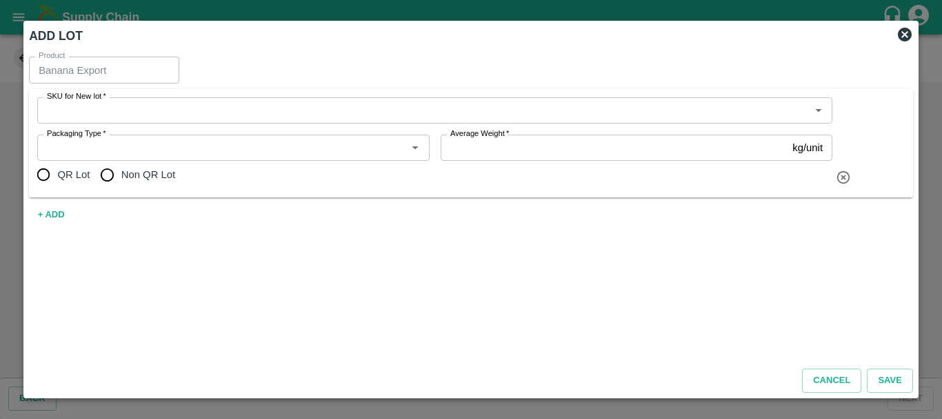
click at [93, 120] on div "SKU for New lot   *" at bounding box center [434, 110] width 795 height 26
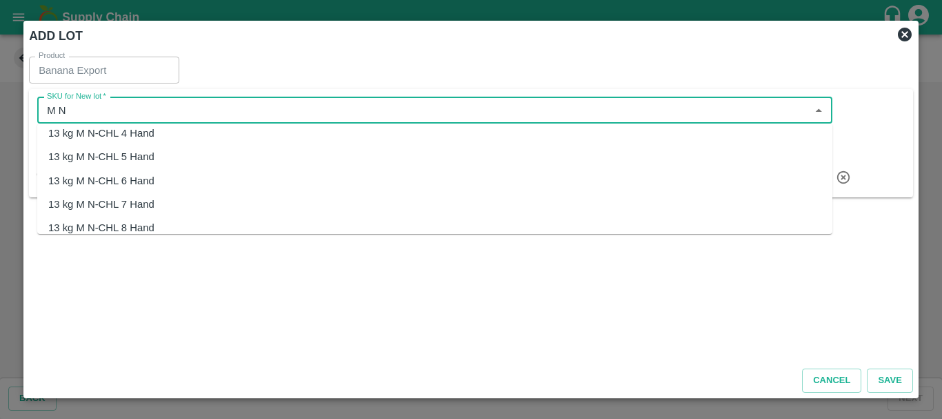
scroll to position [8, 0]
click at [101, 179] on div "13 kg M N-CHL 6 Hand" at bounding box center [101, 179] width 106 height 15
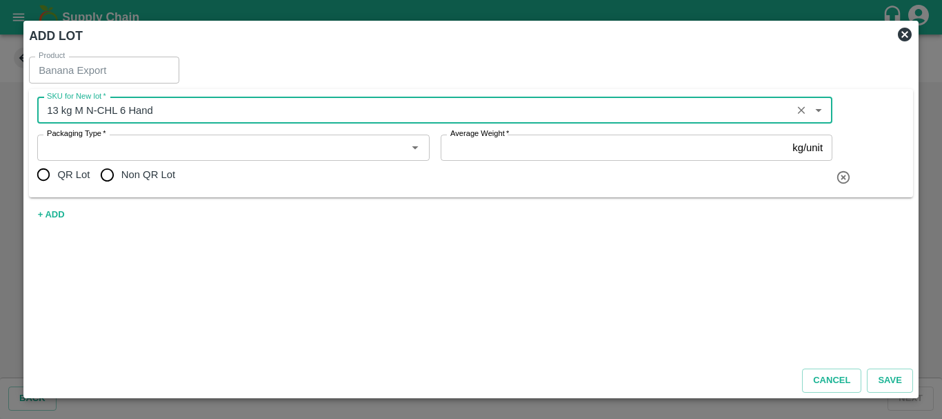
type input "13 kg M N-CHL 6 Hand"
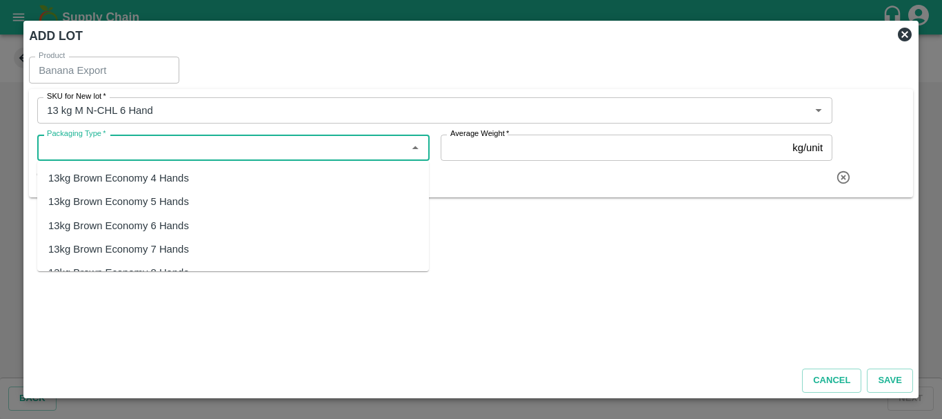
click at [163, 149] on input "Packaging Type   *" at bounding box center [221, 148] width 361 height 18
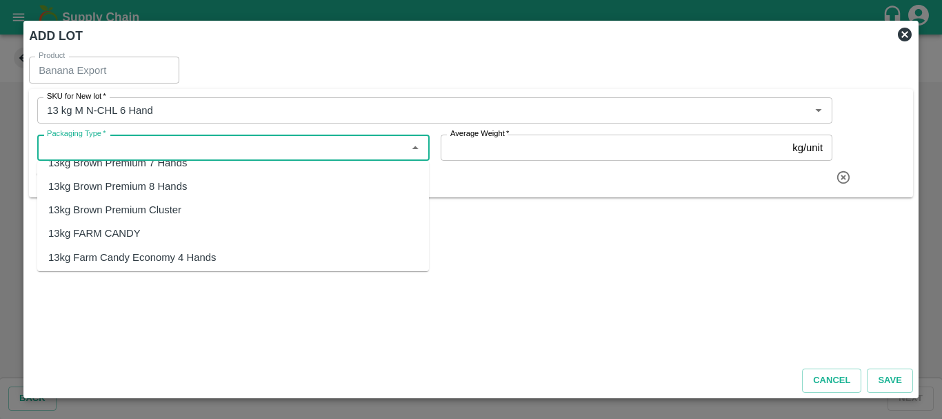
scroll to position [250, 0]
click at [82, 212] on div "13kg FARM CANDY" at bounding box center [94, 210] width 92 height 15
type input "13kg FARM CANDY"
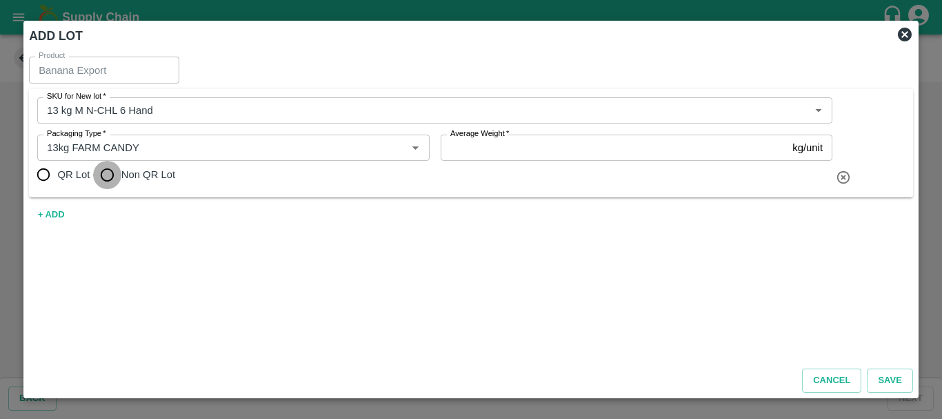
click at [110, 172] on input "Non QR Lot" at bounding box center [107, 175] width 28 height 28
radio input "true"
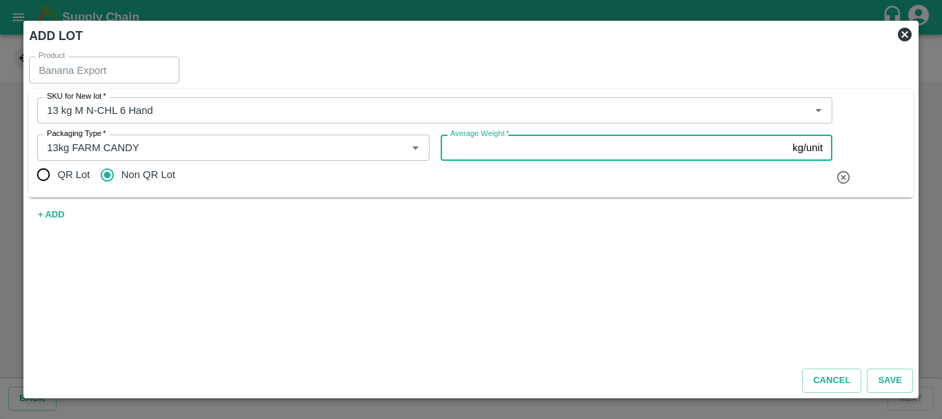
click at [480, 147] on input "Average Weight   *" at bounding box center [614, 147] width 347 height 26
type input "13"
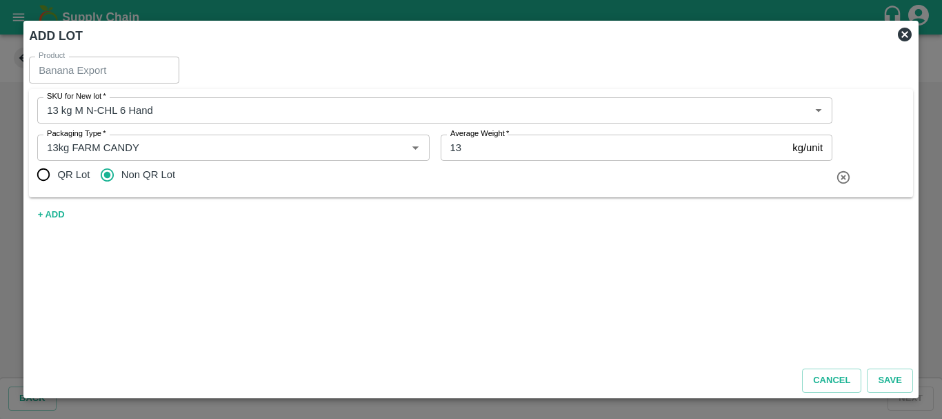
click at [345, 239] on div "Product Banana Export Product SKU for New lot   * SKU for New lot   * Packaging…" at bounding box center [470, 204] width 895 height 306
click at [428, 257] on div "Product Banana Export Product SKU for New lot   * SKU for New lot   * Packaging…" at bounding box center [470, 204] width 895 height 306
click at [439, 250] on div "Product Banana Export Product SKU for New lot   * SKU for New lot   * Packaging…" at bounding box center [470, 204] width 895 height 306
click at [901, 377] on button "Save" at bounding box center [890, 380] width 46 height 24
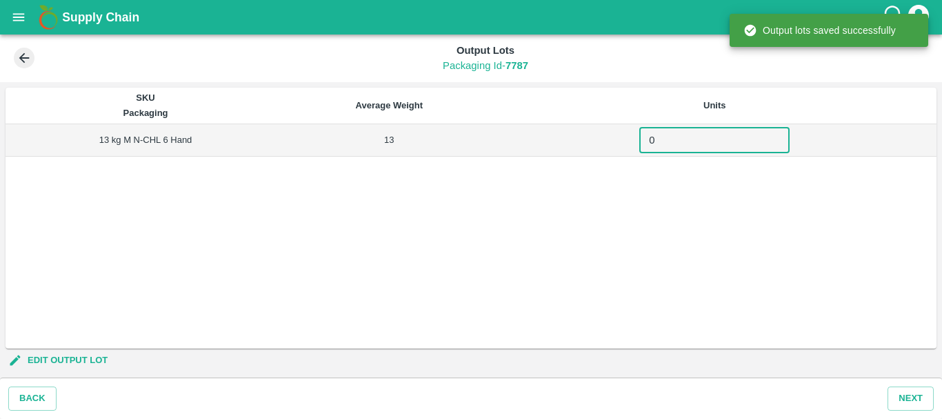
click at [698, 135] on input "0" at bounding box center [714, 140] width 150 height 26
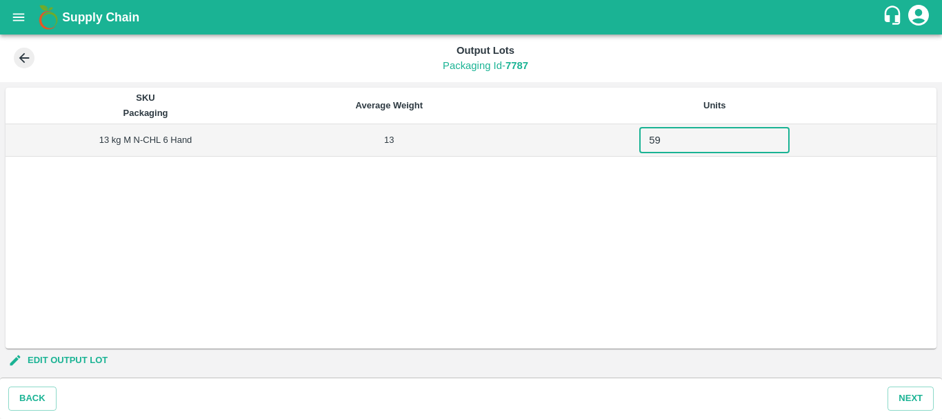
type input "59"
click at [572, 234] on div "SKU Packaging Average Weight Units 13 kg M N-CHL 6 Hand 13 59 ​" at bounding box center [471, 218] width 931 height 261
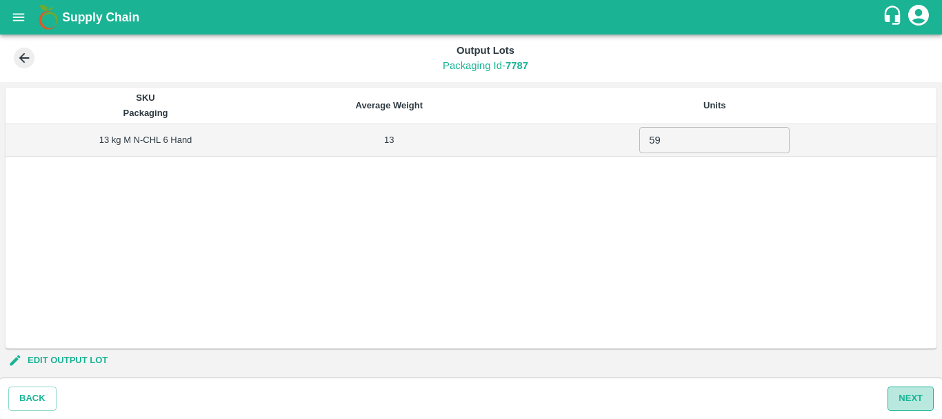
click at [908, 391] on button "Next" at bounding box center [911, 398] width 46 height 24
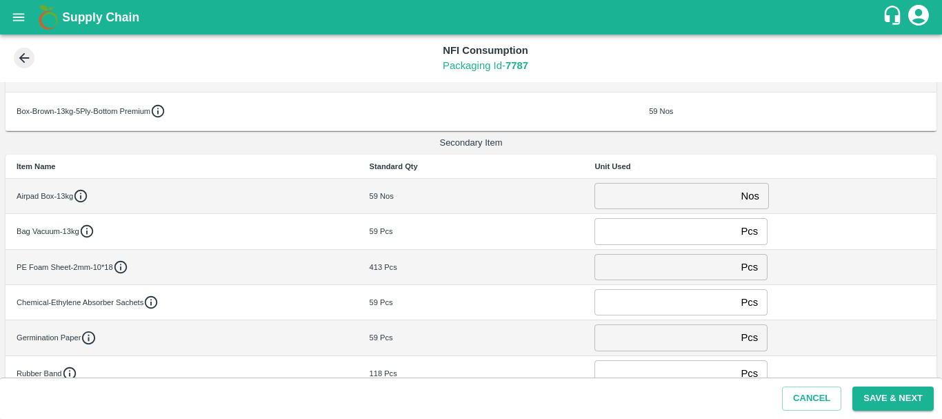
scroll to position [200, 0]
click at [632, 194] on input "number" at bounding box center [664, 195] width 141 height 26
type input "0"
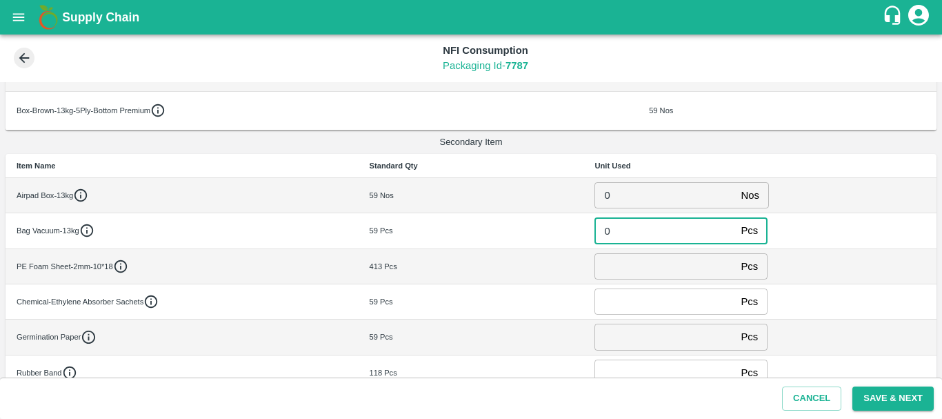
type input "0"
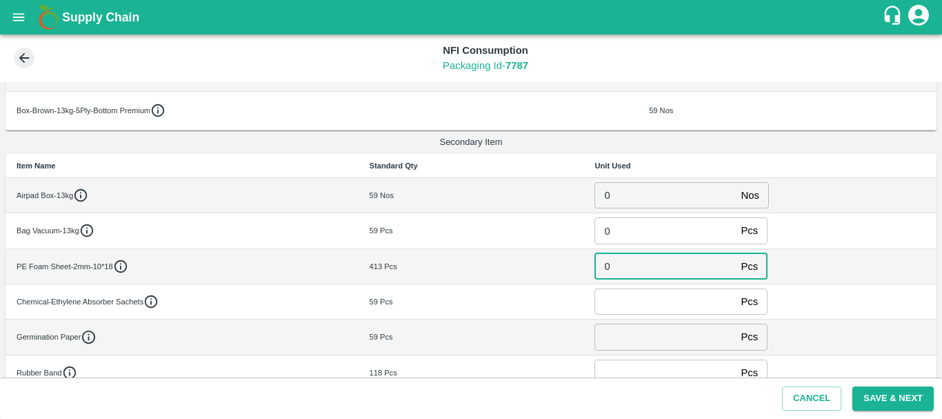
type input "0"
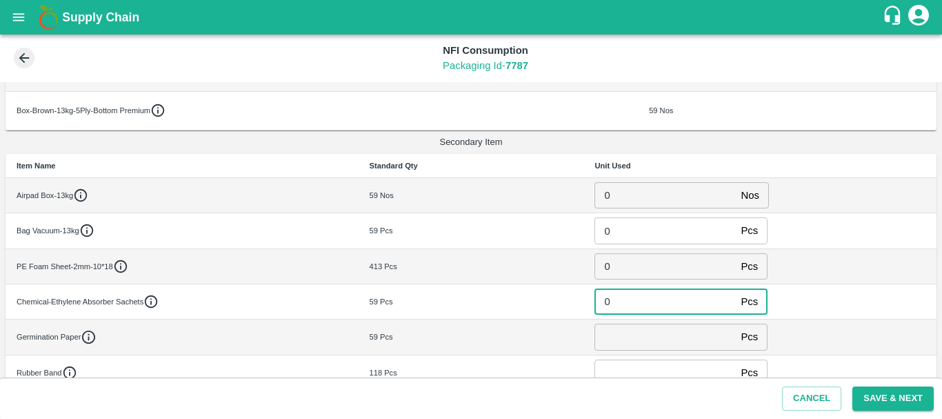
type input "0"
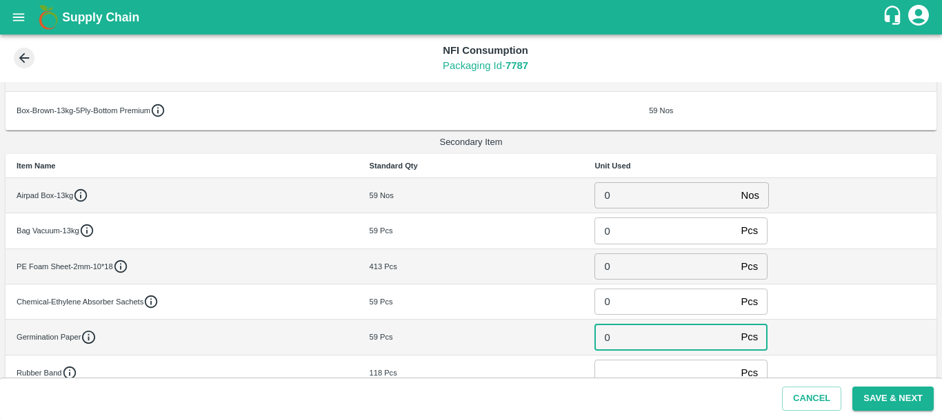
type input "0"
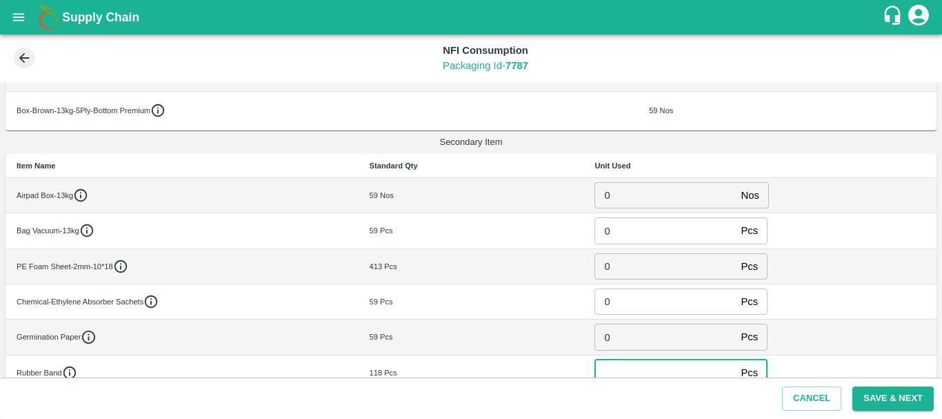
scroll to position [208, 0]
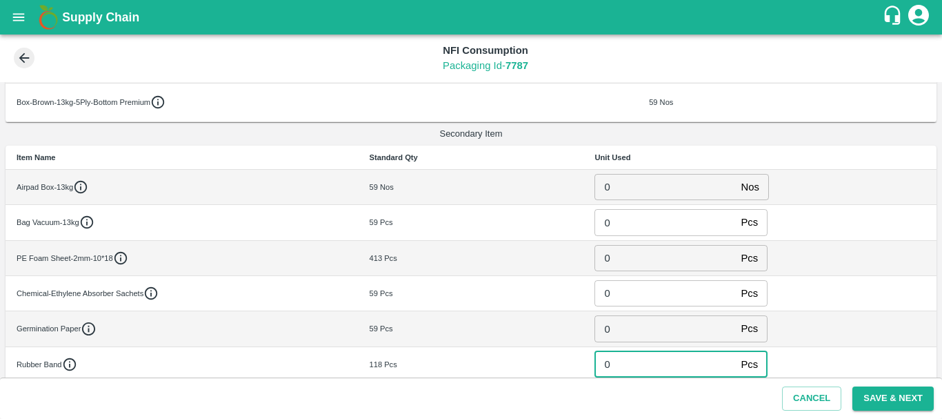
type input "0"
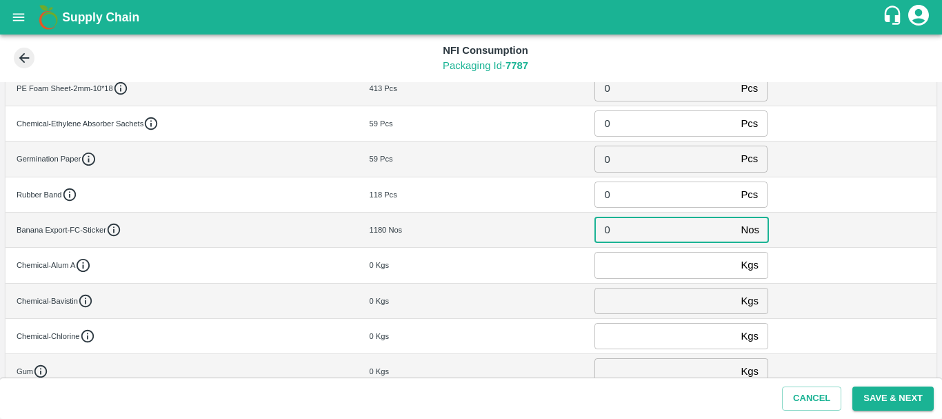
type input "0"
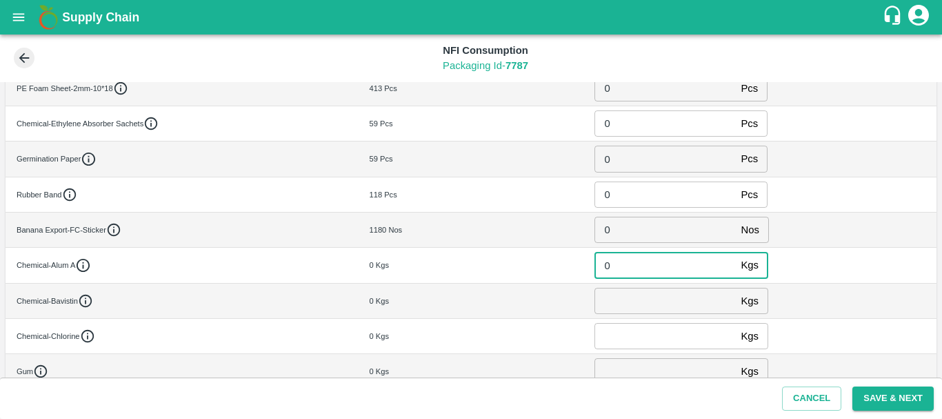
type input "0"
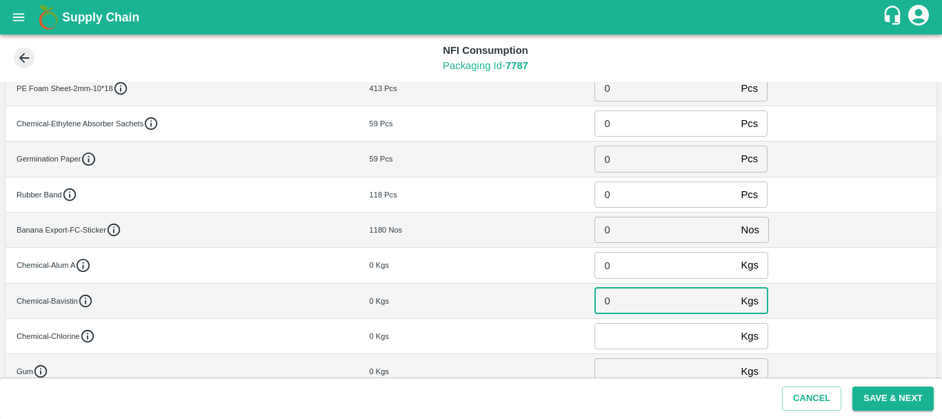
type input "0"
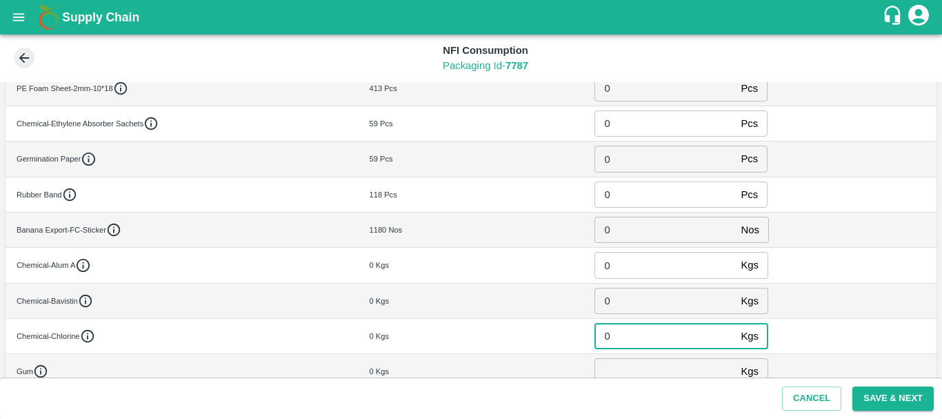
type input "0"
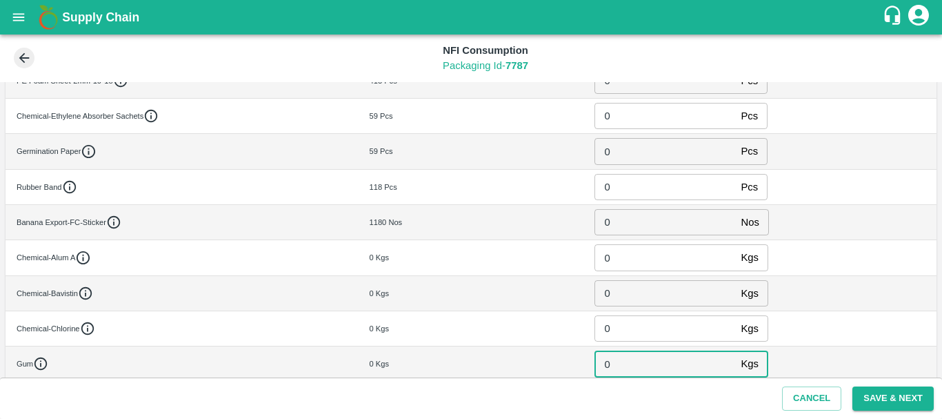
scroll to position [501, 0]
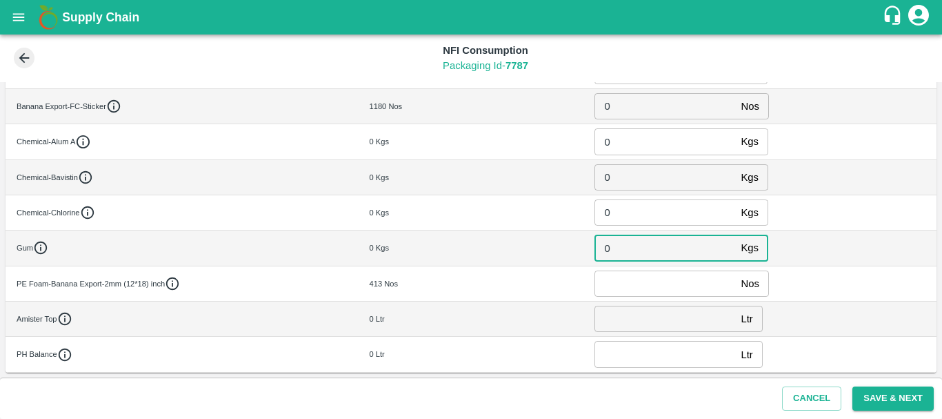
type input "0"
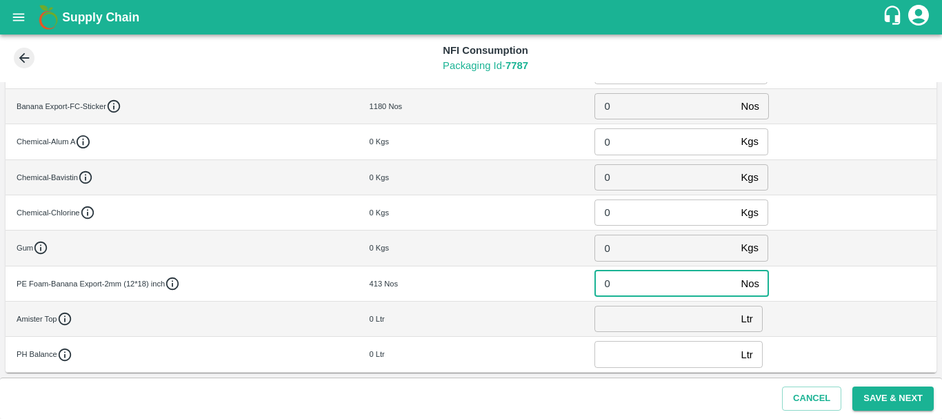
type input "0"
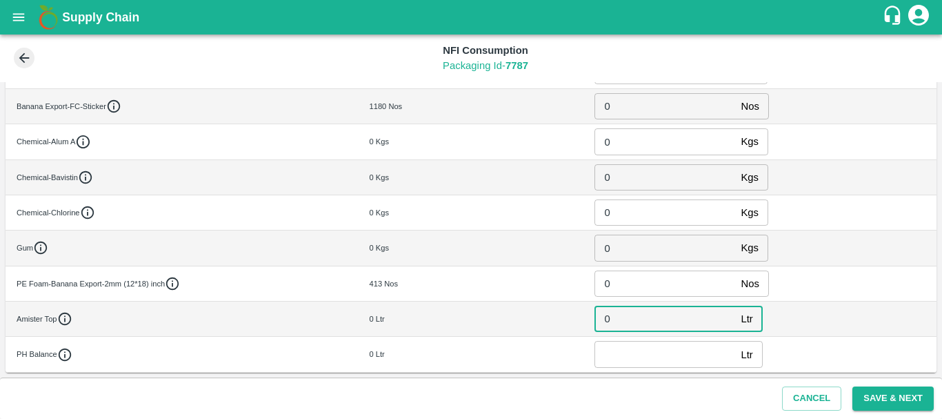
type input "0"
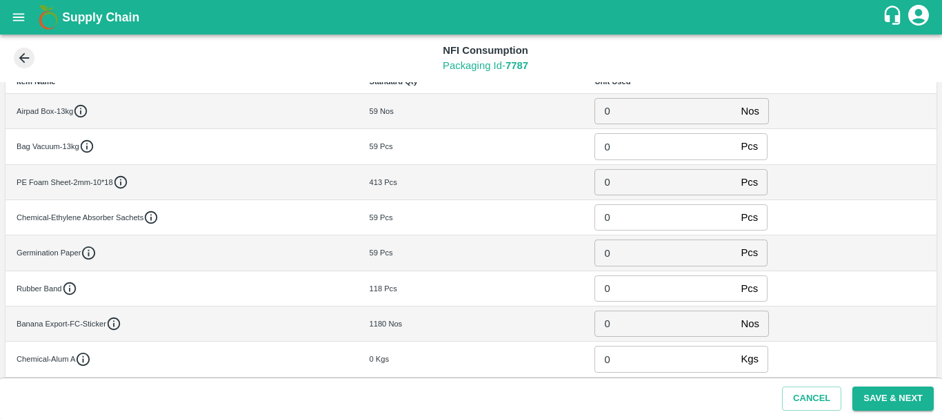
type input "0"
click at [520, 266] on td "59 Pcs" at bounding box center [472, 252] width 226 height 35
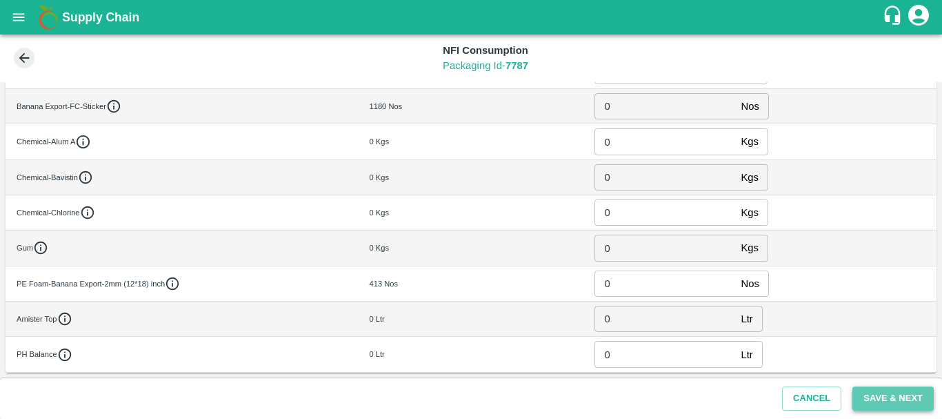
click at [891, 399] on button "Save & Next" at bounding box center [892, 398] width 81 height 24
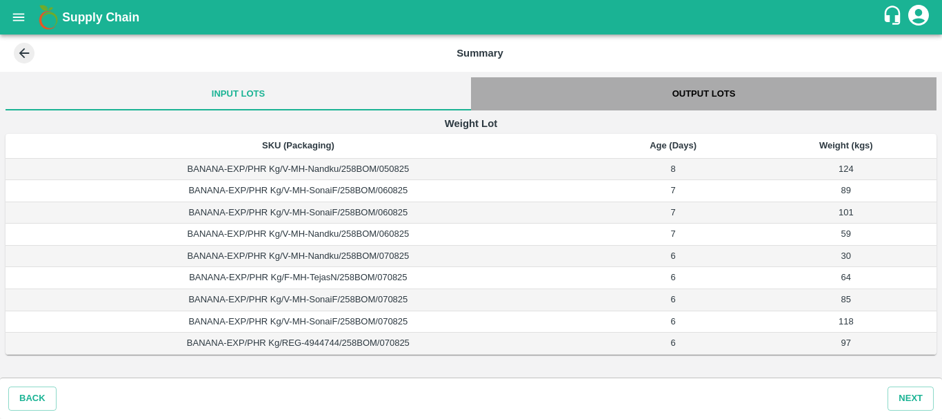
click at [698, 87] on button "Output Lots" at bounding box center [703, 93] width 465 height 33
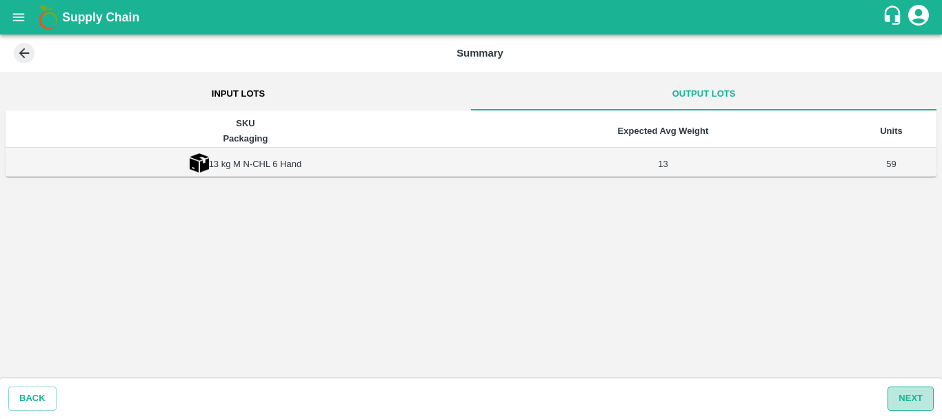
click at [906, 396] on button "Next" at bounding box center [911, 398] width 46 height 24
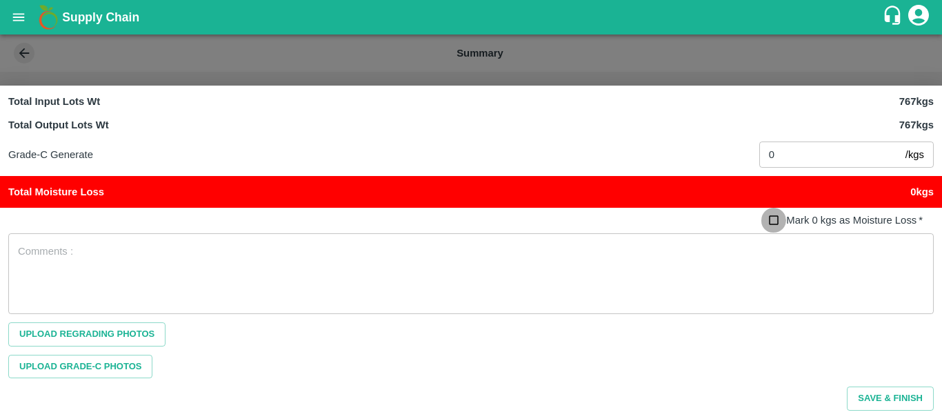
click at [773, 215] on input "Mark 0 kgs as Moisture Loss   *" at bounding box center [774, 221] width 26 height 26
checkbox input "true"
click at [892, 394] on button "Save & Finish" at bounding box center [890, 398] width 87 height 24
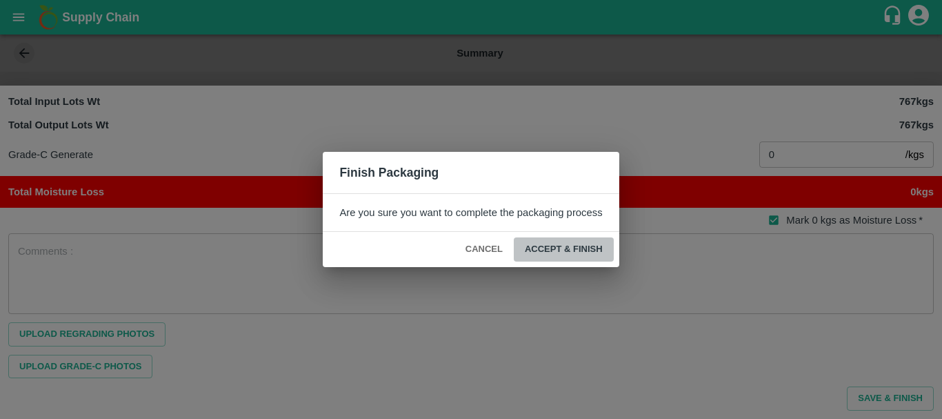
click at [572, 251] on button "ACCEPT & FINISH" at bounding box center [564, 249] width 100 height 24
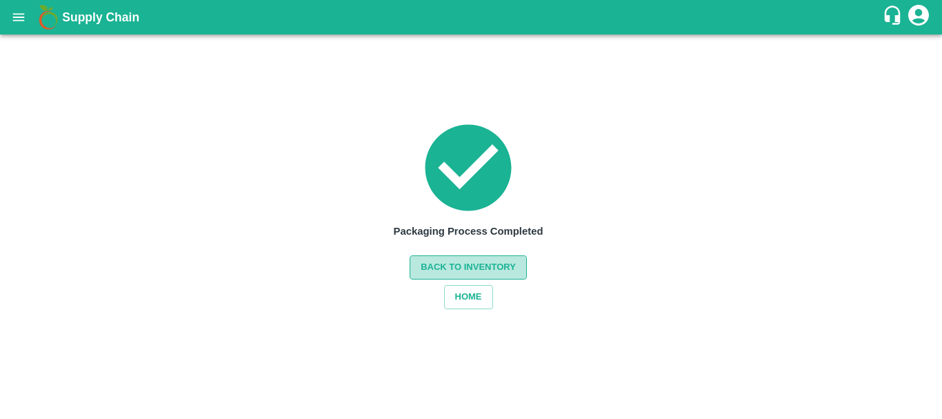
click at [488, 263] on button "Back to Inventory" at bounding box center [468, 267] width 117 height 24
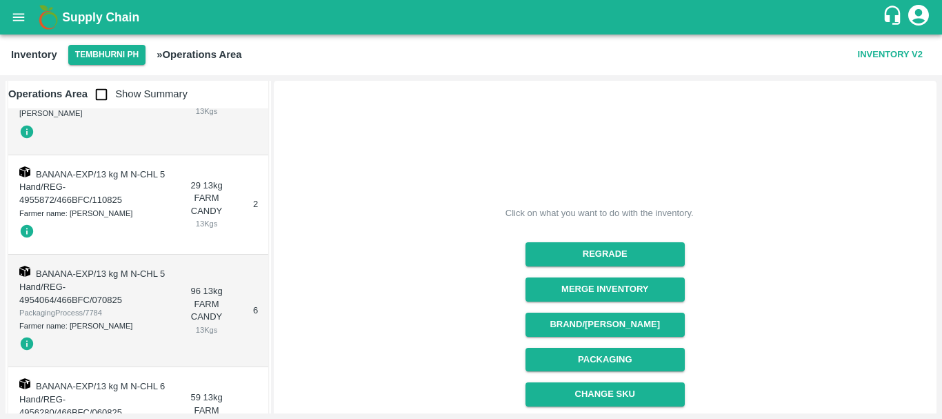
scroll to position [3321, 0]
click at [105, 99] on input "checkbox" at bounding box center [102, 95] width 28 height 28
checkbox input "true"
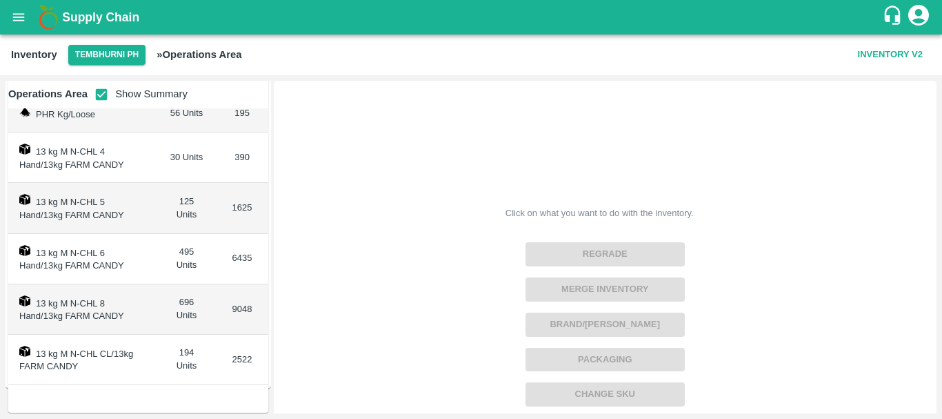
scroll to position [0, 0]
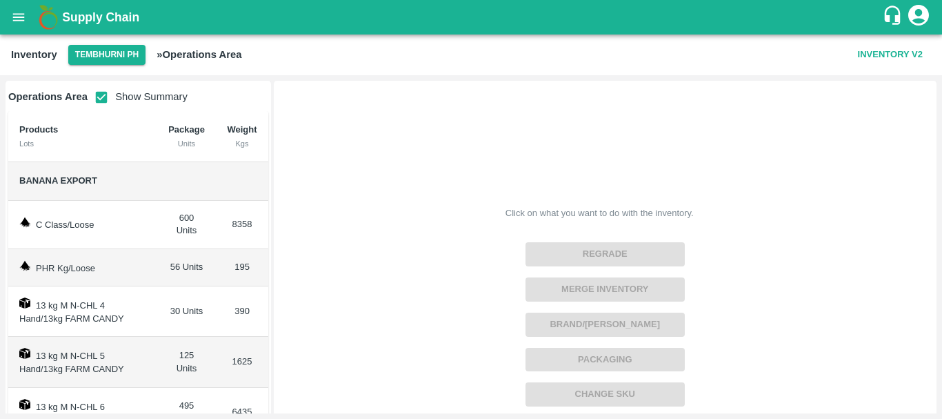
click at [145, 288] on td "13 kg M N-CHL 4 Hand/13kg FARM CANDY" at bounding box center [82, 311] width 149 height 50
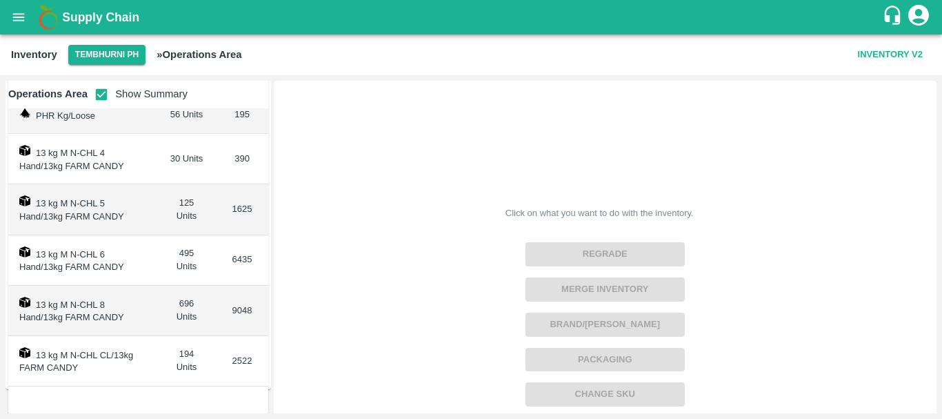
scroll to position [153, 0]
click at [186, 248] on td "495 Units" at bounding box center [186, 259] width 59 height 50
click at [183, 301] on td "696 Units" at bounding box center [186, 310] width 59 height 50
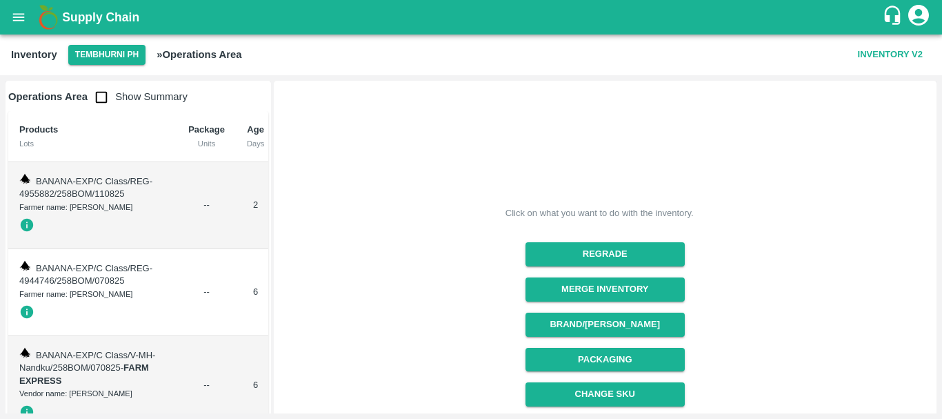
click at [99, 105] on input "checkbox" at bounding box center [102, 97] width 28 height 28
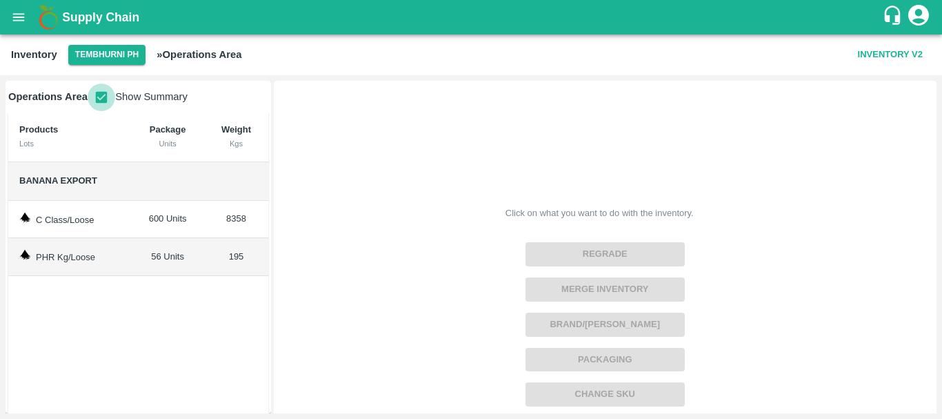
click at [105, 99] on input "checkbox" at bounding box center [102, 97] width 28 height 28
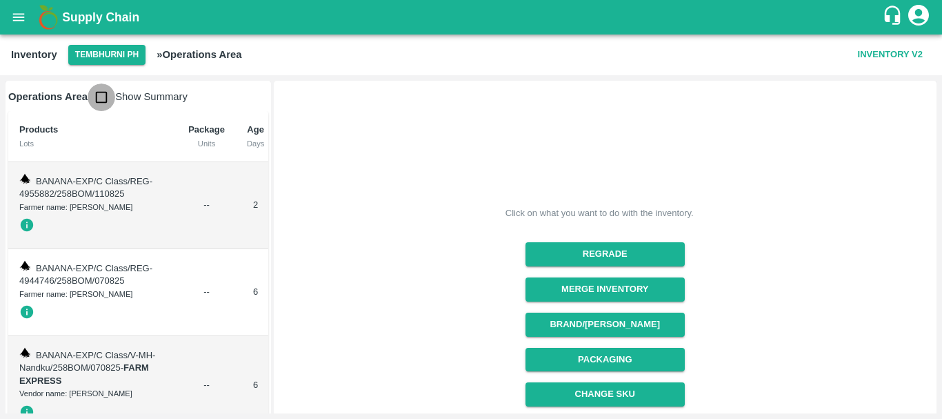
click at [104, 95] on input "checkbox" at bounding box center [102, 97] width 28 height 28
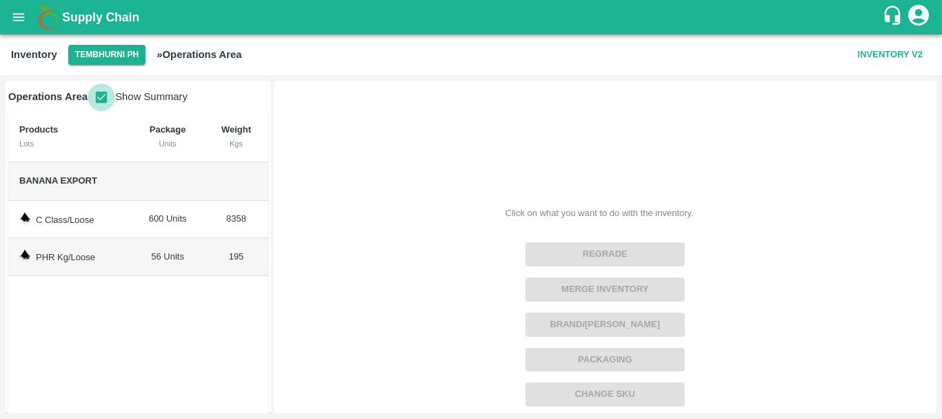
click at [101, 101] on input "checkbox" at bounding box center [102, 97] width 28 height 28
checkbox input "false"
